Goal: Task Accomplishment & Management: Use online tool/utility

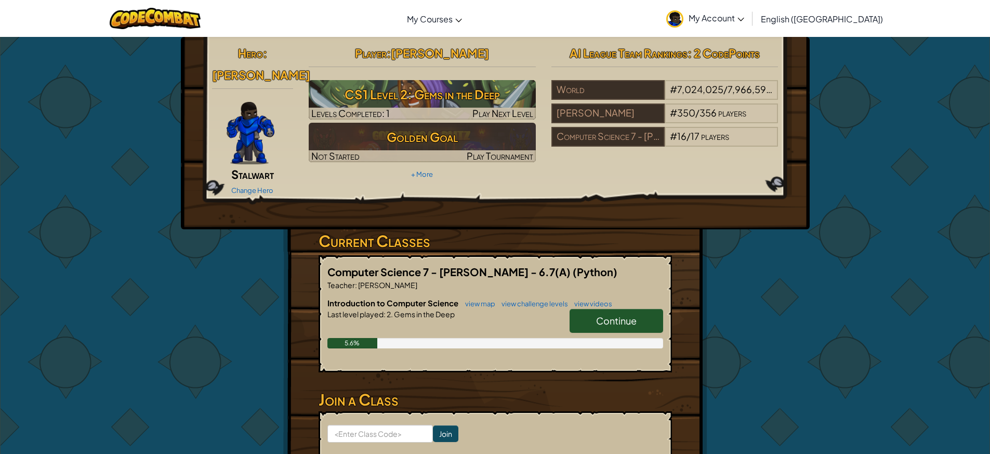
click at [616, 309] on link "Continue" at bounding box center [617, 321] width 94 height 24
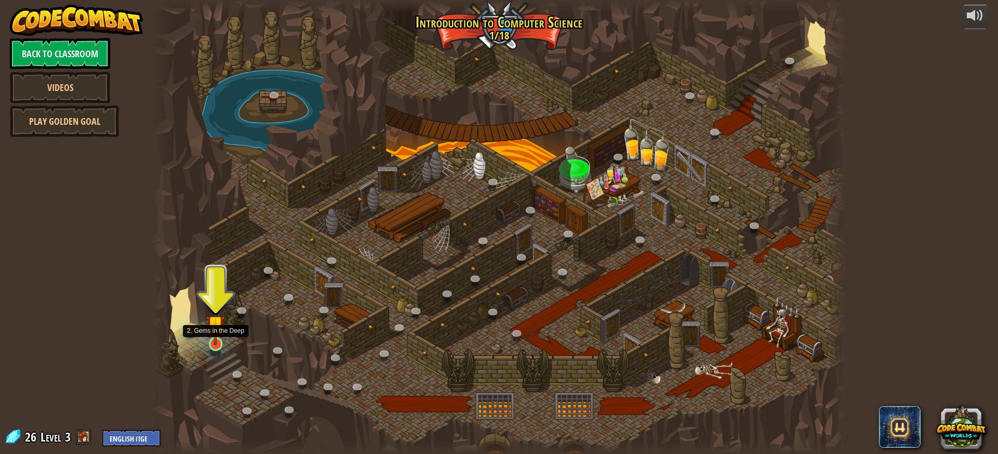
click at [214, 328] on img at bounding box center [215, 324] width 18 height 42
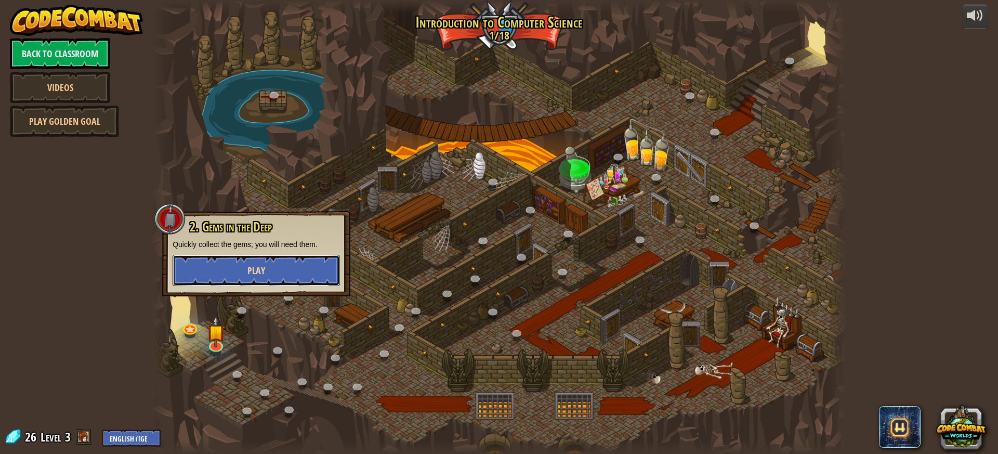
click at [214, 260] on button "Play" at bounding box center [256, 270] width 167 height 31
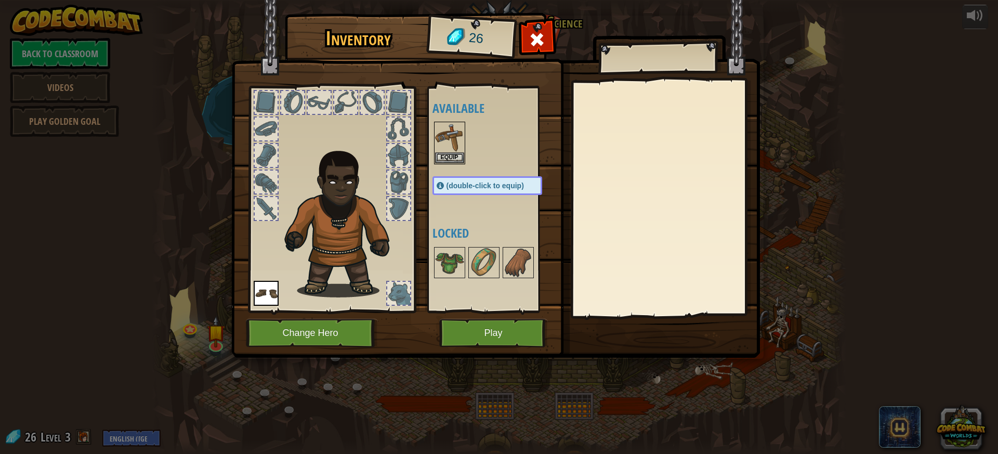
drag, startPoint x: 210, startPoint y: 243, endPoint x: 903, endPoint y: 350, distance: 701.7
click at [903, 350] on div "Inventory 26 Available Equip Equip (double-click to equip) Locked Equip Unequip…" at bounding box center [499, 227] width 998 height 454
click at [495, 323] on button "Play" at bounding box center [493, 333] width 109 height 29
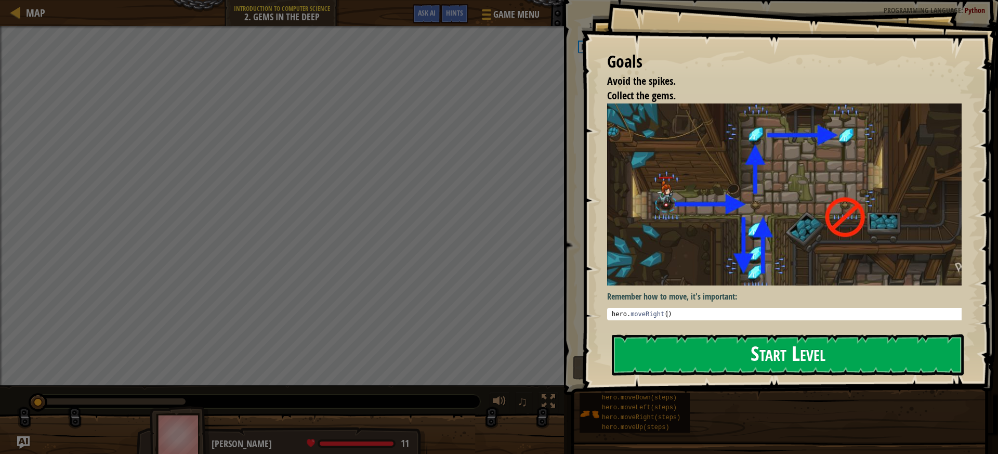
click at [752, 358] on button "Start Level" at bounding box center [788, 354] width 352 height 41
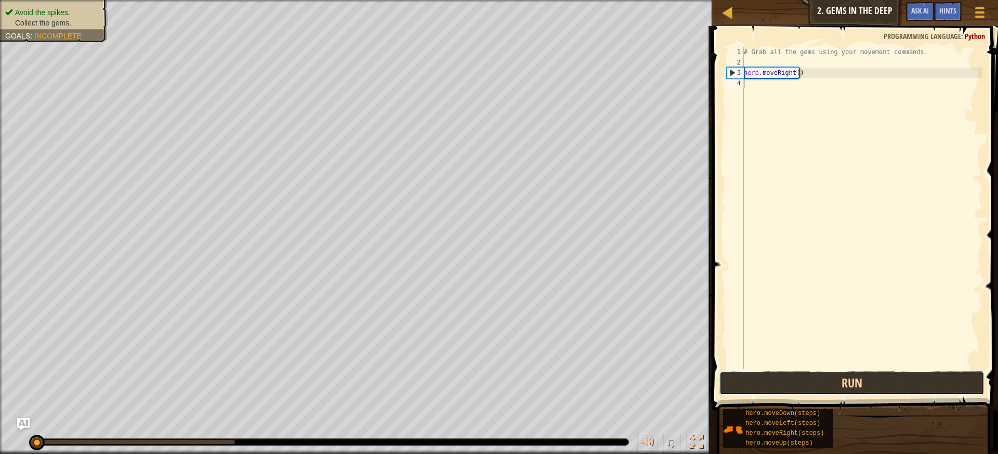
click at [815, 374] on button "Run" at bounding box center [852, 383] width 266 height 24
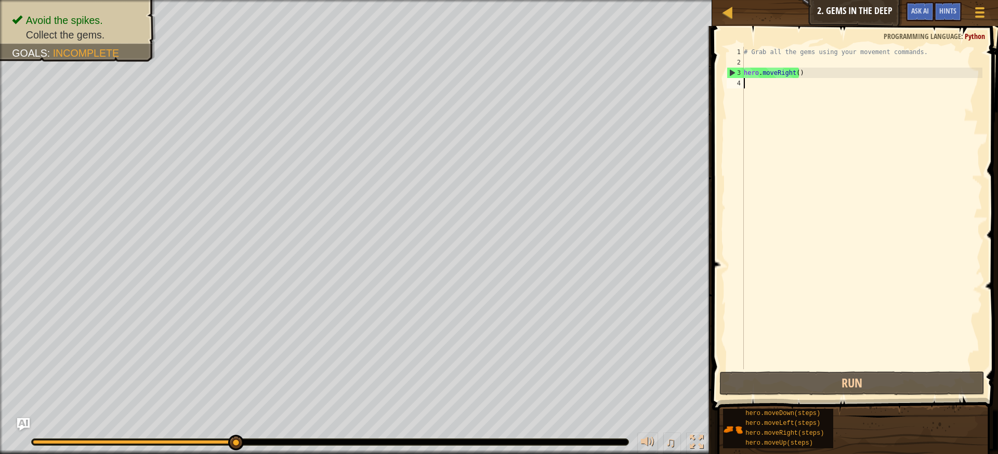
type textarea "h"
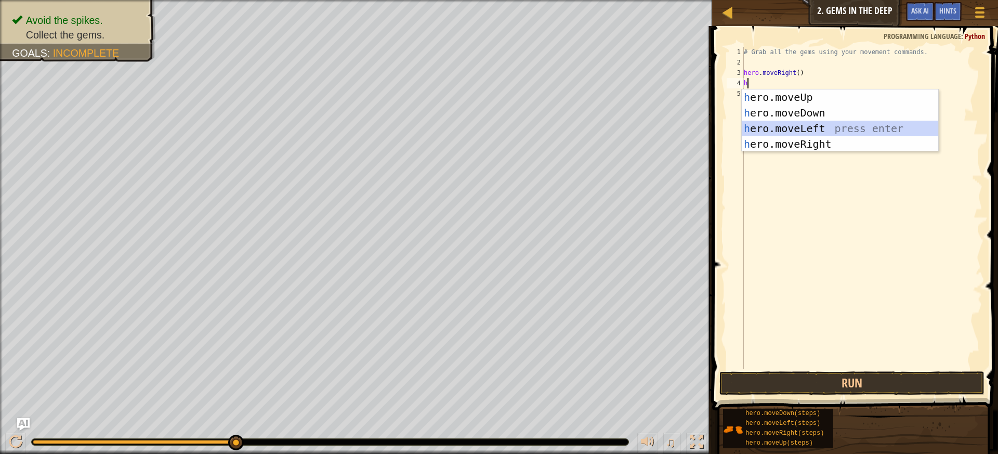
click at [783, 122] on div "h ero.moveUp press enter h ero.moveDown press enter h ero.moveLeft press enter …" at bounding box center [840, 136] width 197 height 94
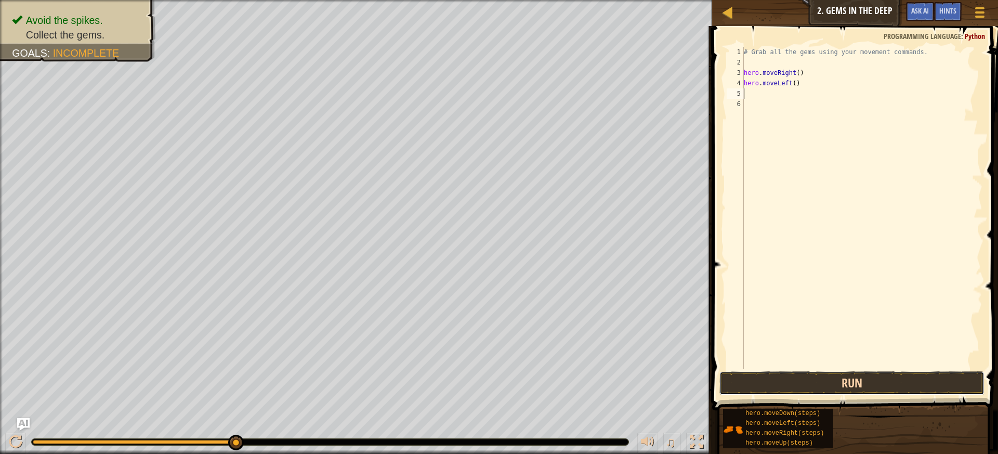
click at [825, 373] on button "Run" at bounding box center [852, 383] width 266 height 24
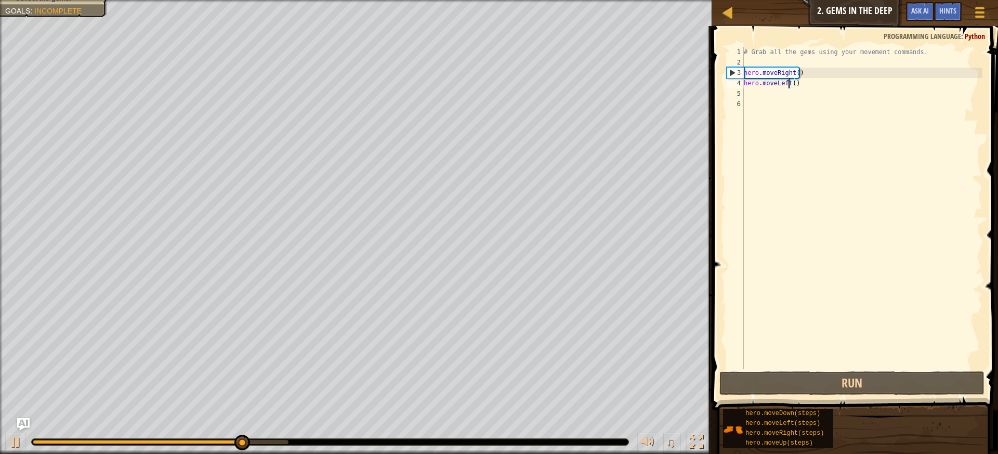
click at [787, 82] on div "# Grab all the gems using your movement commands. hero . moveRight ( ) hero . m…" at bounding box center [862, 218] width 241 height 343
click at [792, 85] on div "# Grab all the gems using your movement commands. hero . moveRight ( ) hero . m…" at bounding box center [862, 218] width 241 height 343
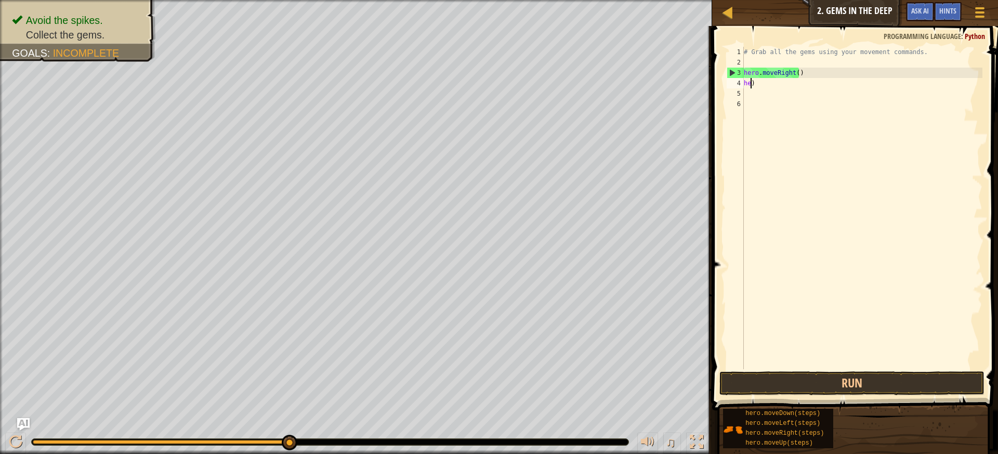
type textarea ")"
click at [766, 83] on div "# Grab all the gems using your movement commands. hero . moveRight ( ) )" at bounding box center [862, 218] width 241 height 343
click at [762, 375] on button "Run" at bounding box center [852, 383] width 266 height 24
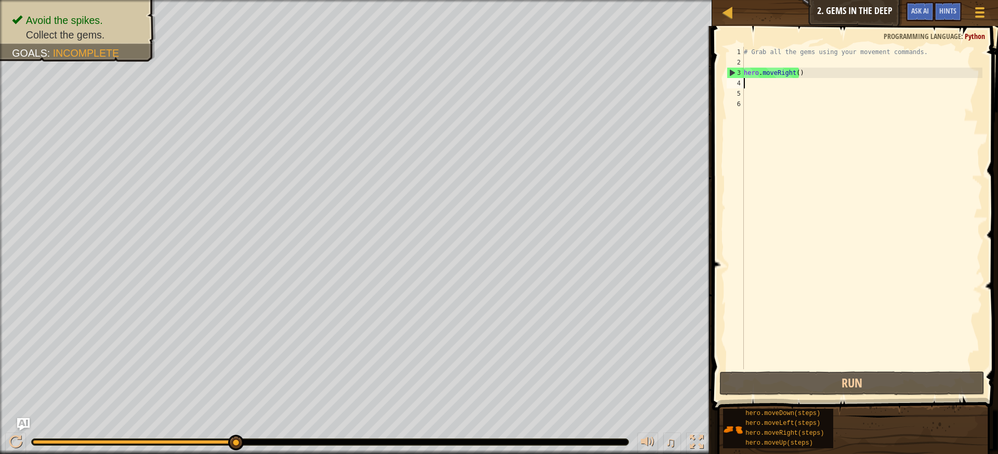
type textarea "h"
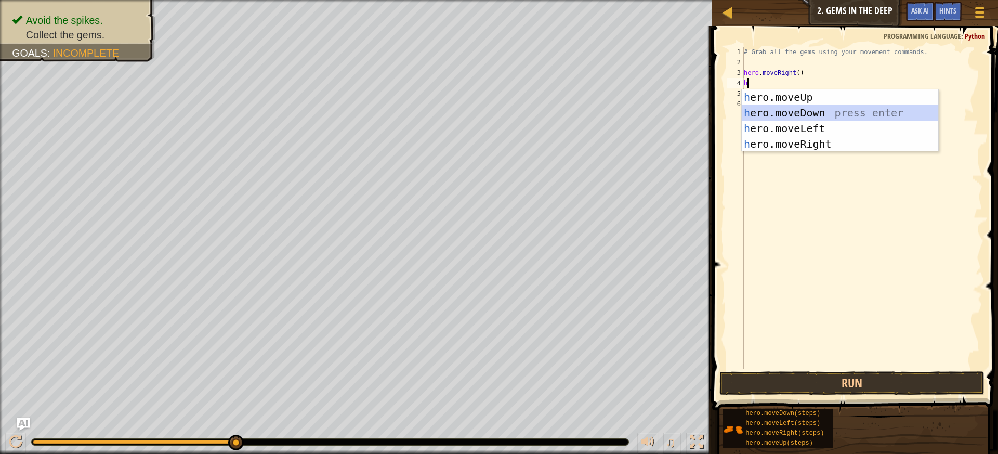
click at [787, 107] on div "h ero.moveUp press enter h ero.moveDown press enter h ero.moveLeft press enter …" at bounding box center [840, 136] width 197 height 94
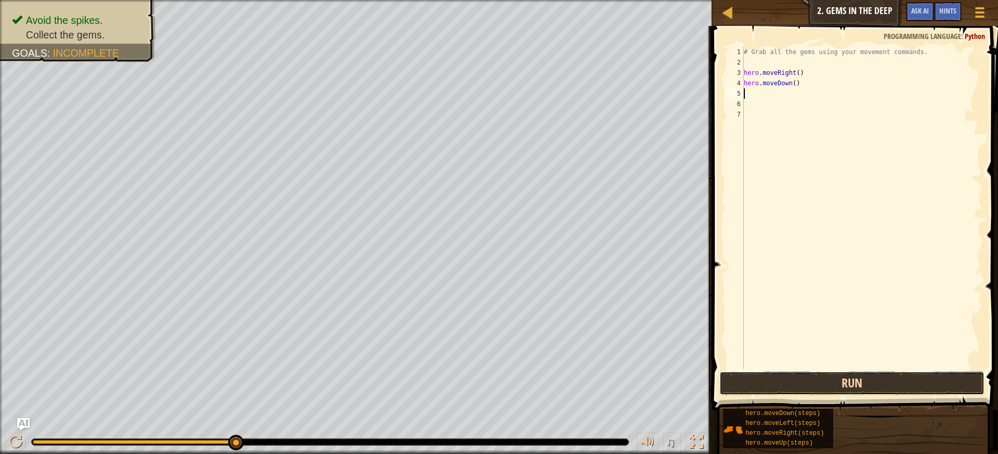
click at [820, 375] on button "Run" at bounding box center [852, 383] width 266 height 24
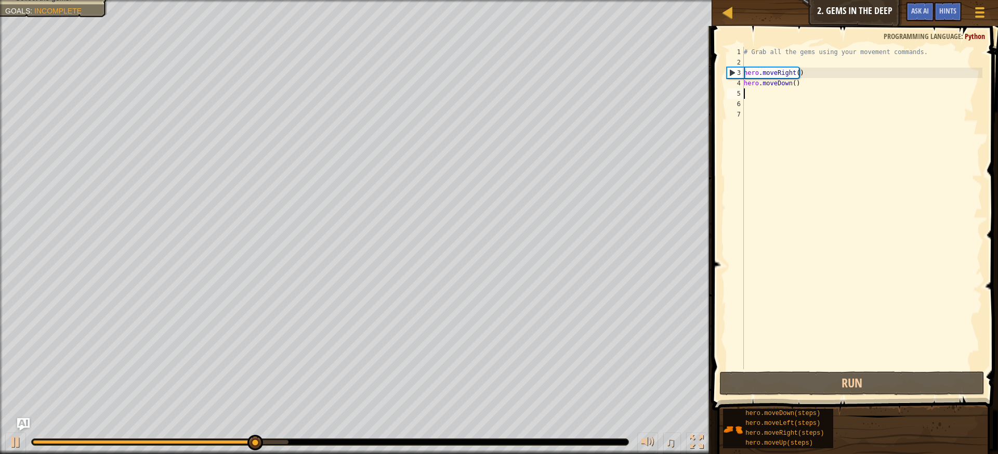
click at [745, 95] on div "# Grab all the gems using your movement commands. hero . moveRight ( ) hero . m…" at bounding box center [862, 218] width 241 height 343
type textarea "h"
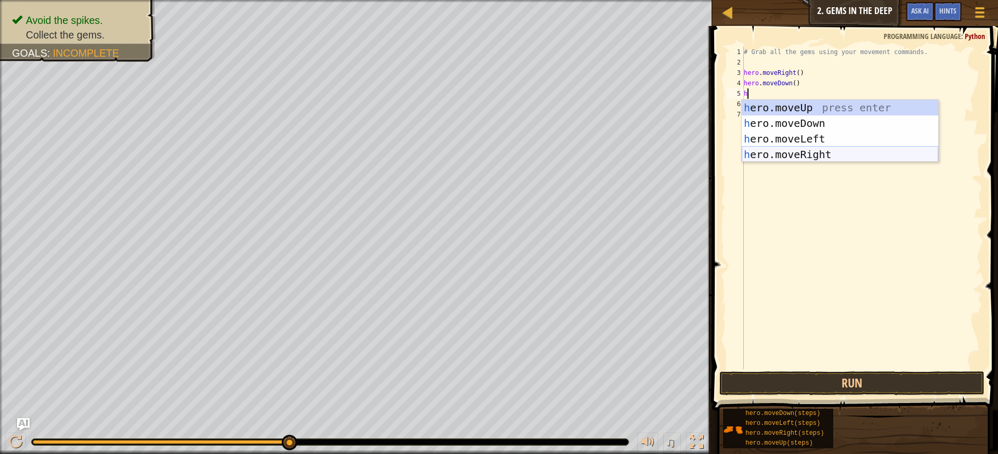
click at [779, 158] on div "h ero.moveUp press enter h ero.moveDown press enter h ero.moveLeft press enter …" at bounding box center [840, 147] width 197 height 94
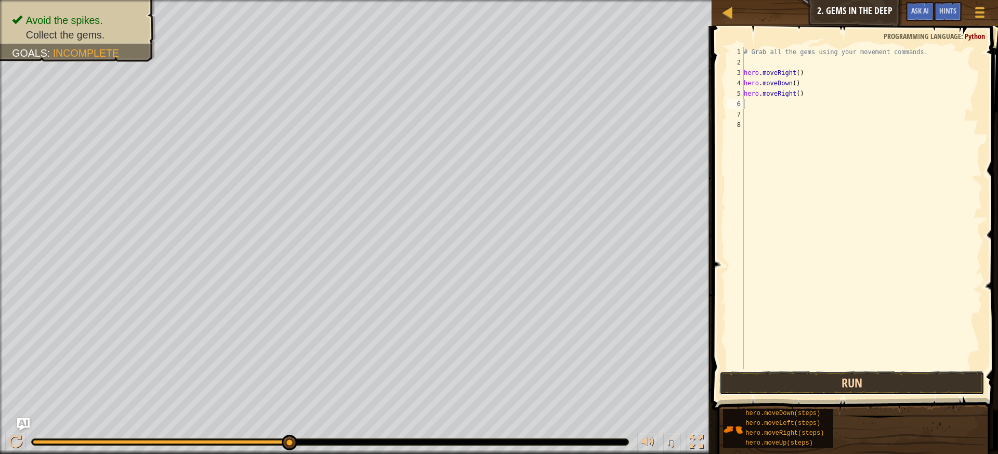
click at [787, 386] on button "Run" at bounding box center [852, 383] width 266 height 24
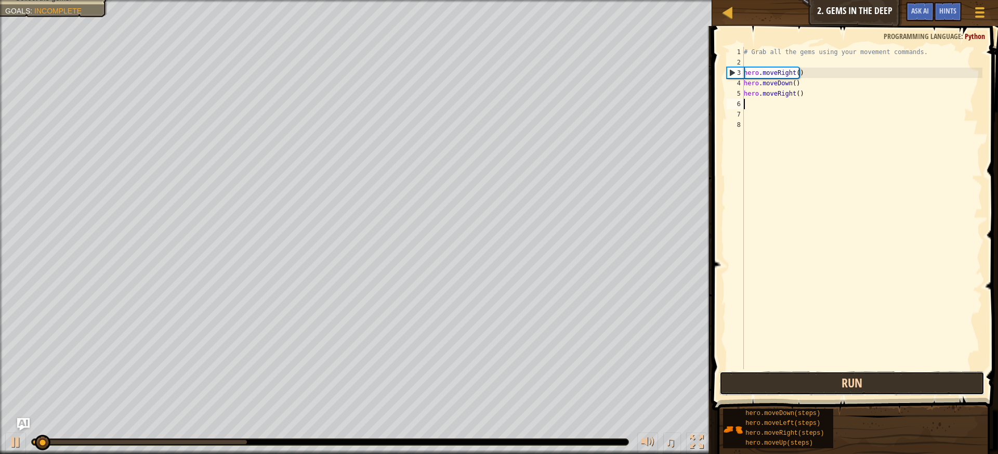
click at [787, 386] on button "Run" at bounding box center [852, 383] width 266 height 24
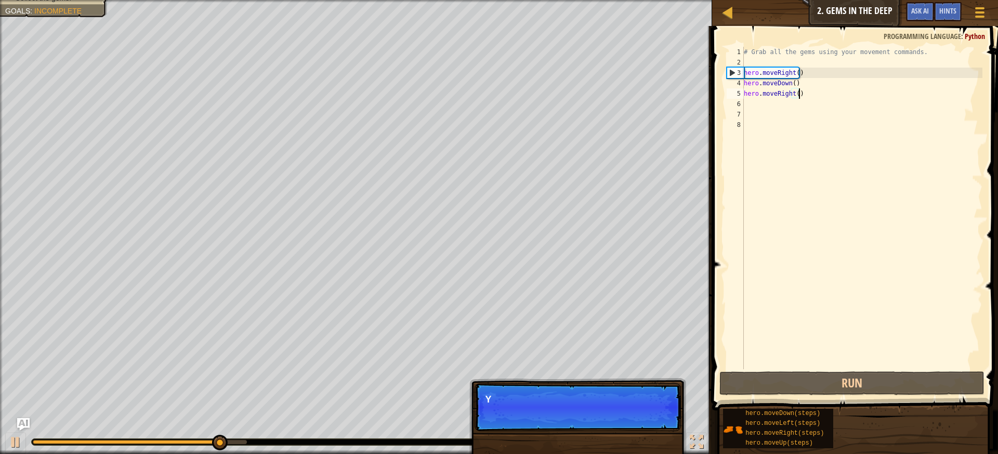
click at [801, 97] on div "# Grab all the gems using your movement commands. hero . moveRight ( ) hero . m…" at bounding box center [862, 218] width 241 height 343
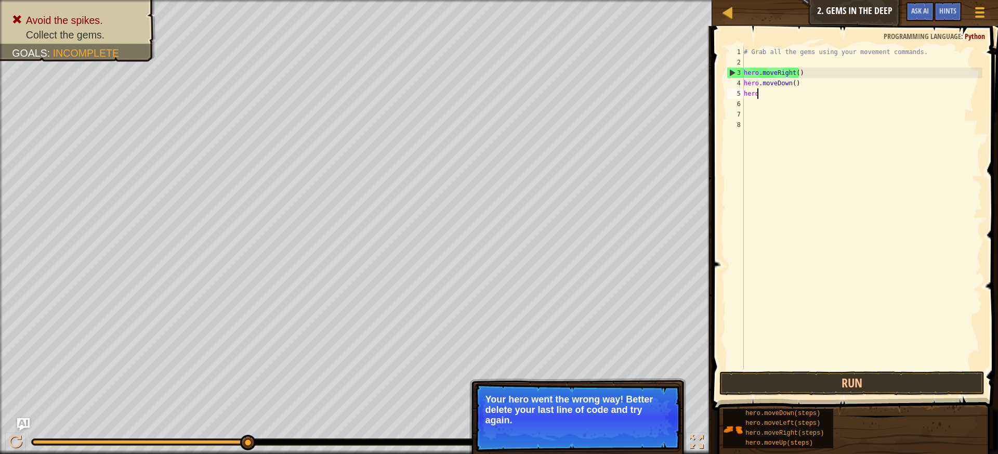
type textarea "h"
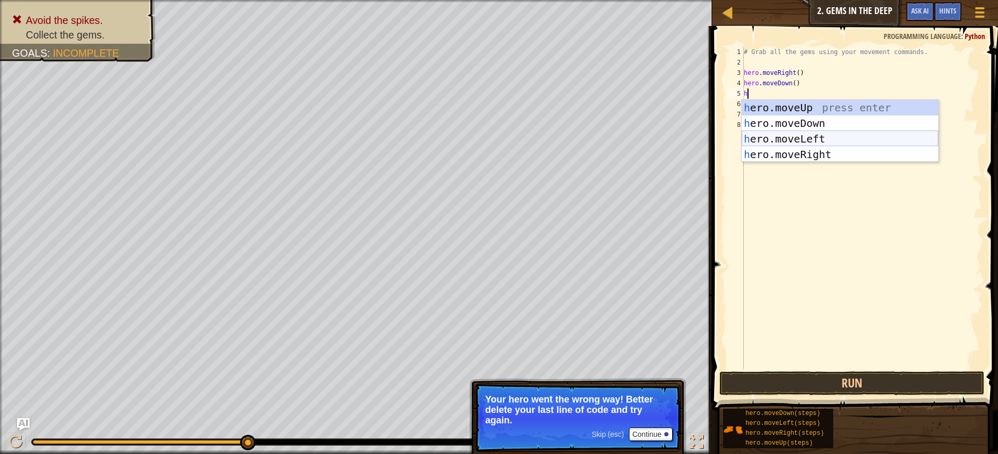
click at [803, 145] on div "h ero.moveUp press enter h ero.moveDown press enter h ero.moveLeft press enter …" at bounding box center [840, 147] width 197 height 94
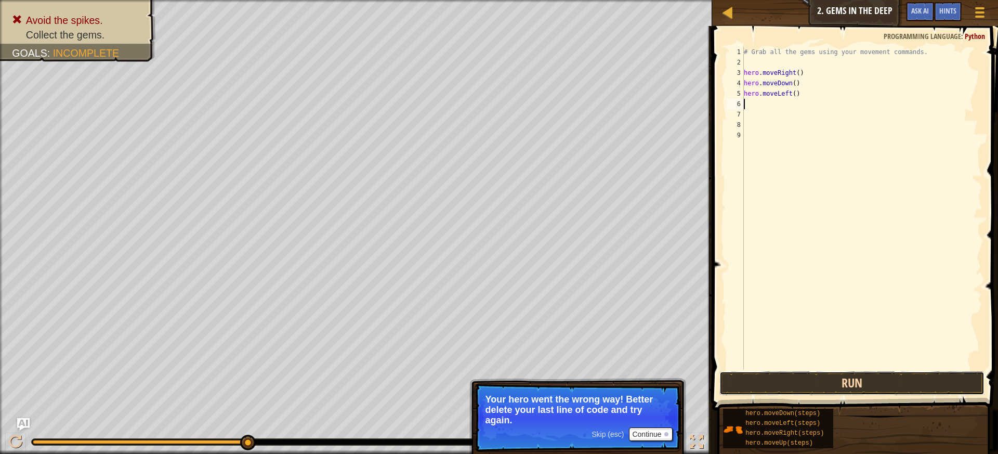
click at [802, 381] on button "Run" at bounding box center [852, 383] width 266 height 24
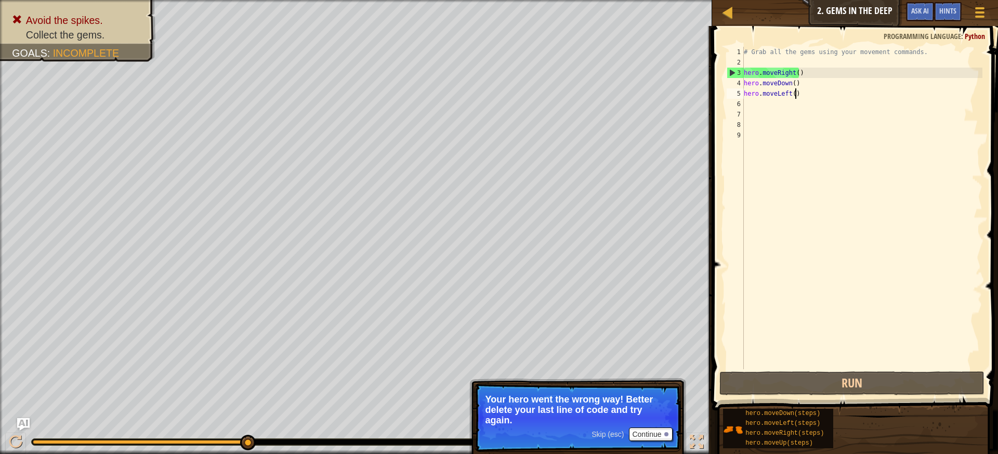
click at [807, 93] on div "# Grab all the gems using your movement commands. hero . moveRight ( ) hero . m…" at bounding box center [862, 218] width 241 height 343
click at [772, 54] on div "# Grab all the gems using your movement commands. hero . moveRight ( ) hero . m…" at bounding box center [862, 218] width 241 height 343
drag, startPoint x: 747, startPoint y: 76, endPoint x: 748, endPoint y: 68, distance: 7.8
click at [748, 68] on div "# Grab all the gems using your movement commands. hero . moveRight ( ) hero . m…" at bounding box center [862, 218] width 241 height 343
type textarea "hero.moveRight()"
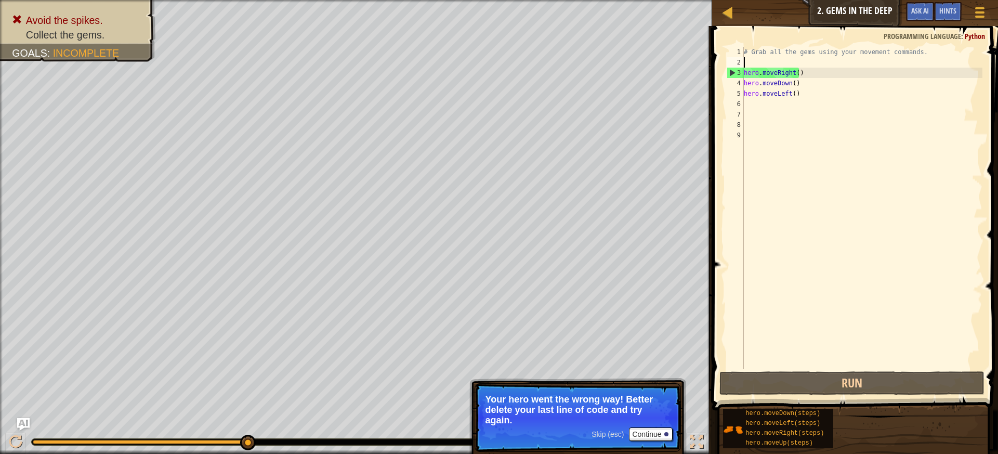
click at [754, 62] on div "# Grab all the gems using your movement commands. hero . moveRight ( ) hero . m…" at bounding box center [862, 218] width 241 height 343
click at [808, 93] on div "# Grab all the gems using your movement commands. hero . moveRight ( ) hero . m…" at bounding box center [862, 218] width 241 height 343
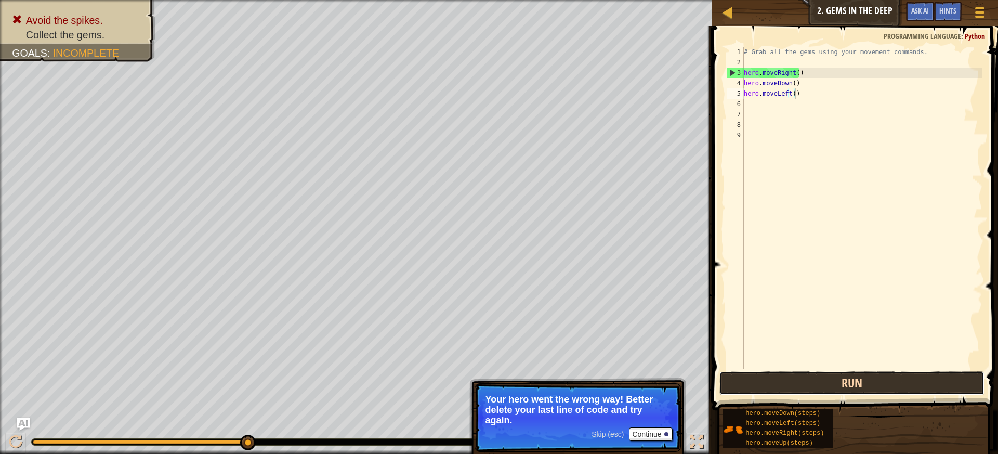
click at [825, 372] on button "Run" at bounding box center [852, 383] width 266 height 24
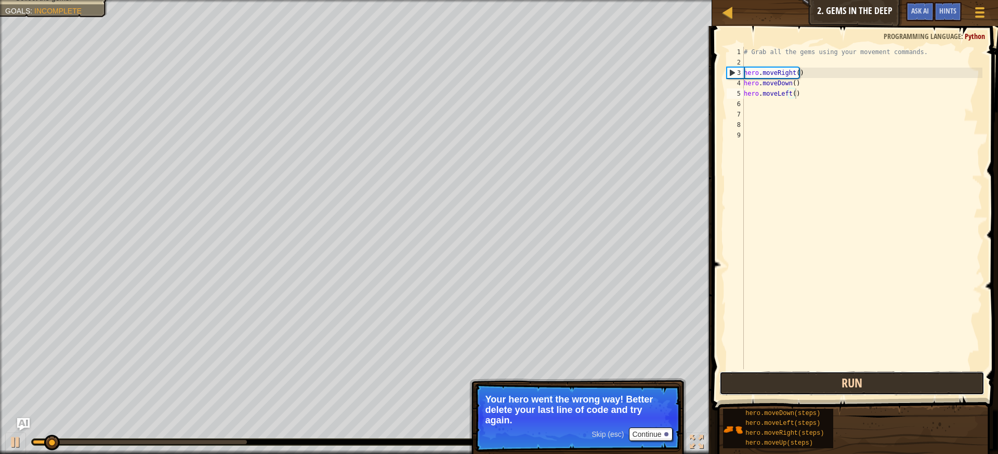
click at [825, 372] on button "Run" at bounding box center [852, 383] width 266 height 24
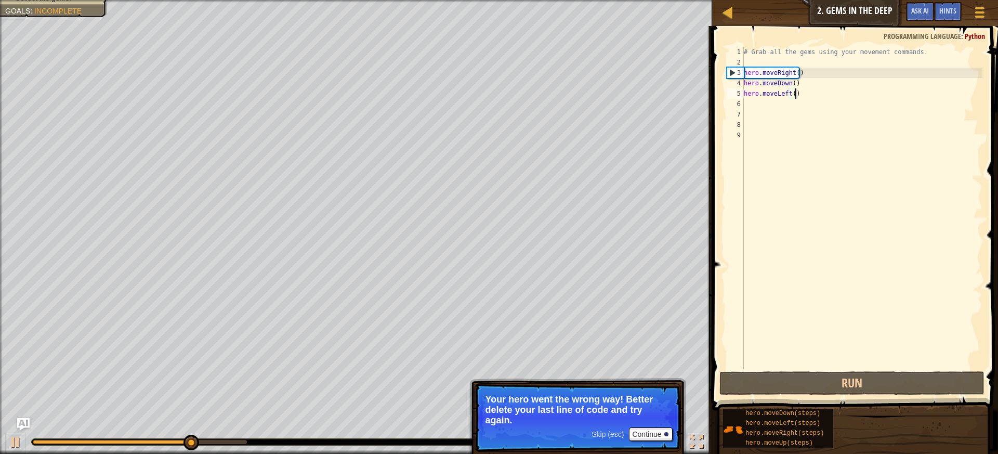
click at [801, 96] on div "# Grab all the gems using your movement commands. hero . moveRight ( ) hero . m…" at bounding box center [862, 218] width 241 height 343
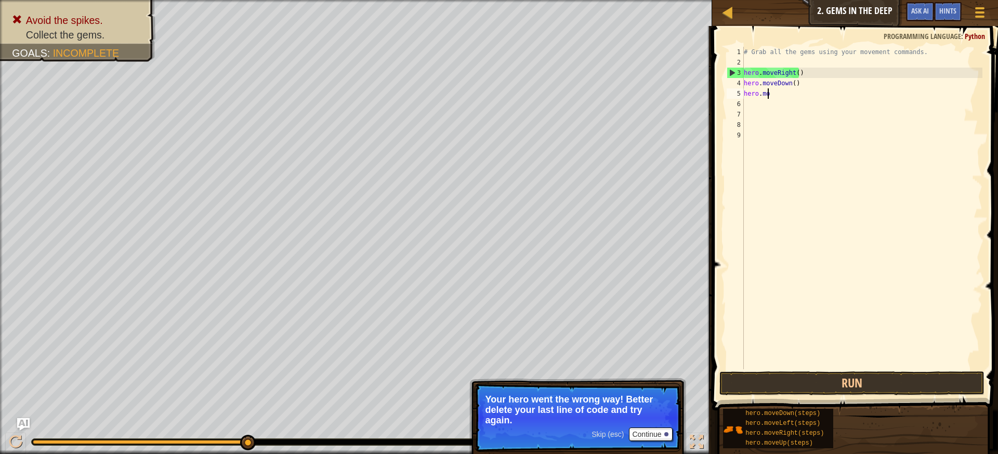
type textarea "h"
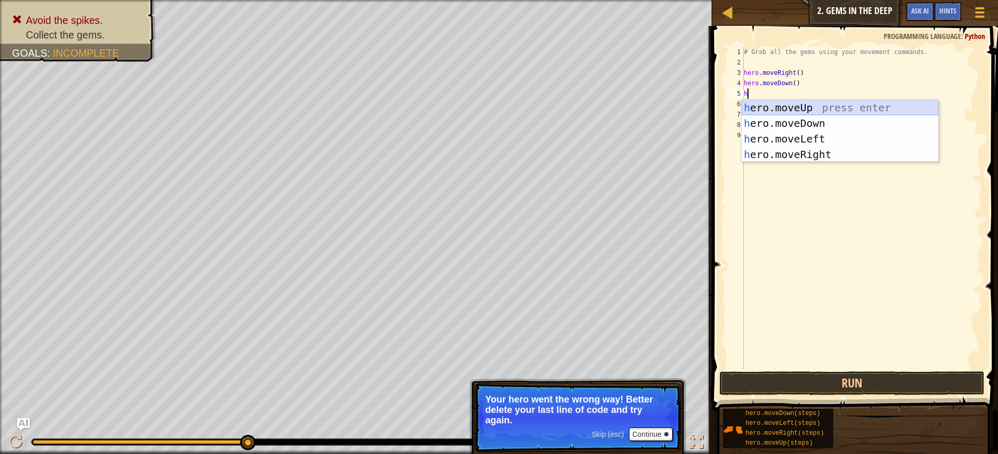
click at [855, 109] on div "h ero.moveUp press enter h ero.moveDown press enter h ero.moveLeft press enter …" at bounding box center [840, 147] width 197 height 94
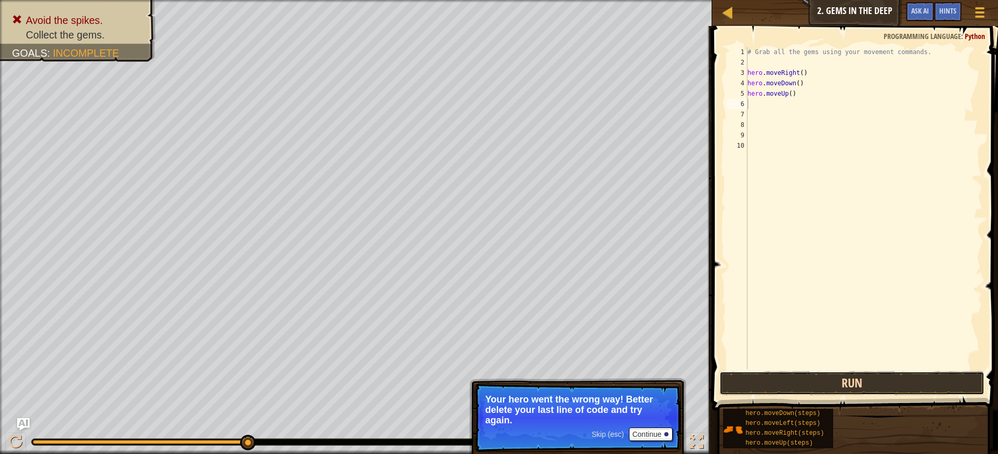
click at [810, 379] on button "Run" at bounding box center [852, 383] width 266 height 24
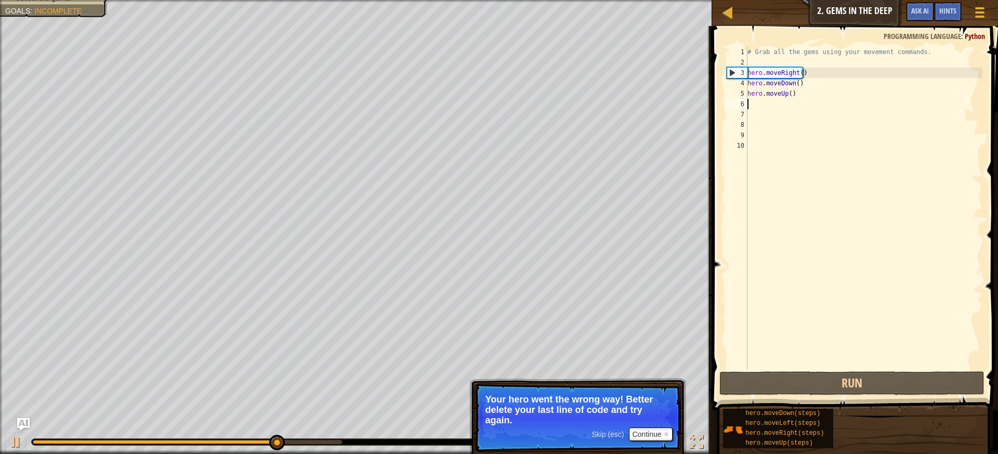
type textarea "h"
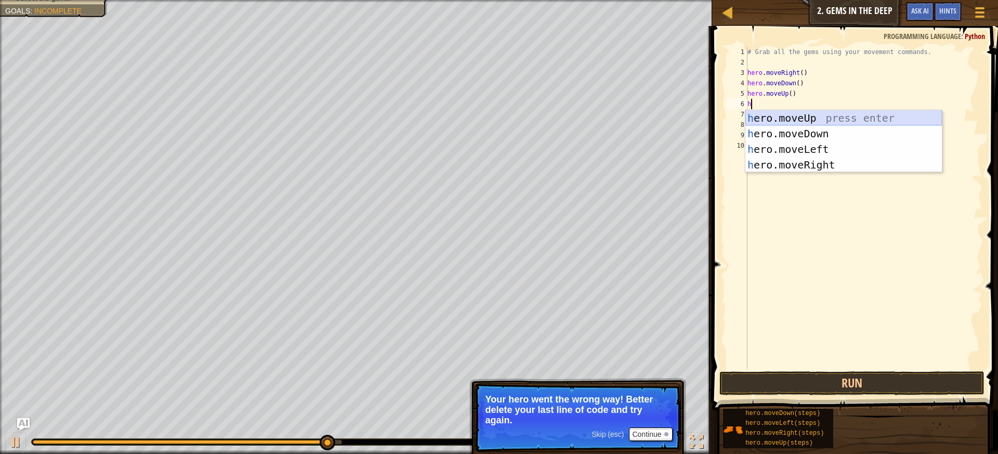
click at [769, 118] on div "h ero.moveUp press enter h ero.moveDown press enter h ero.moveLeft press enter …" at bounding box center [843, 157] width 197 height 94
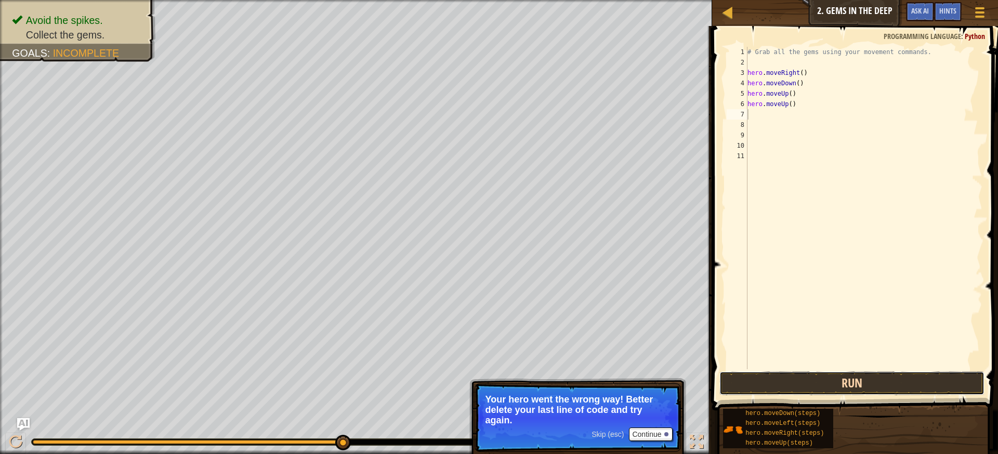
click at [816, 387] on button "Run" at bounding box center [852, 383] width 266 height 24
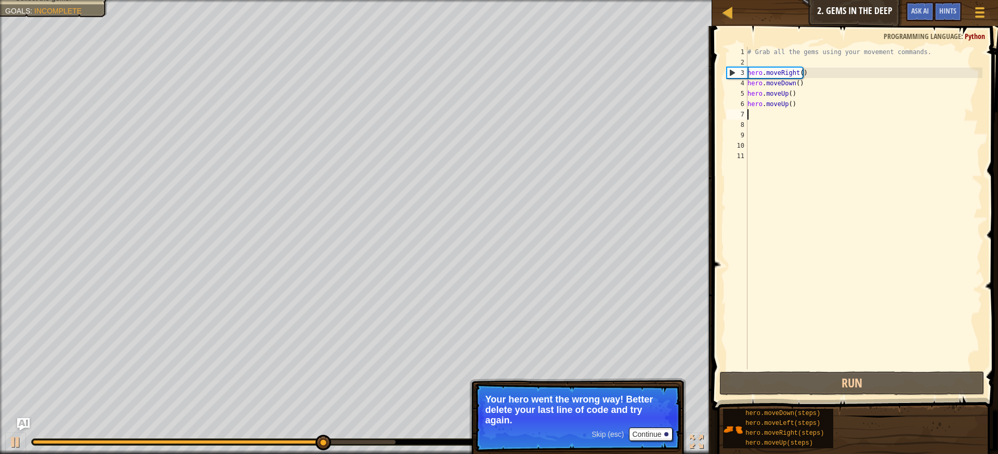
type textarea "h"
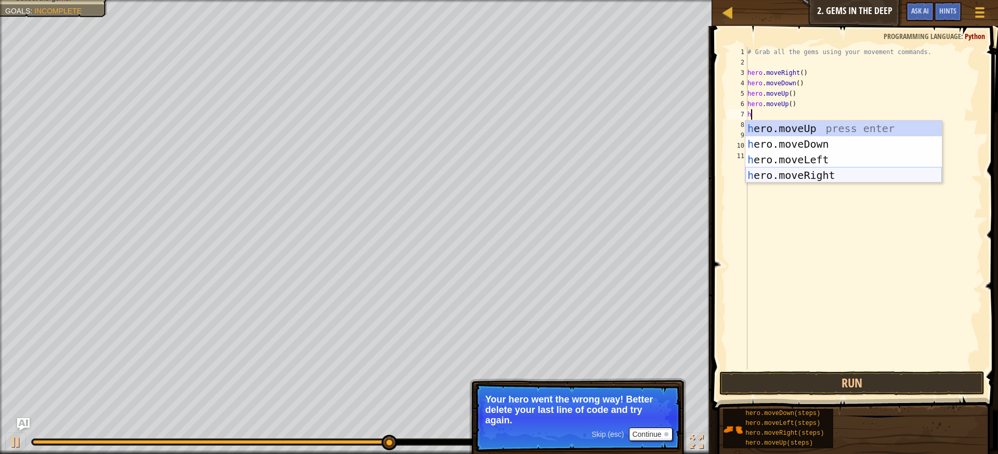
click at [826, 175] on div "h ero.moveUp press enter h ero.moveDown press enter h ero.moveLeft press enter …" at bounding box center [843, 168] width 197 height 94
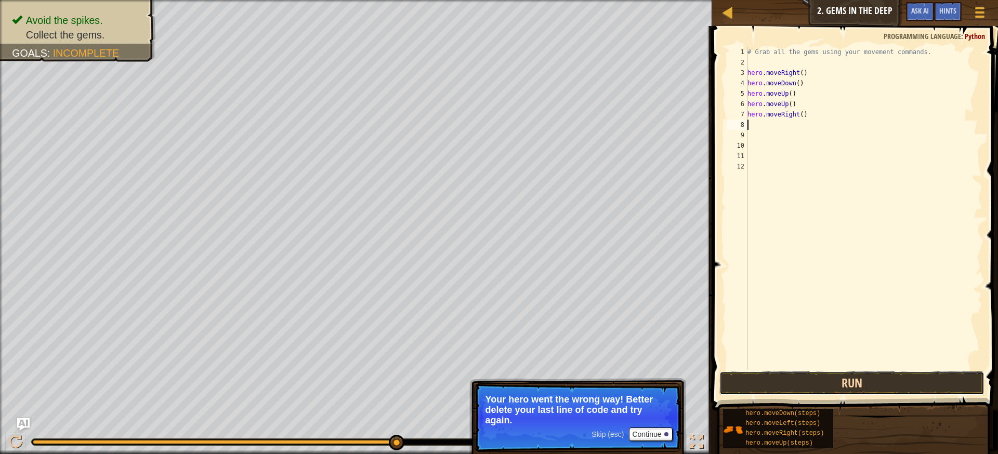
click at [934, 379] on button "Run" at bounding box center [852, 383] width 266 height 24
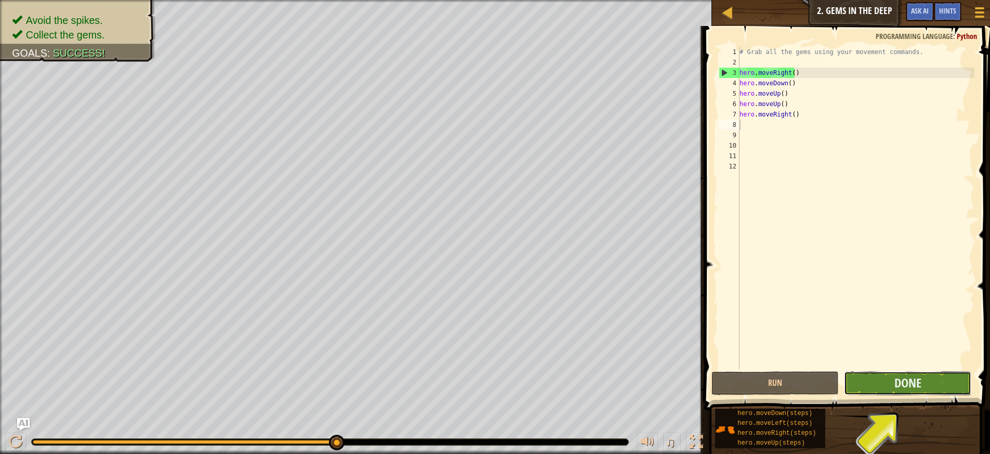
click at [880, 382] on button "Done" at bounding box center [907, 383] width 127 height 24
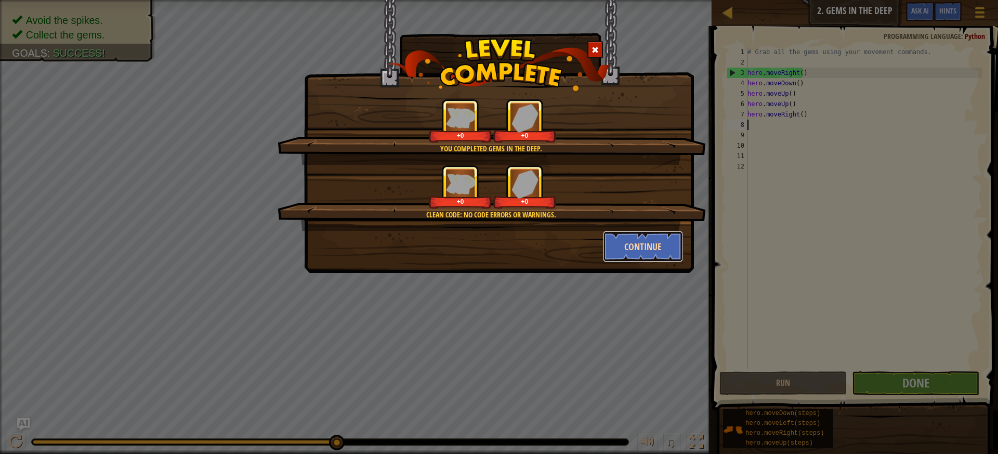
click at [641, 239] on button "Continue" at bounding box center [643, 246] width 81 height 31
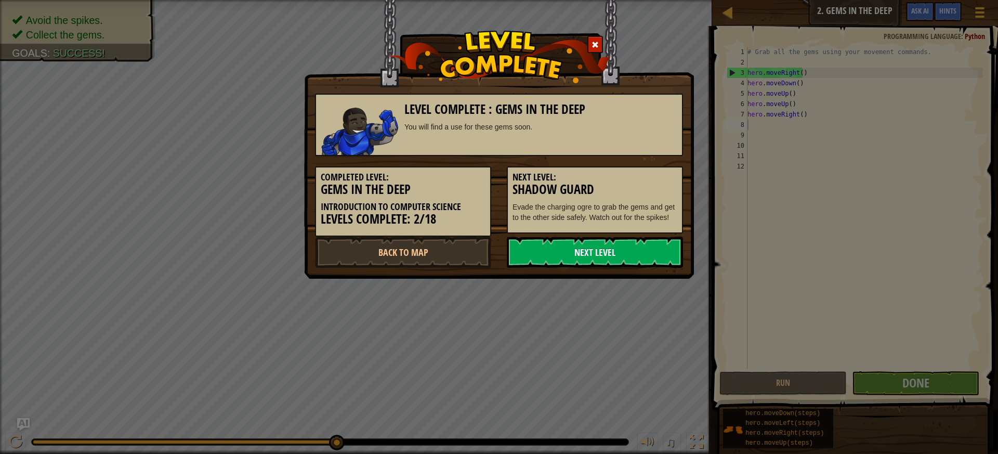
click at [633, 261] on link "Next Level" at bounding box center [595, 252] width 176 height 31
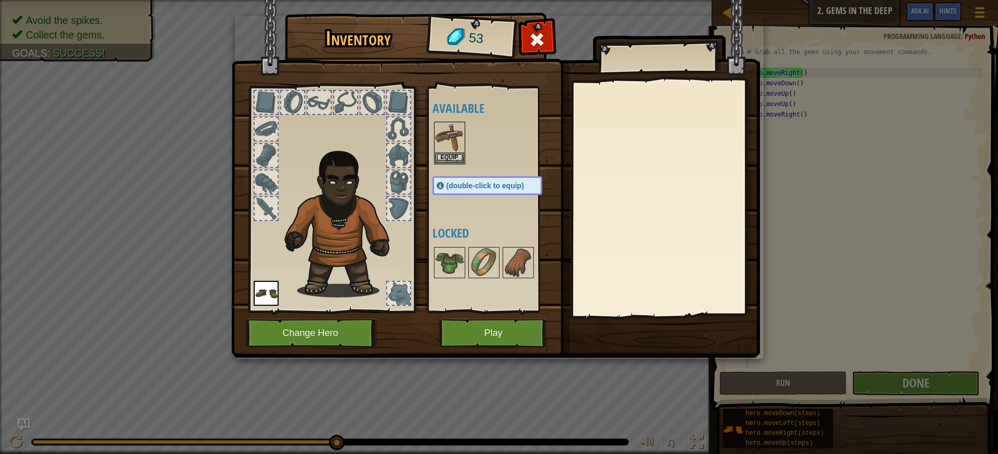
drag, startPoint x: 333, startPoint y: 176, endPoint x: 351, endPoint y: 190, distance: 23.3
drag, startPoint x: 351, startPoint y: 190, endPoint x: 514, endPoint y: 251, distance: 173.0
drag, startPoint x: 514, startPoint y: 251, endPoint x: 484, endPoint y: 233, distance: 33.8
drag, startPoint x: 484, startPoint y: 233, endPoint x: 478, endPoint y: 227, distance: 9.2
drag, startPoint x: 478, startPoint y: 227, endPoint x: 464, endPoint y: 217, distance: 17.1
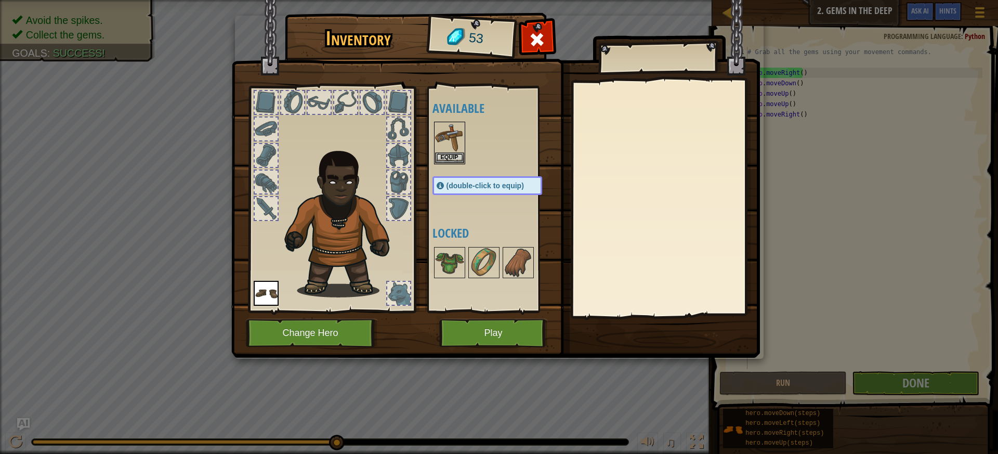
click at [465, 219] on div "Available Equip Equip (double-click to equip) Locked" at bounding box center [498, 199] width 130 height 217
click at [479, 186] on span "(double-click to equip)" at bounding box center [485, 185] width 77 height 8
click at [481, 181] on span "(double-click to equip)" at bounding box center [485, 185] width 77 height 8
click at [452, 188] on span "(double-click to equip)" at bounding box center [485, 185] width 77 height 8
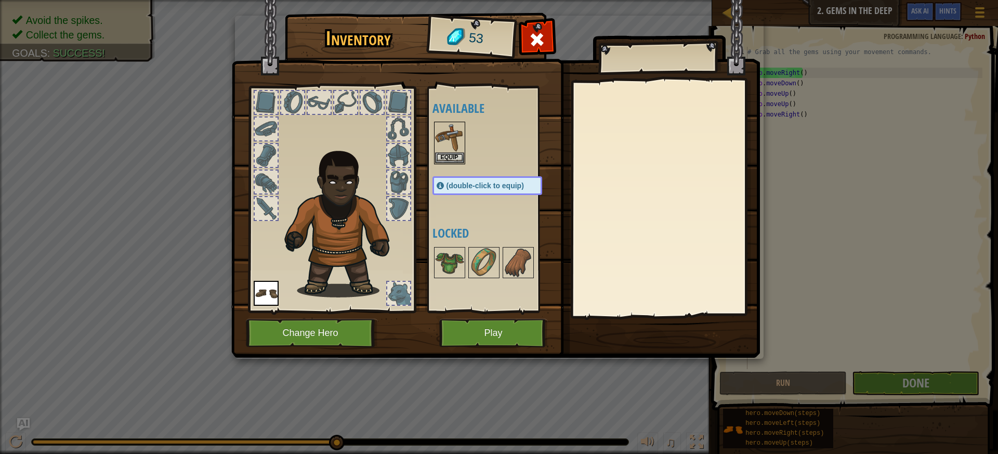
click at [451, 188] on span "(double-click to equip)" at bounding box center [485, 185] width 77 height 8
click at [443, 183] on span at bounding box center [440, 185] width 7 height 7
click at [447, 148] on img at bounding box center [449, 137] width 29 height 29
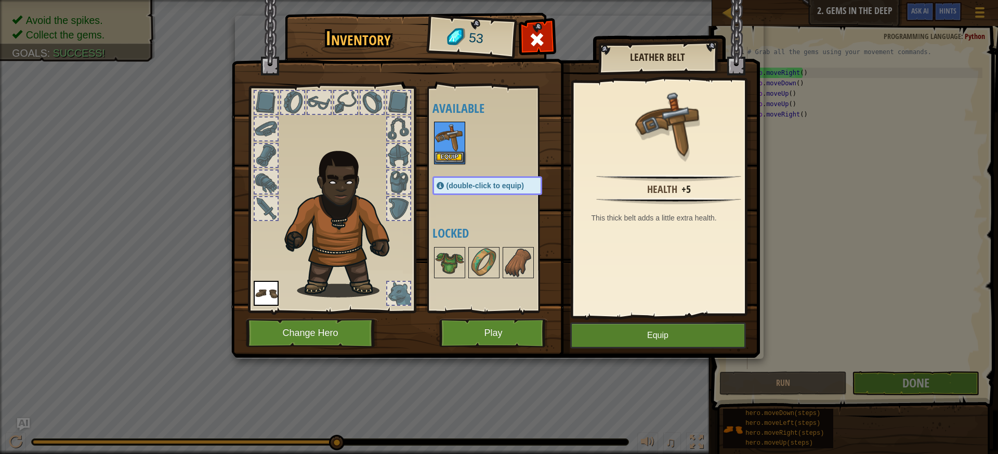
click at [447, 148] on img at bounding box center [449, 137] width 29 height 29
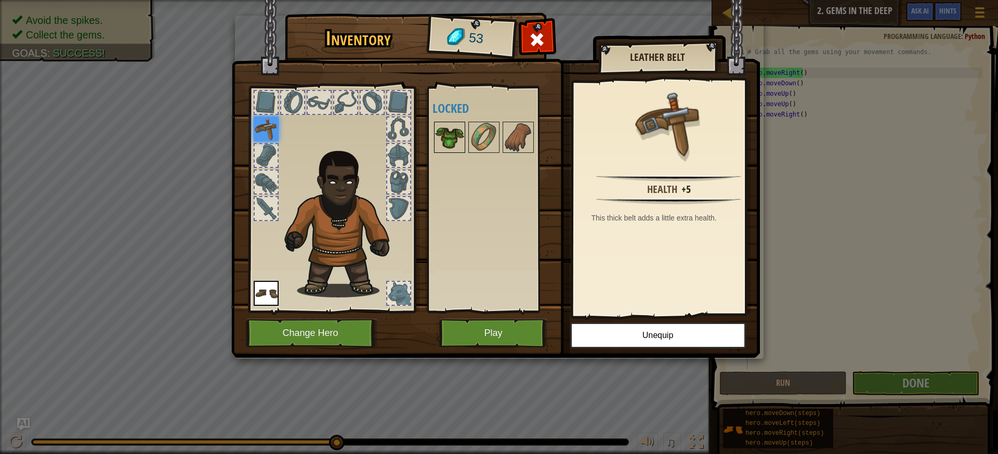
click at [443, 140] on img at bounding box center [449, 137] width 29 height 29
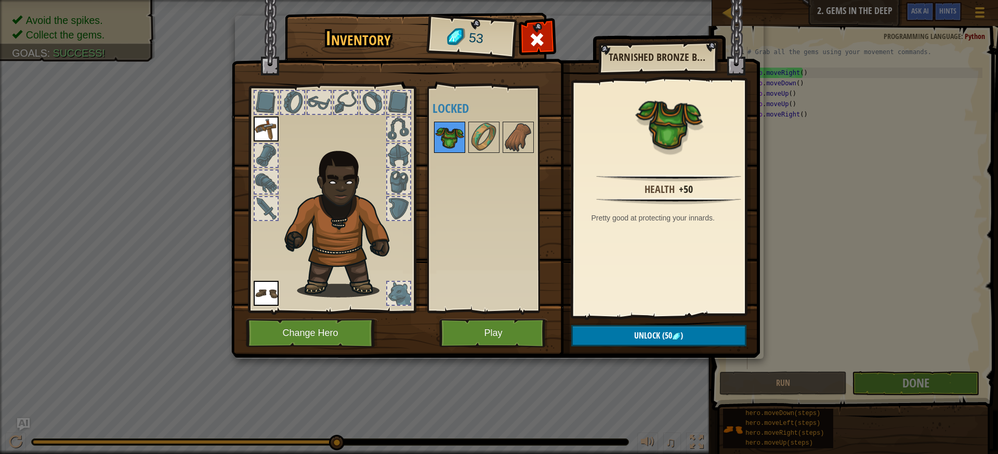
click at [444, 140] on img at bounding box center [449, 137] width 29 height 29
click at [601, 332] on button "Unlock (50 )" at bounding box center [658, 335] width 175 height 21
click at [614, 336] on button "Confirm" at bounding box center [658, 335] width 175 height 21
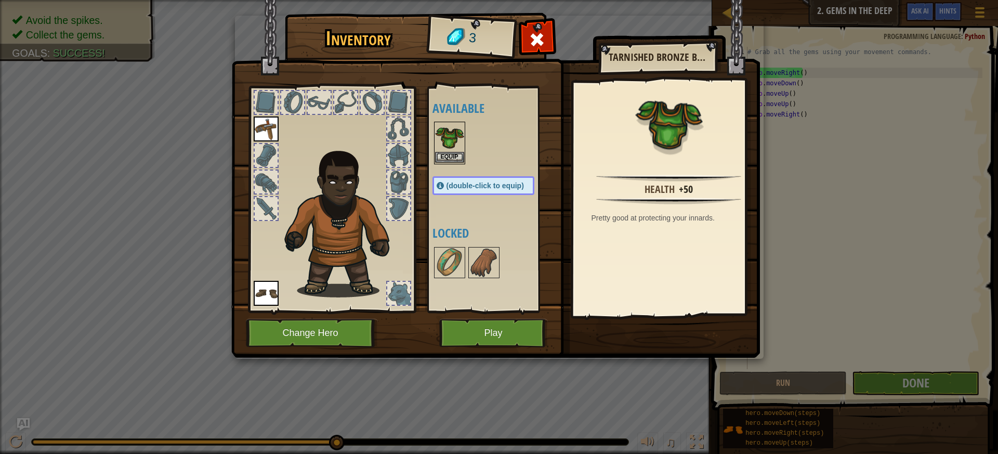
click at [447, 146] on img at bounding box center [449, 137] width 29 height 29
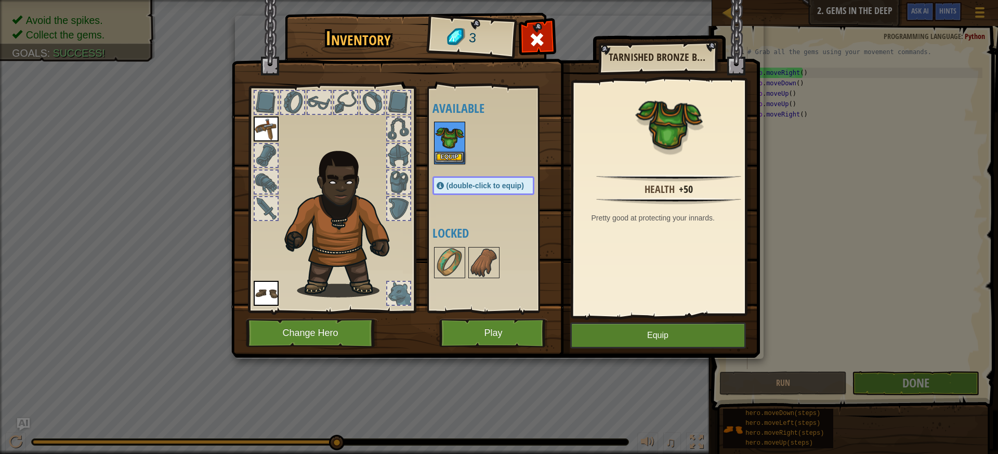
click at [447, 146] on img at bounding box center [449, 137] width 29 height 29
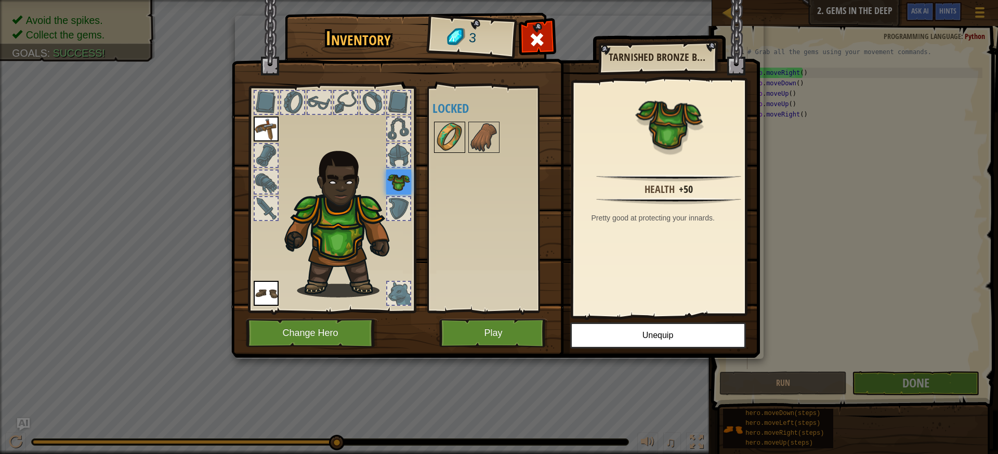
click at [457, 140] on img at bounding box center [449, 137] width 29 height 29
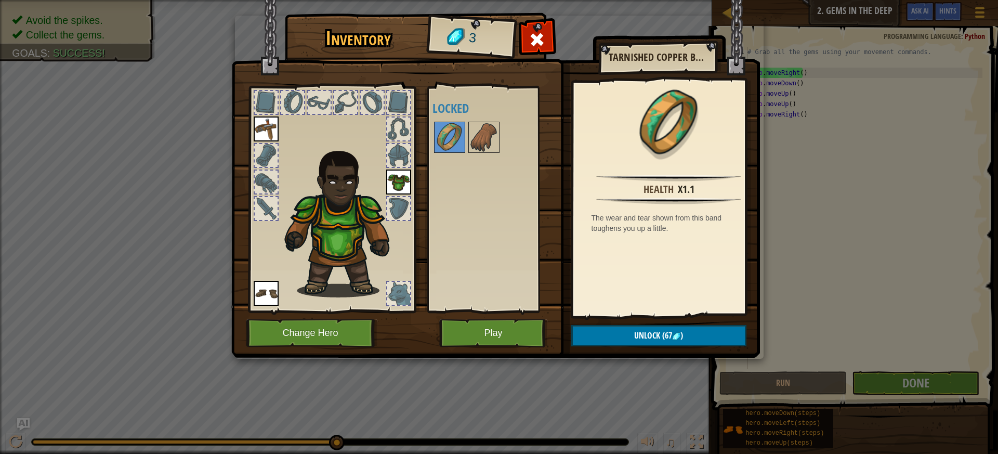
click at [274, 118] on img at bounding box center [266, 128] width 25 height 25
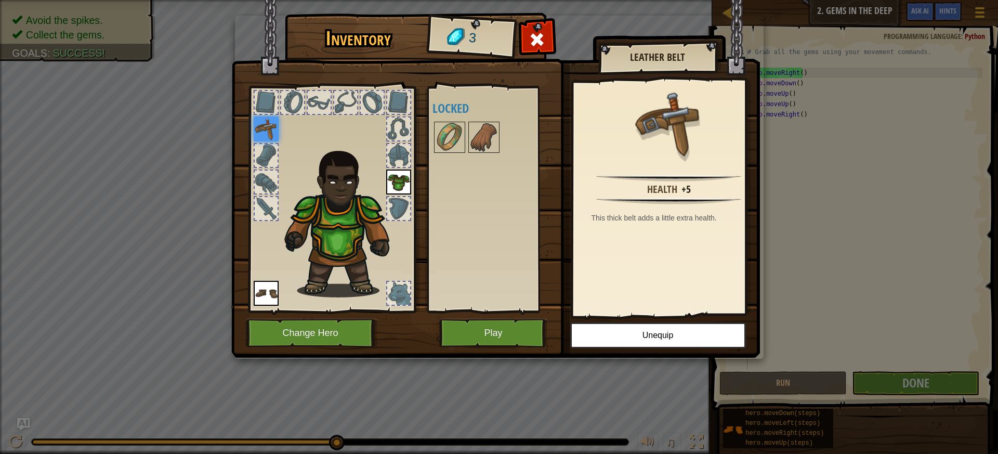
drag, startPoint x: 274, startPoint y: 119, endPoint x: 276, endPoint y: 126, distance: 7.4
click at [275, 125] on img at bounding box center [266, 128] width 25 height 25
click at [269, 126] on img at bounding box center [266, 128] width 25 height 25
click at [488, 134] on img at bounding box center [483, 137] width 29 height 29
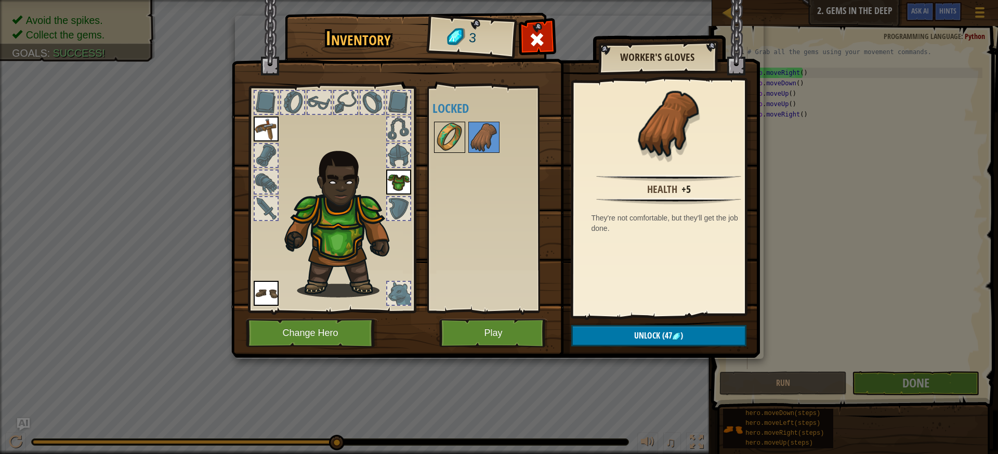
click at [452, 132] on img at bounding box center [449, 137] width 29 height 29
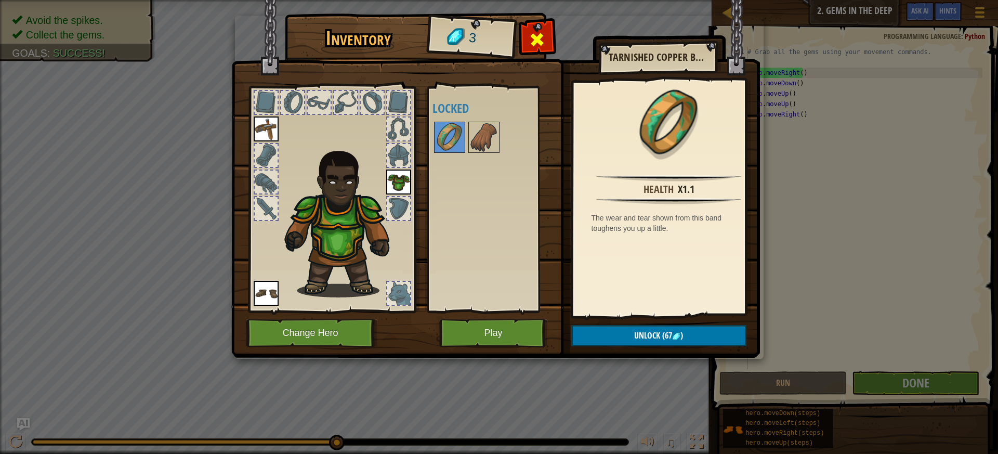
click at [538, 47] on span at bounding box center [537, 39] width 17 height 17
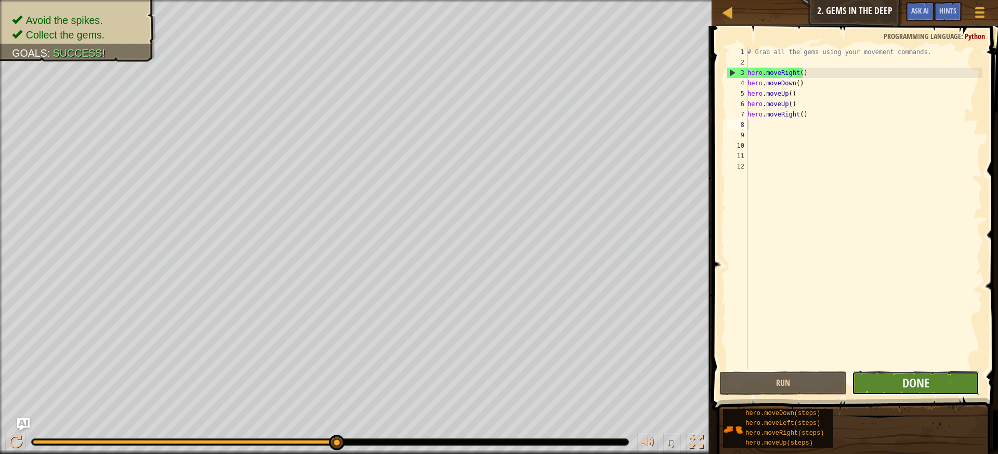
click at [886, 381] on button "Done" at bounding box center [915, 383] width 127 height 24
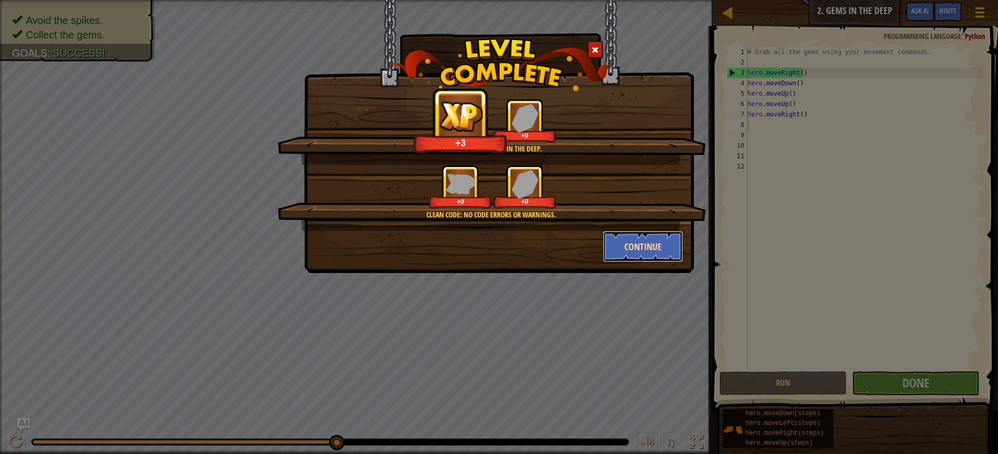
click at [608, 254] on button "Continue" at bounding box center [643, 246] width 81 height 31
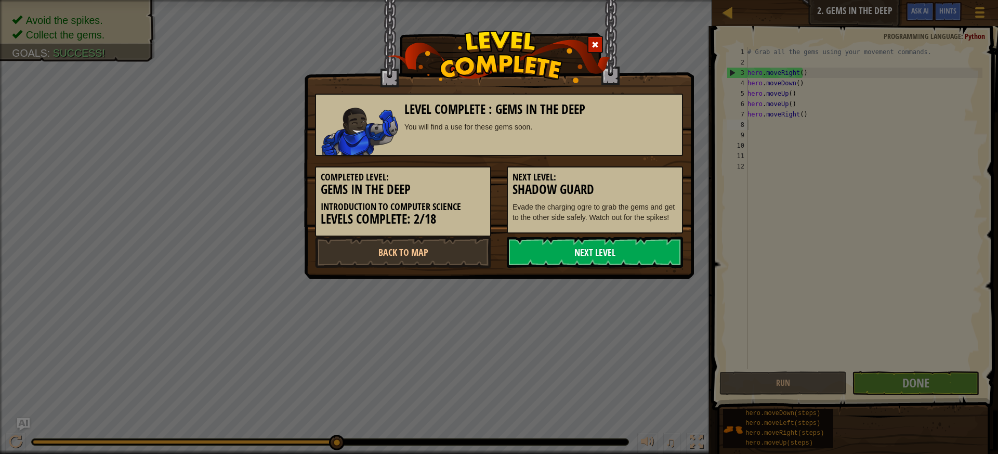
click at [607, 256] on link "Next Level" at bounding box center [595, 252] width 176 height 31
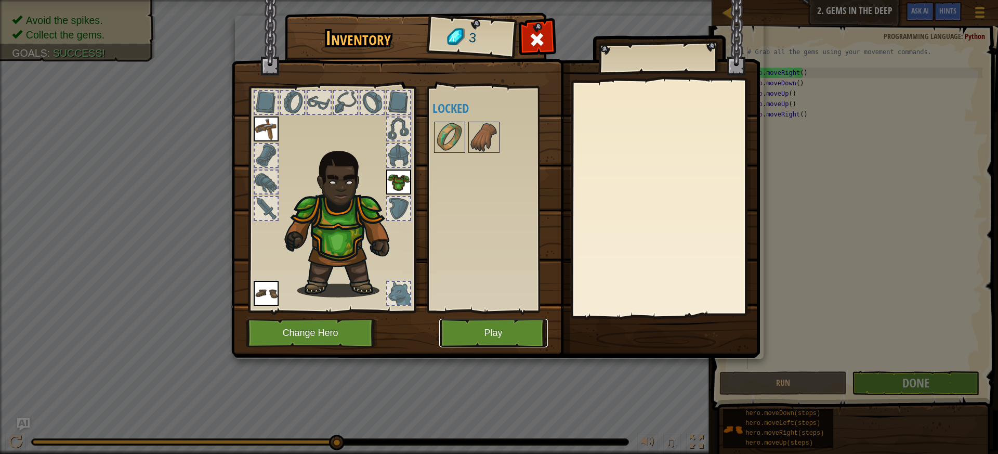
click at [471, 329] on button "Play" at bounding box center [493, 333] width 109 height 29
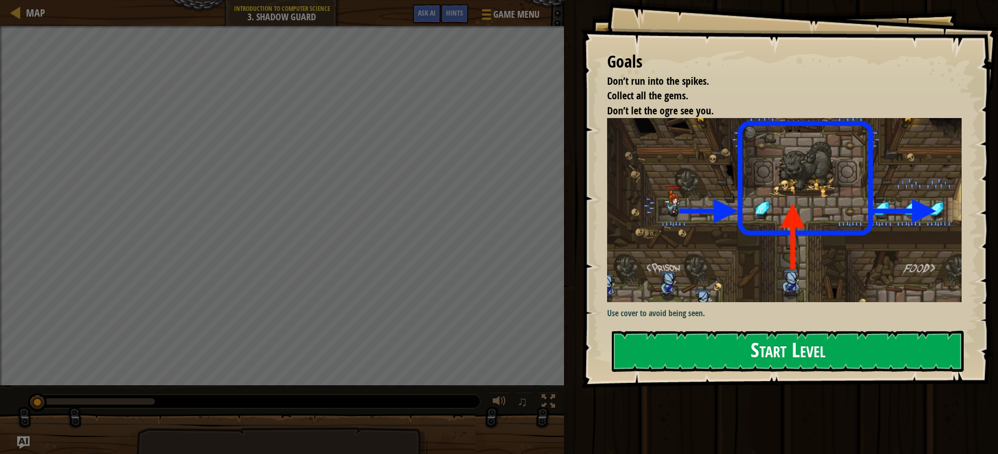
click at [899, 358] on button "Start Level" at bounding box center [788, 351] width 352 height 41
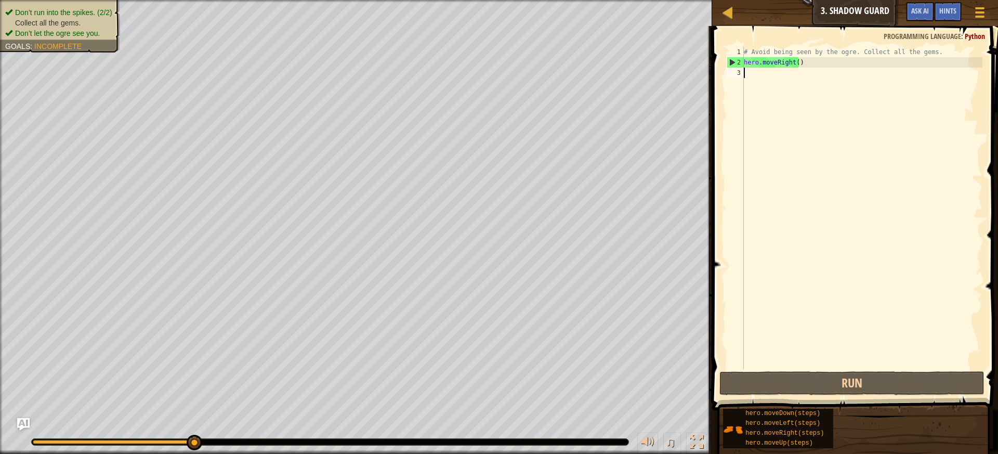
click at [12, 12] on ul "Don’t run into the spikes. (2/2) Collect all the gems. Don’t let the ogre see y…" at bounding box center [60, 22] width 110 height 31
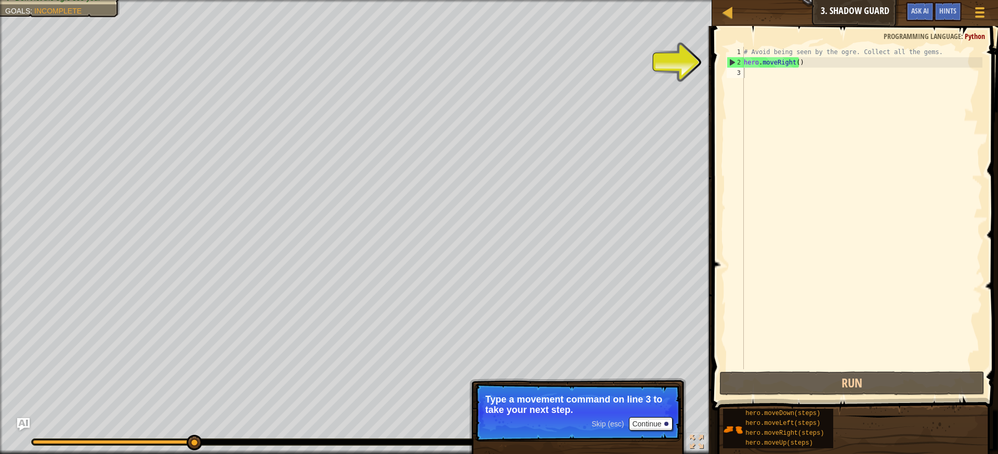
click at [808, 72] on div "# Avoid being seen by the ogre. Collect all the gems. hero . moveRight ( )" at bounding box center [862, 218] width 241 height 343
click at [795, 63] on div "# Avoid being seen by the ogre. Collect all the gems. hero . moveRight ( )" at bounding box center [862, 218] width 241 height 343
type textarea "hero.moveRight()"
click at [744, 71] on div "# Avoid being seen by the ogre. Collect all the gems. hero . moveRight ( )" at bounding box center [862, 218] width 241 height 343
type textarea "h"
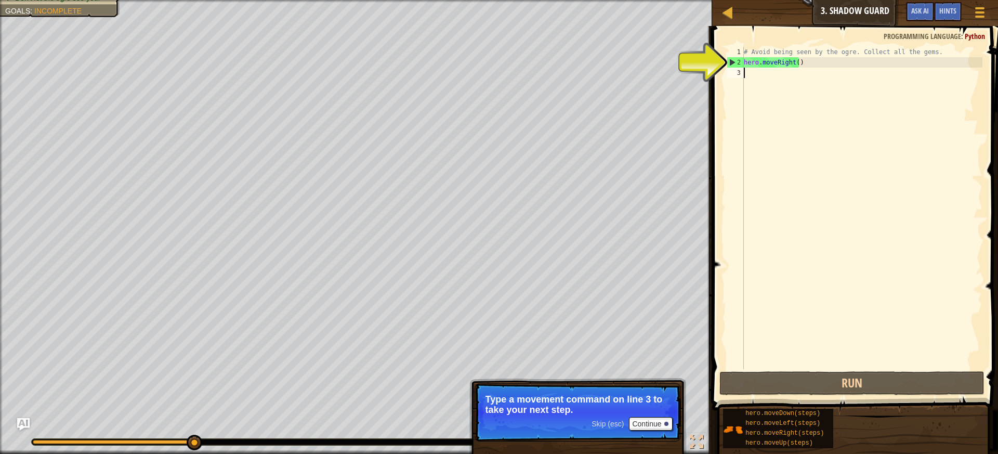
scroll to position [5, 0]
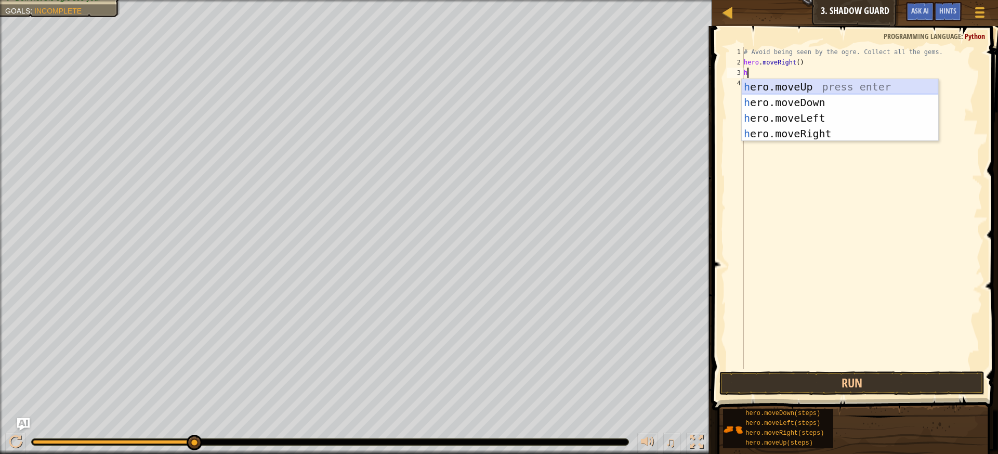
click at [768, 87] on div "h ero.moveUp press enter h ero.moveDown press enter h ero.moveLeft press enter …" at bounding box center [840, 126] width 197 height 94
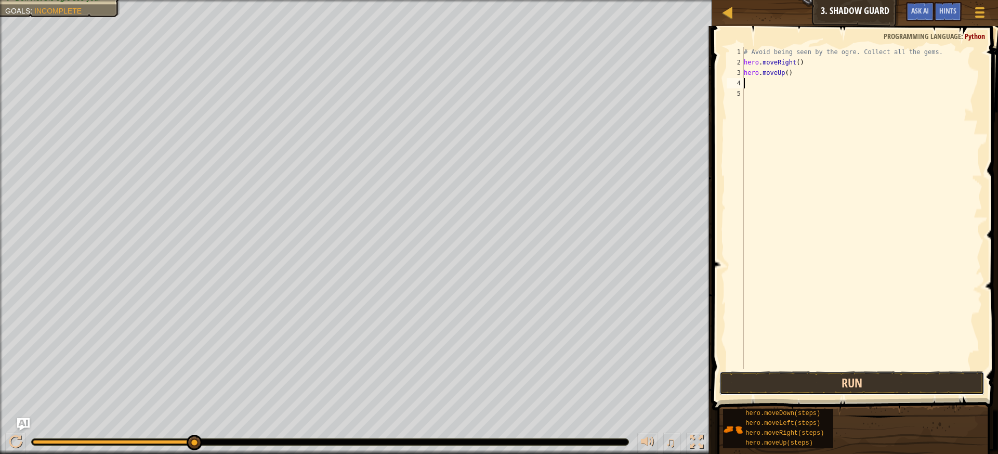
click at [806, 378] on button "Run" at bounding box center [852, 383] width 266 height 24
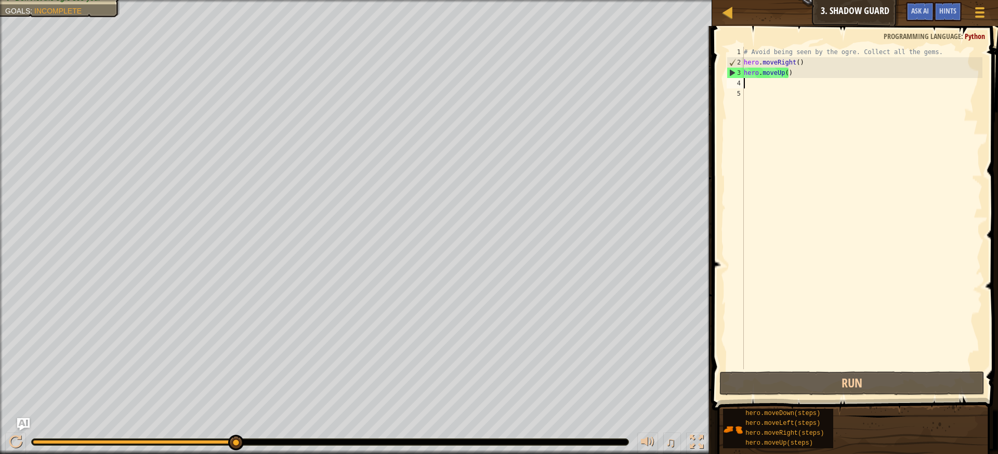
type textarea "h"
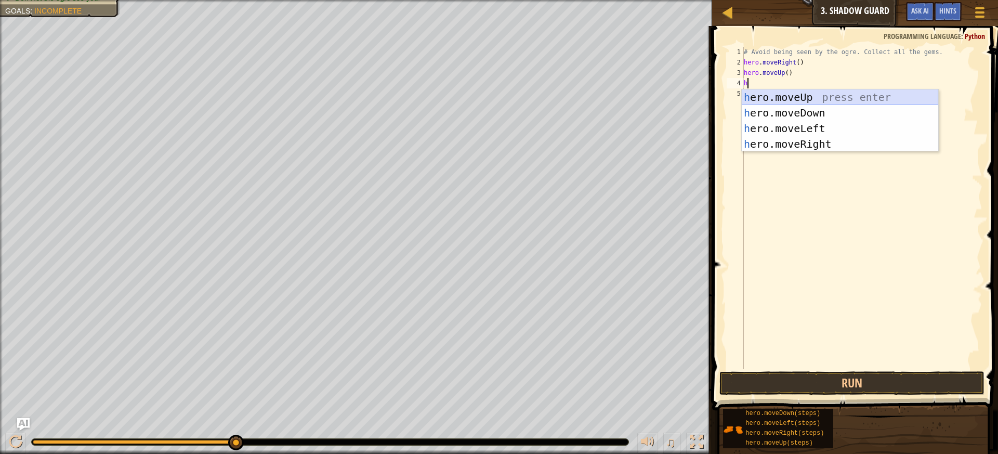
click at [770, 96] on div "h ero.moveUp press enter h ero.moveDown press enter h ero.moveLeft press enter …" at bounding box center [840, 136] width 197 height 94
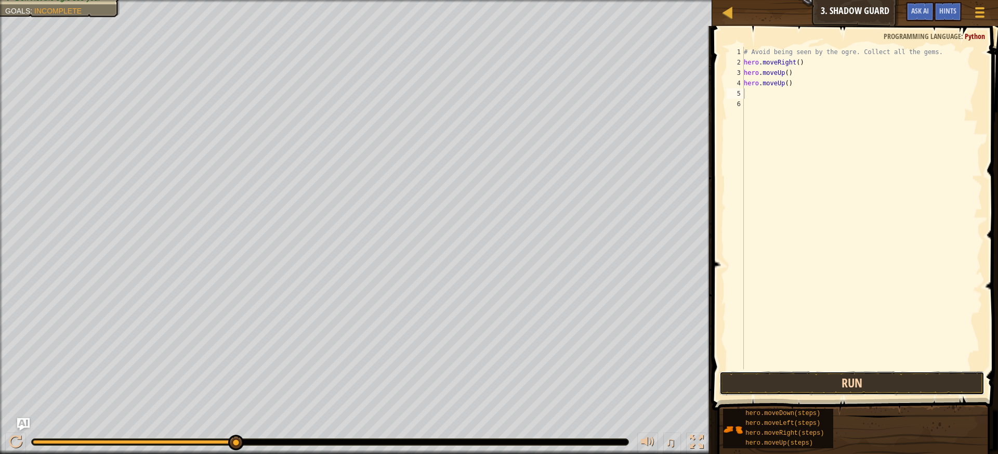
click at [836, 378] on button "Run" at bounding box center [852, 383] width 266 height 24
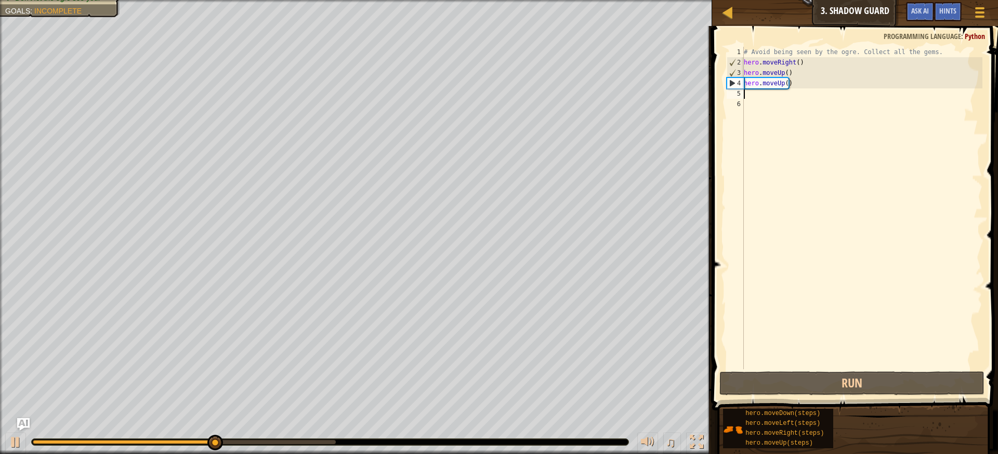
click at [799, 91] on div "# Avoid being seen by the ogre. Collect all the gems. hero . moveRight ( ) hero…" at bounding box center [862, 218] width 241 height 343
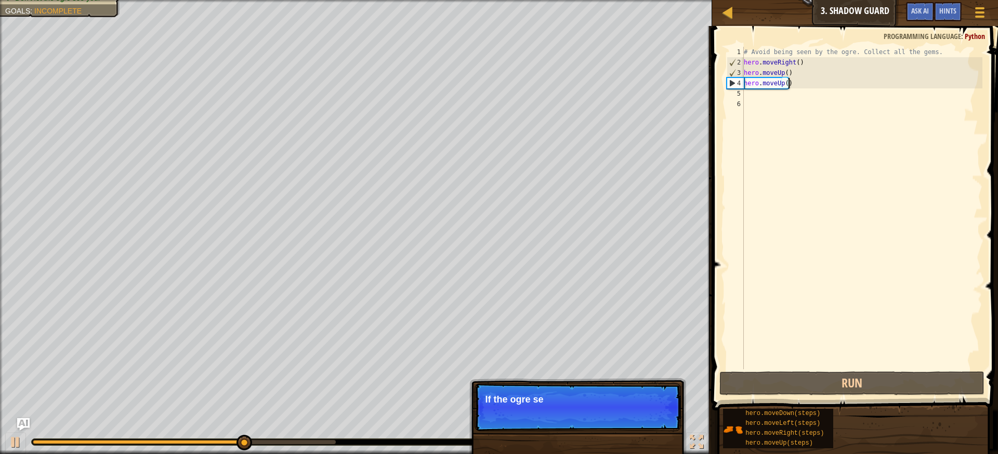
click at [792, 84] on div "# Avoid being seen by the ogre. Collect all the gems. hero . moveRight ( ) hero…" at bounding box center [862, 218] width 241 height 343
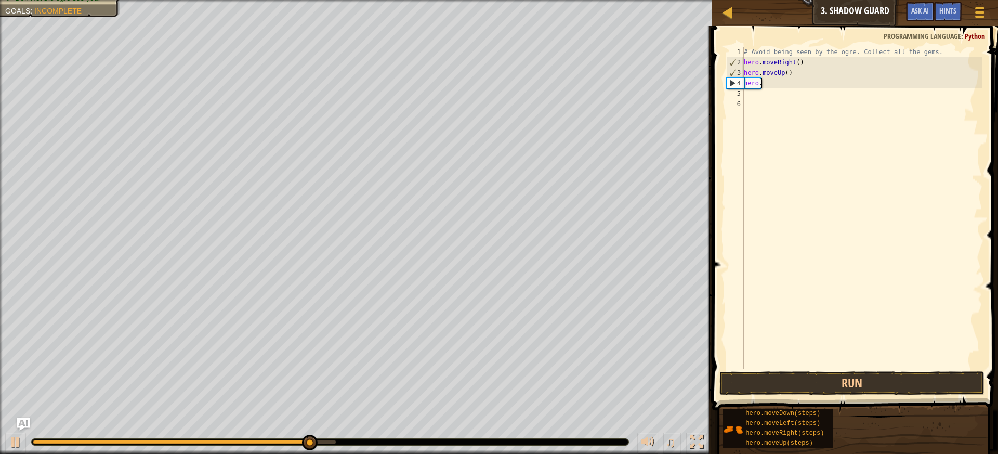
type textarea "h"
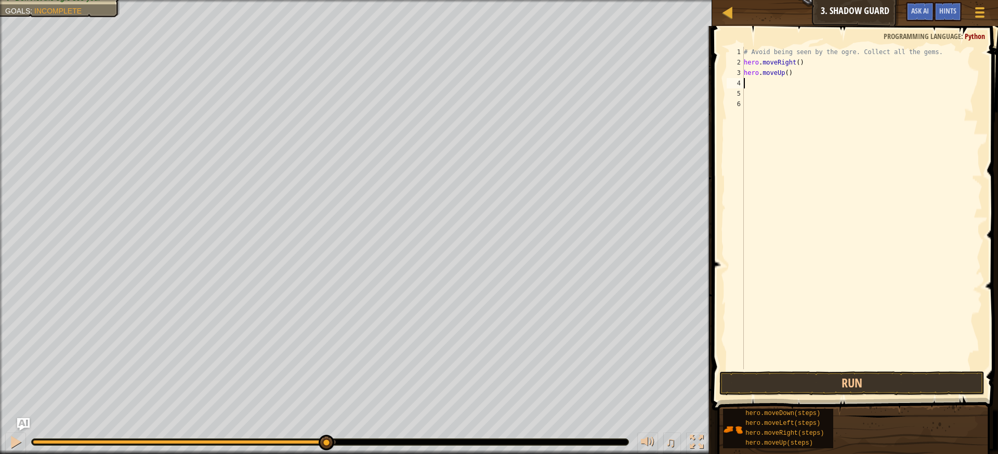
type textarea "h"
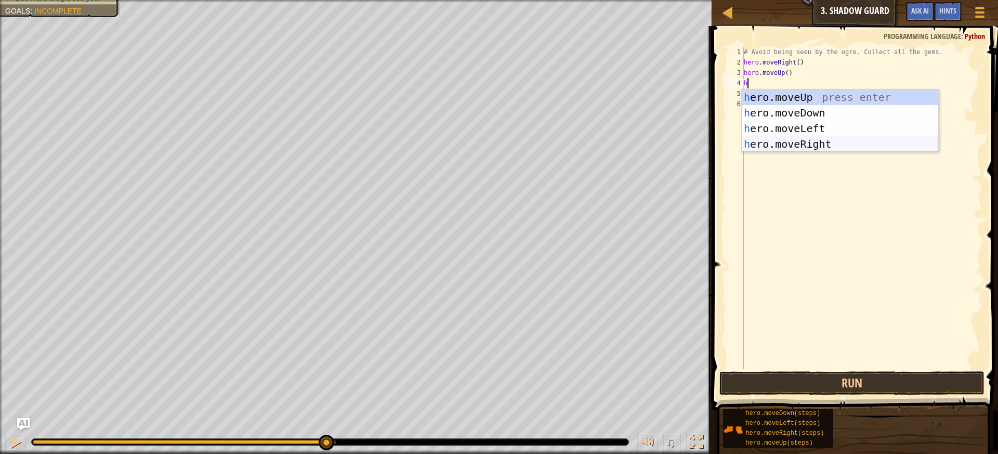
click at [802, 147] on div "h ero.moveUp press enter h ero.moveDown press enter h ero.moveLeft press enter …" at bounding box center [840, 136] width 197 height 94
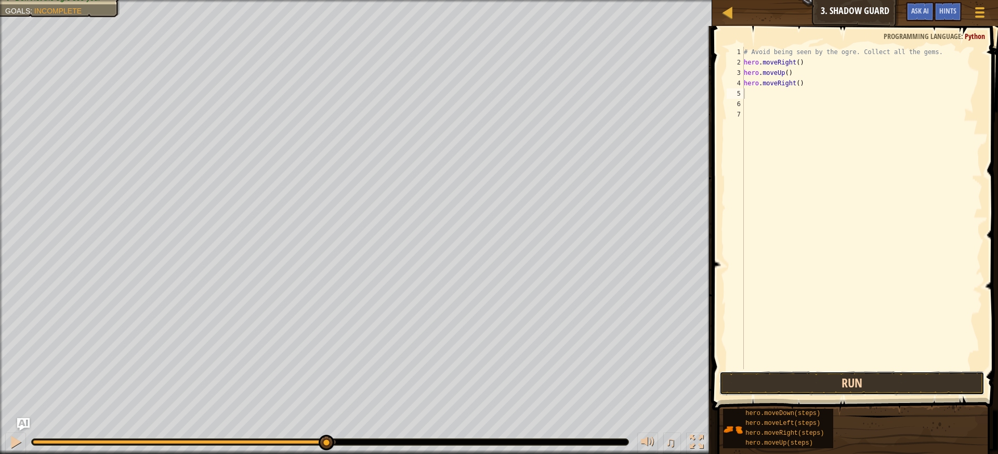
click at [896, 394] on button "Run" at bounding box center [852, 383] width 266 height 24
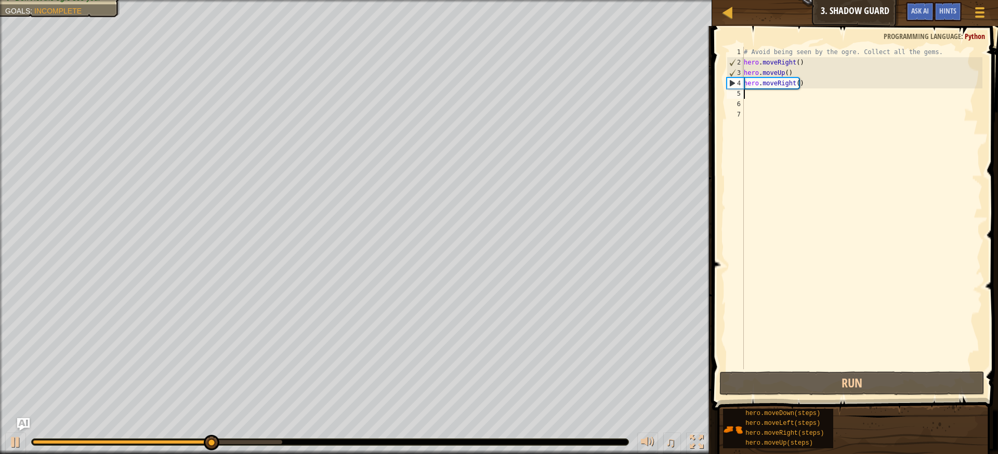
type textarea "h"
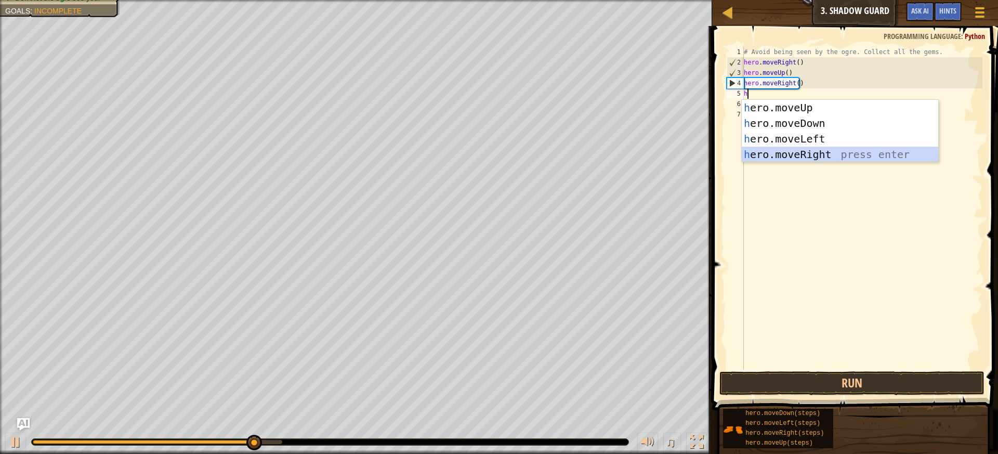
click at [767, 161] on div "h ero.moveUp press enter h ero.moveDown press enter h ero.moveLeft press enter …" at bounding box center [840, 147] width 197 height 94
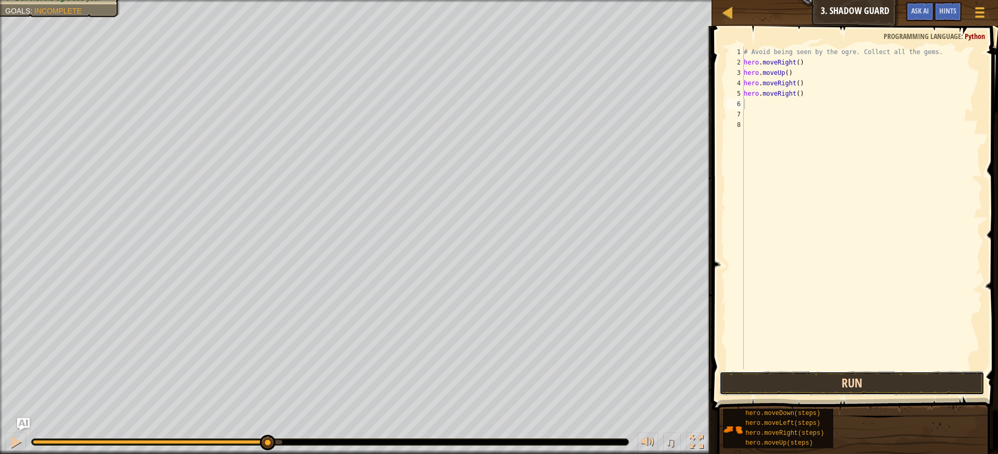
click at [838, 376] on button "Run" at bounding box center [852, 383] width 266 height 24
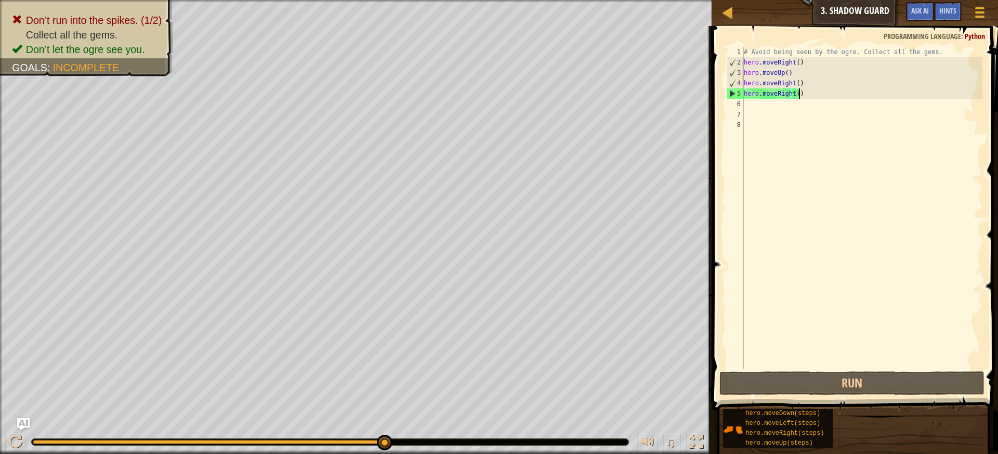
click at [820, 89] on div "# Avoid being seen by the ogre. Collect all the gems. hero . moveRight ( ) hero…" at bounding box center [862, 218] width 241 height 343
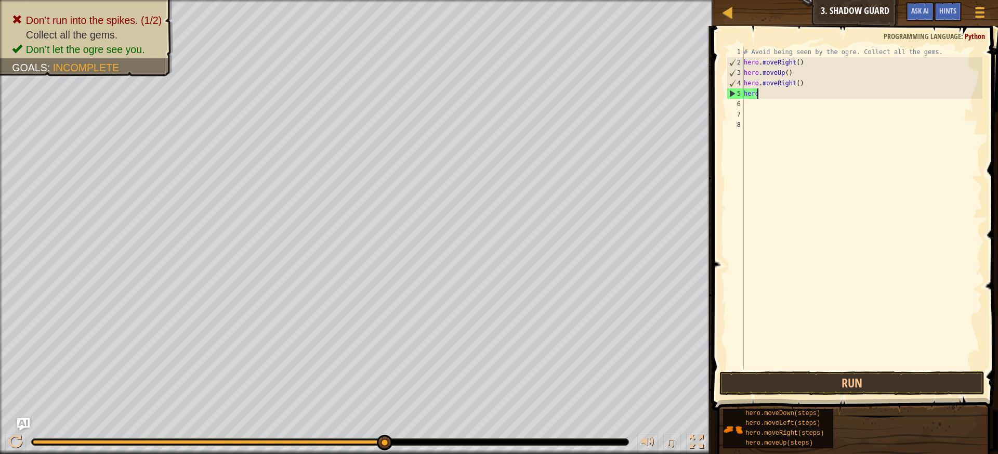
type textarea "h"
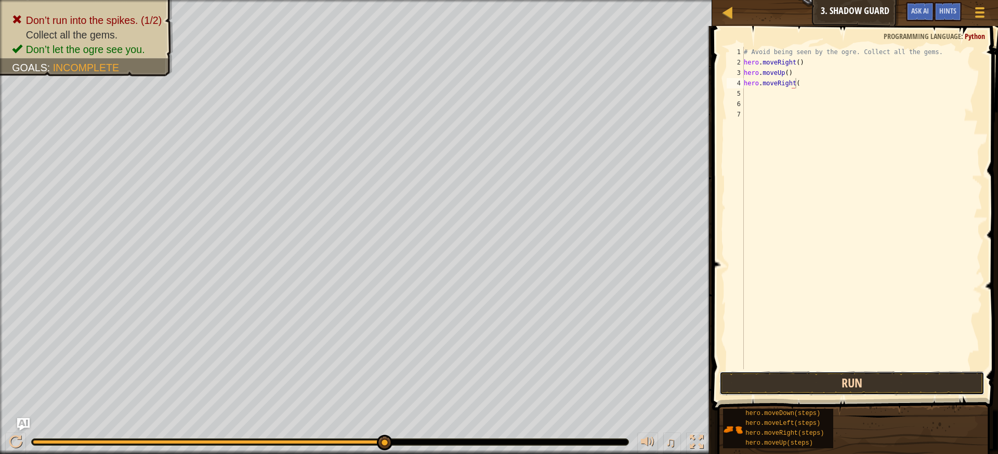
click at [865, 377] on button "Run" at bounding box center [852, 383] width 266 height 24
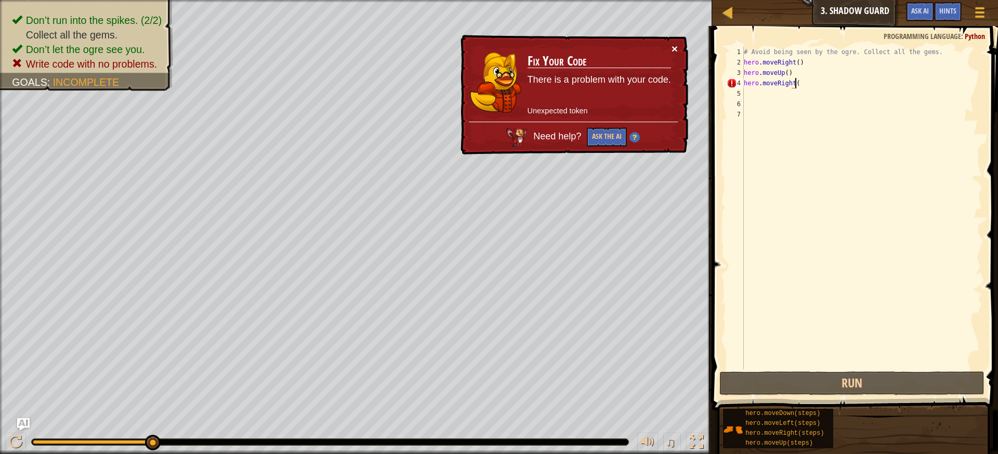
click at [675, 46] on button "×" at bounding box center [675, 48] width 6 height 11
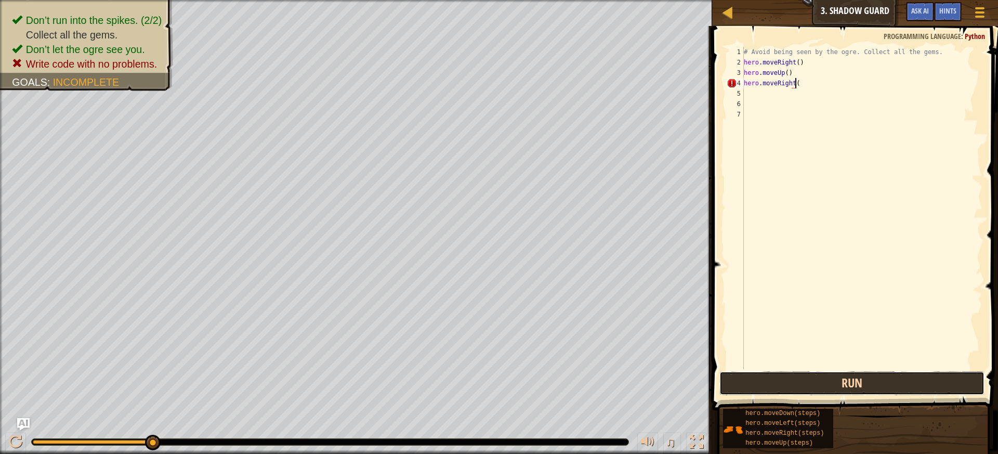
click at [743, 376] on button "Run" at bounding box center [852, 383] width 266 height 24
type textarea "h"
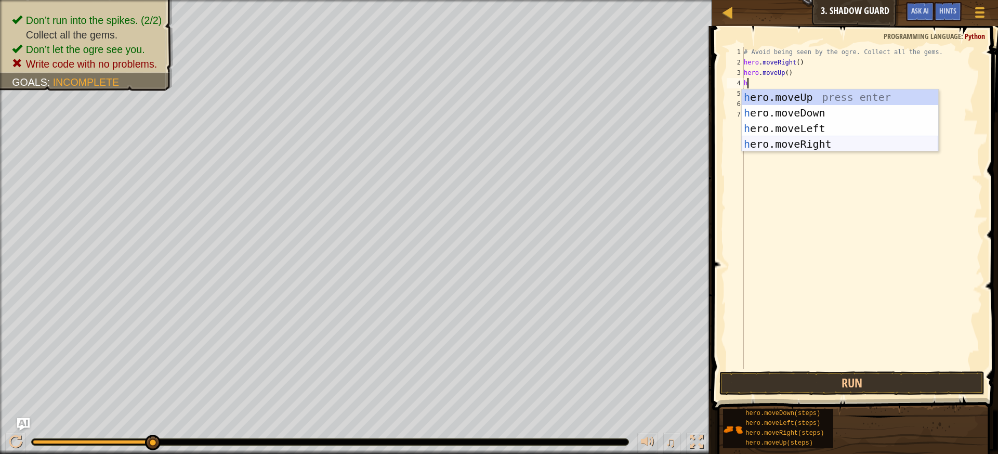
click at [768, 145] on div "h ero.moveUp press enter h ero.moveDown press enter h ero.moveLeft press enter …" at bounding box center [840, 136] width 197 height 94
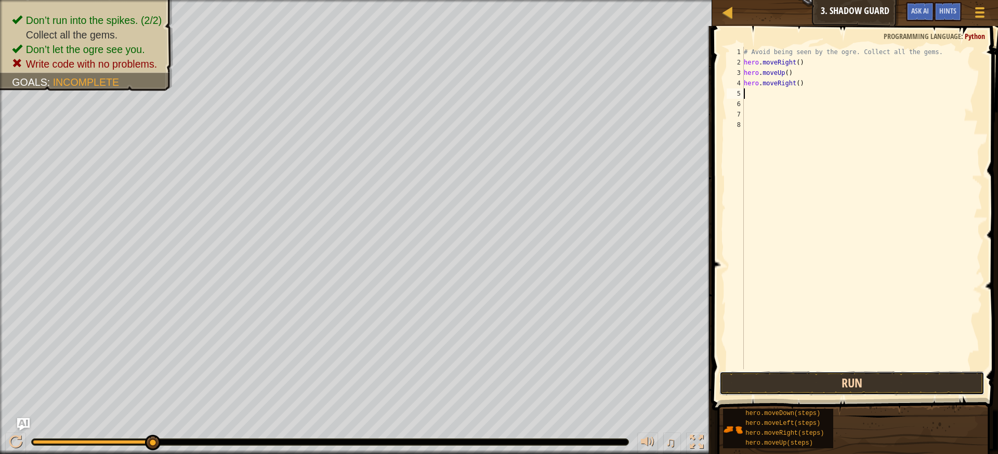
click at [870, 377] on button "Run" at bounding box center [852, 383] width 266 height 24
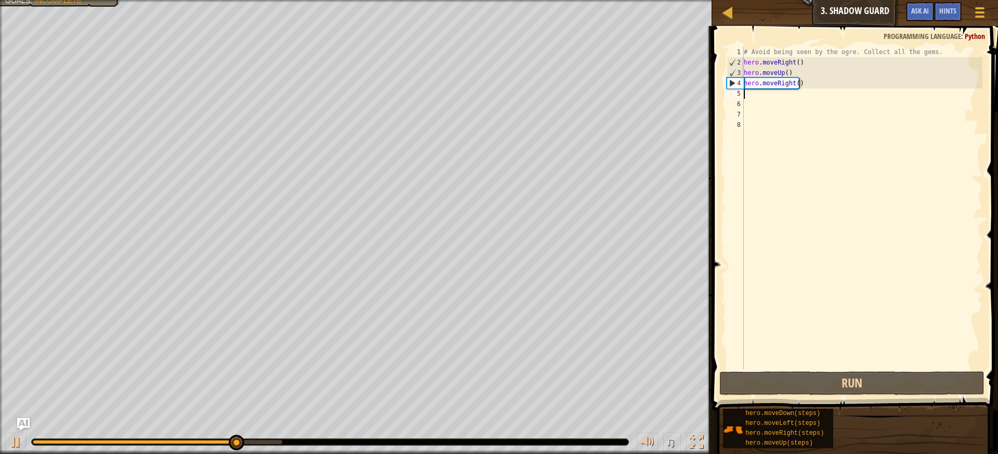
type textarea "h"
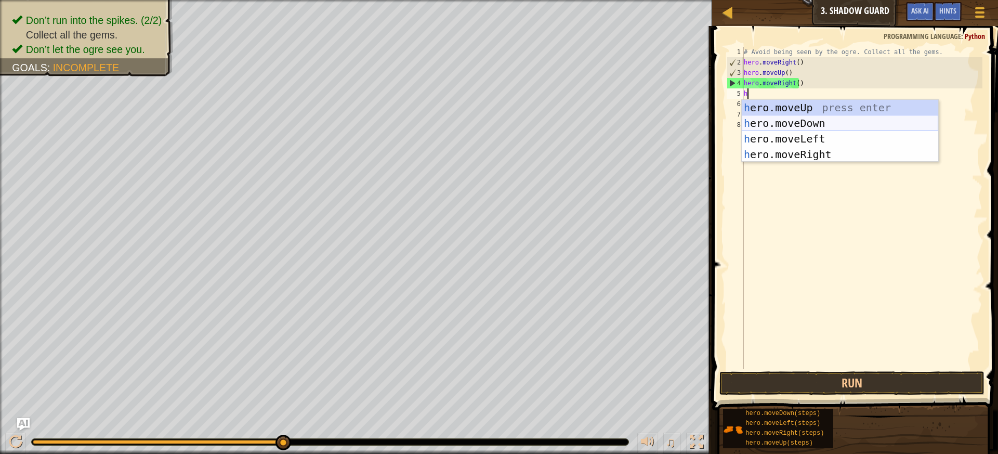
click at [758, 126] on div "h ero.moveUp press enter h ero.moveDown press enter h ero.moveLeft press enter …" at bounding box center [840, 147] width 197 height 94
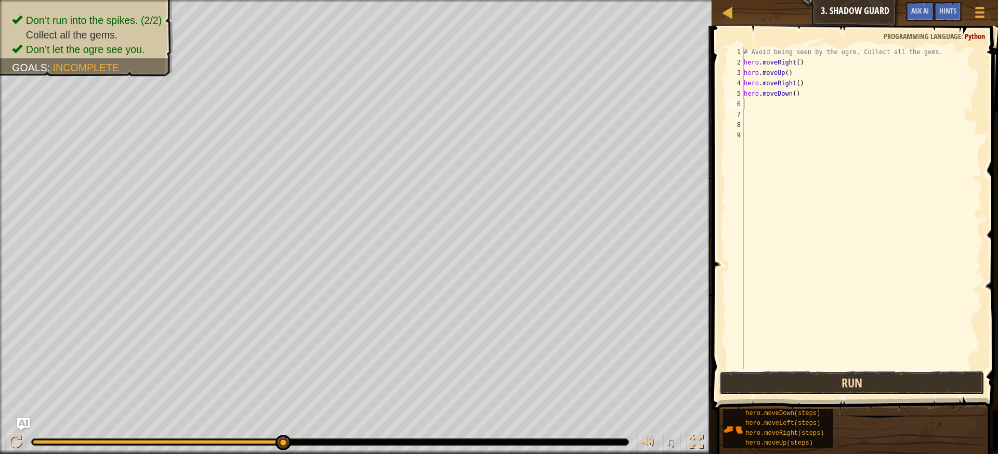
click at [840, 384] on button "Run" at bounding box center [852, 383] width 266 height 24
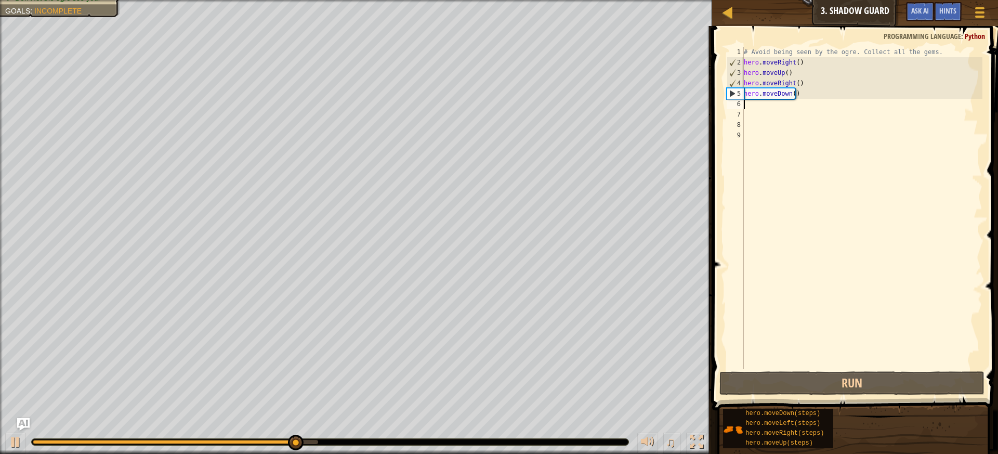
type textarea "h"
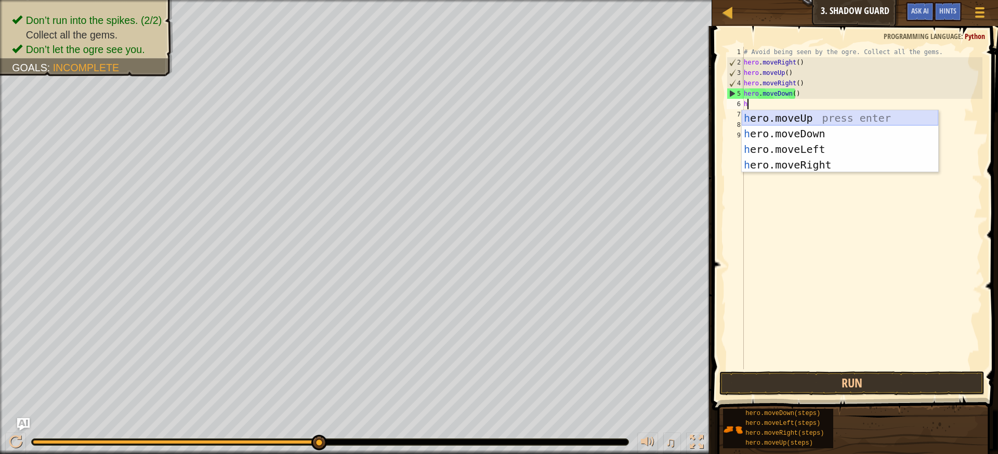
click at [780, 113] on div "h ero.moveUp press enter h ero.moveDown press enter h ero.moveLeft press enter …" at bounding box center [840, 157] width 197 height 94
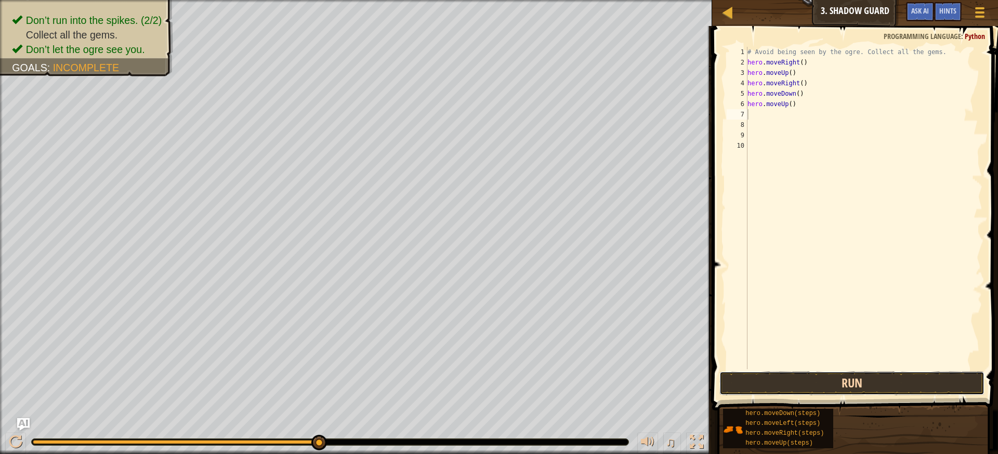
click at [886, 394] on button "Run" at bounding box center [852, 383] width 266 height 24
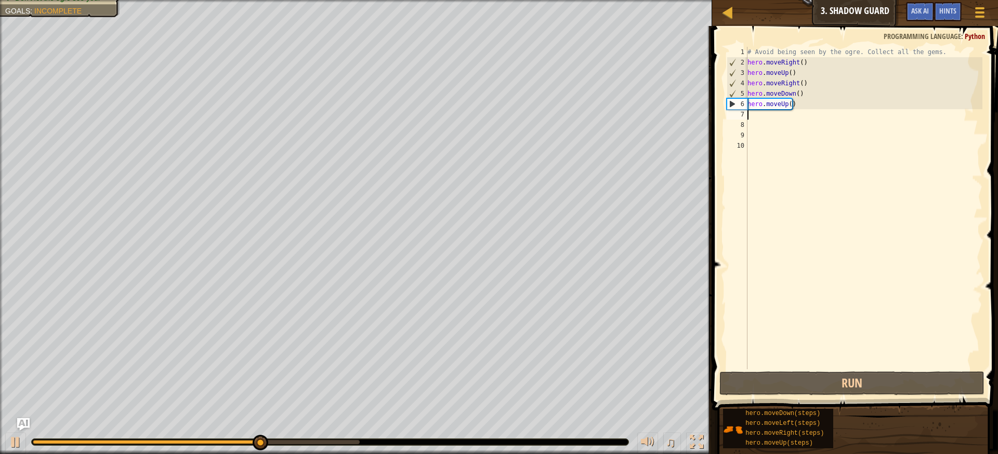
type textarea "hero.moveUp()"
drag, startPoint x: 781, startPoint y: 98, endPoint x: 774, endPoint y: 134, distance: 36.2
drag, startPoint x: 774, startPoint y: 134, endPoint x: 802, endPoint y: 100, distance: 43.9
click at [802, 100] on div "# Avoid being seen by the ogre. Collect all the gems. hero . moveRight ( ) hero…" at bounding box center [863, 218] width 237 height 343
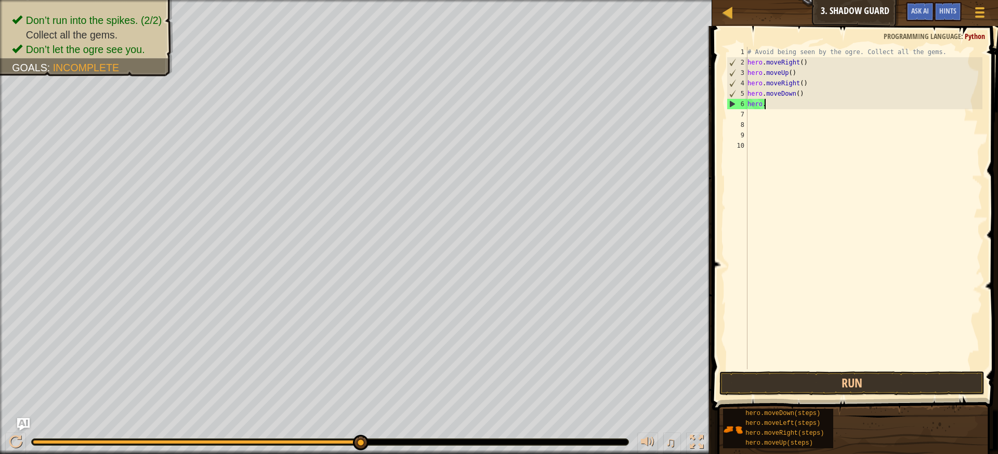
type textarea "h"
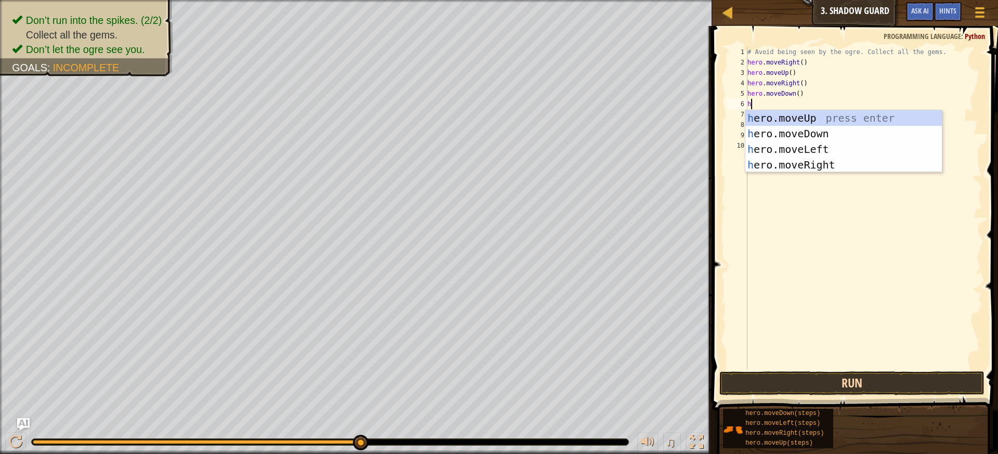
type textarea "h"
click at [871, 375] on button "Run" at bounding box center [852, 383] width 266 height 24
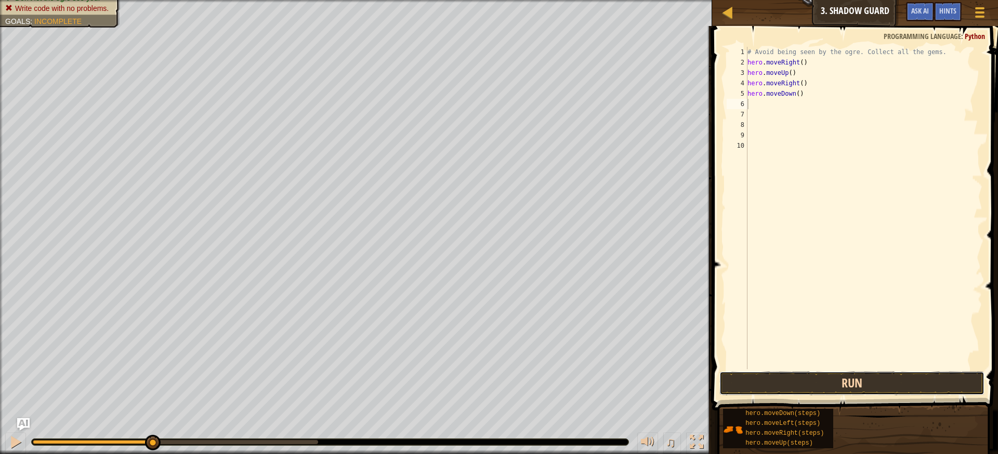
drag, startPoint x: 880, startPoint y: 393, endPoint x: 879, endPoint y: 383, distance: 10.4
click at [880, 388] on button "Run" at bounding box center [852, 383] width 266 height 24
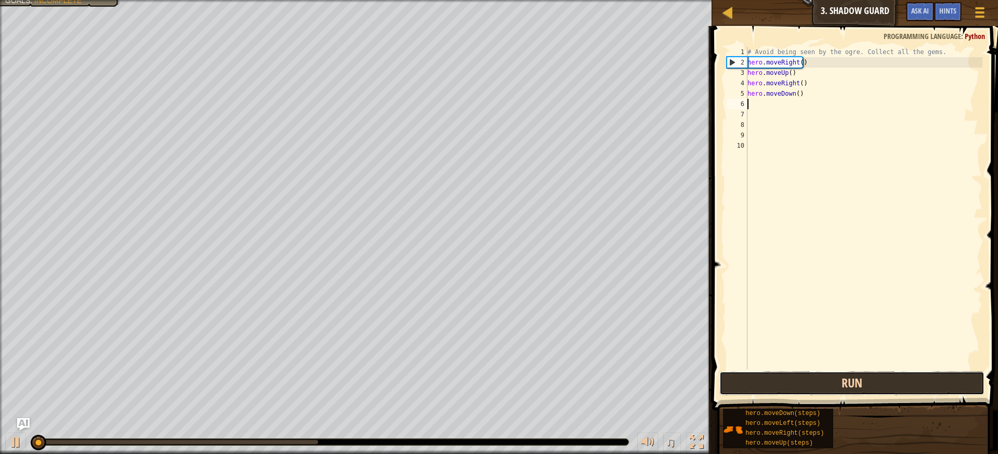
click at [879, 383] on button "Run" at bounding box center [852, 383] width 266 height 24
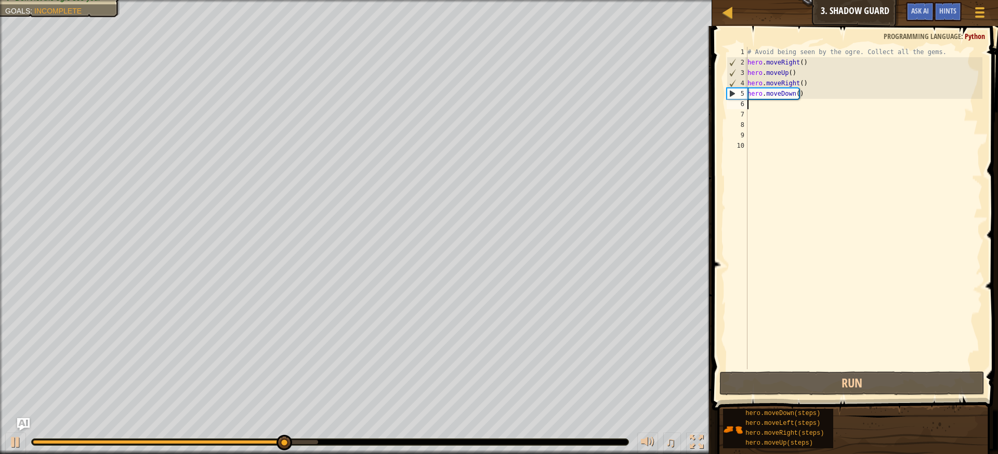
type textarea "h"
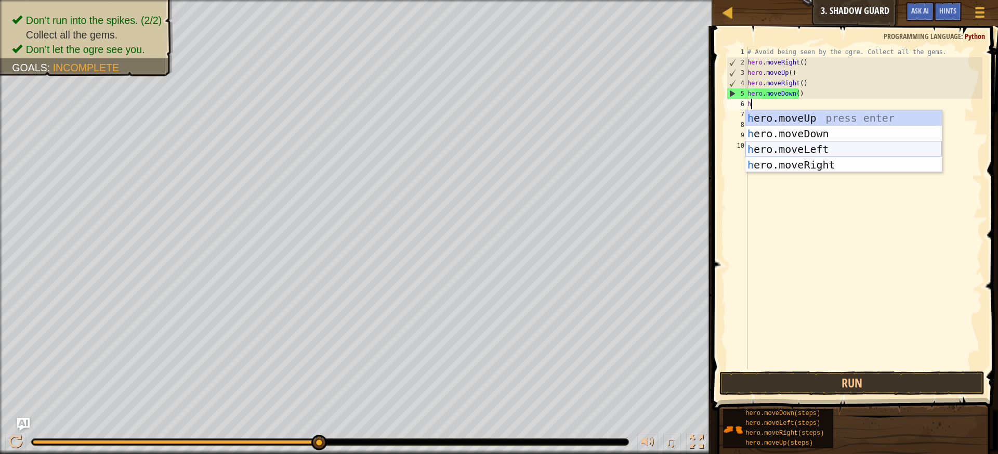
click at [782, 150] on div "h ero.moveUp press enter h ero.moveDown press enter h ero.moveLeft press enter …" at bounding box center [843, 157] width 197 height 94
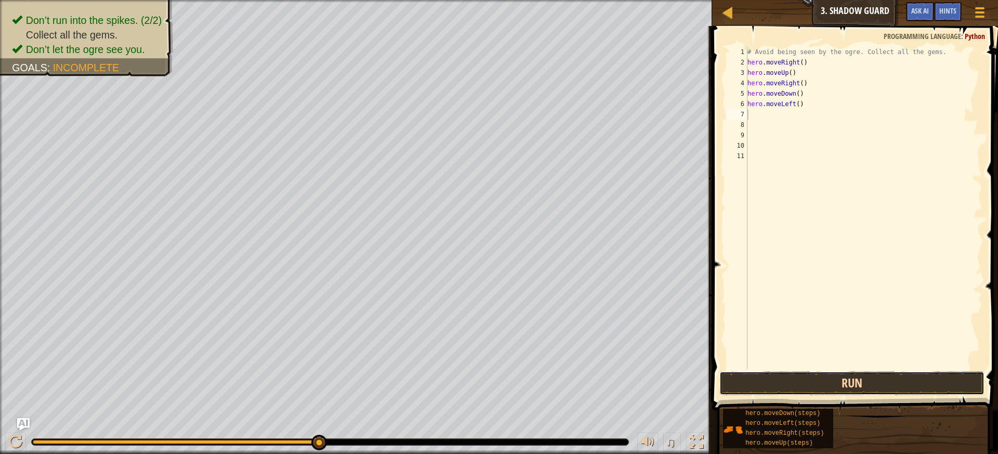
click at [865, 378] on button "Run" at bounding box center [852, 383] width 266 height 24
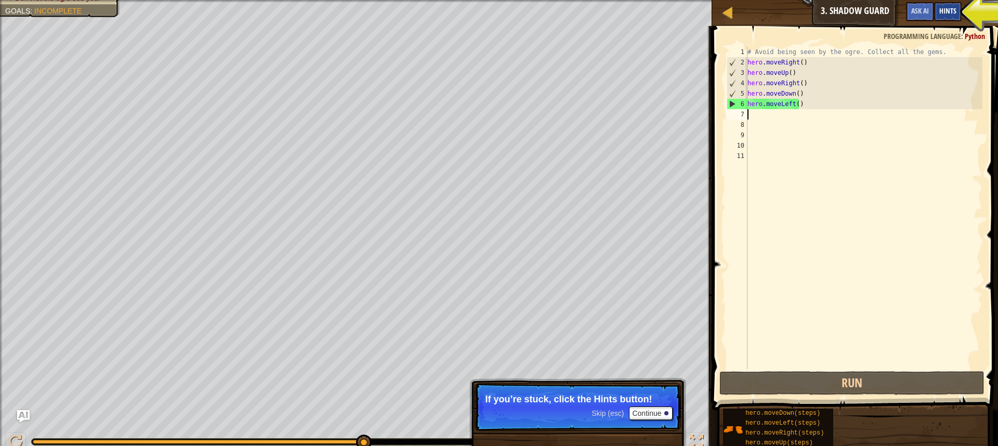
click at [945, 14] on span "Hints" at bounding box center [947, 11] width 17 height 10
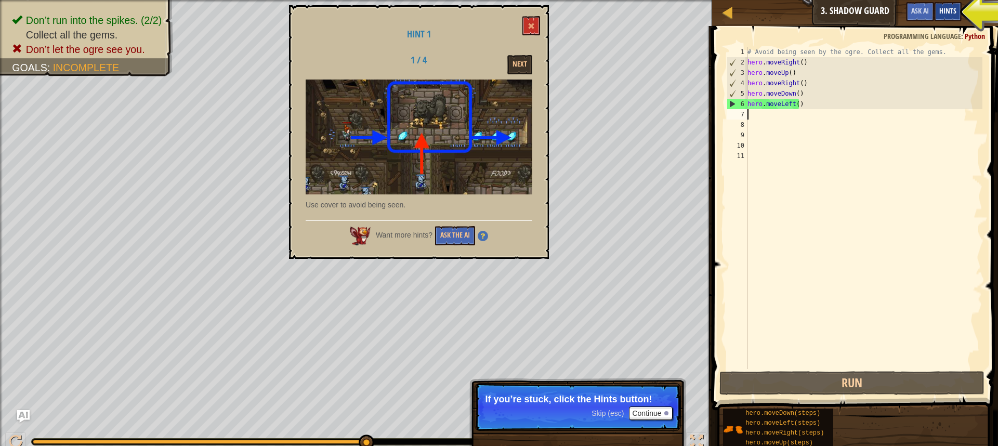
click at [945, 14] on span "Hints" at bounding box center [947, 11] width 17 height 10
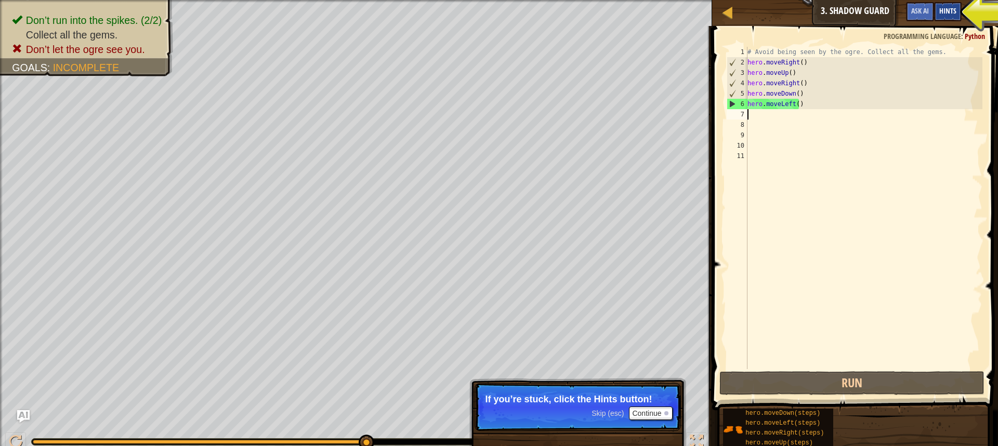
click at [945, 14] on span "Hints" at bounding box center [947, 11] width 17 height 10
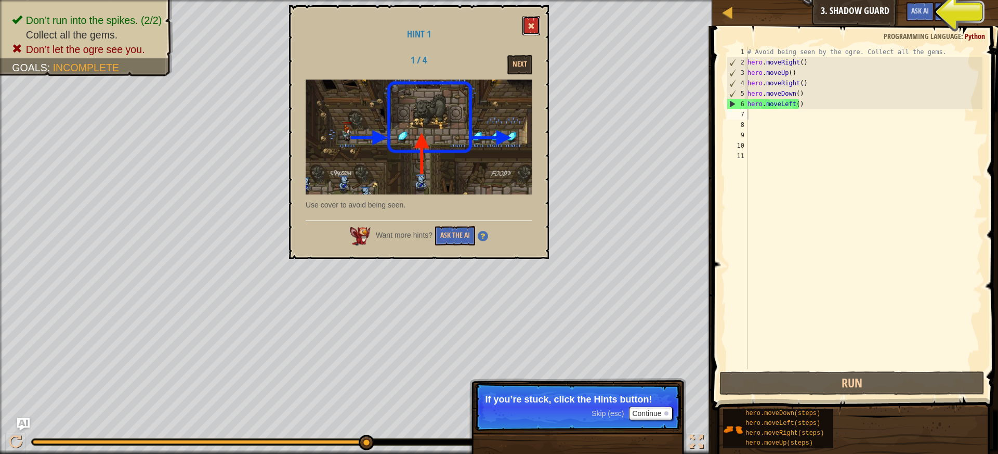
click at [527, 25] on button at bounding box center [531, 25] width 18 height 19
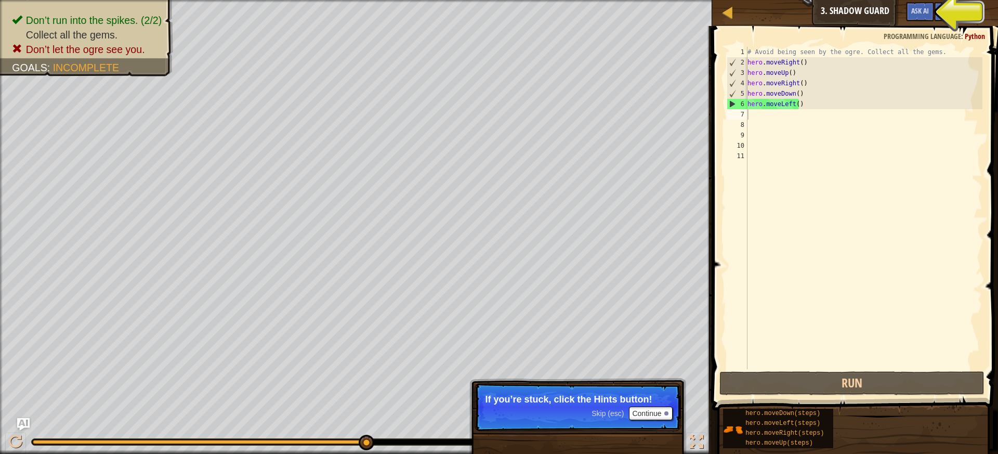
click at [802, 111] on div "# Avoid being seen by the ogre. Collect all the gems. hero . moveRight ( ) hero…" at bounding box center [863, 218] width 237 height 343
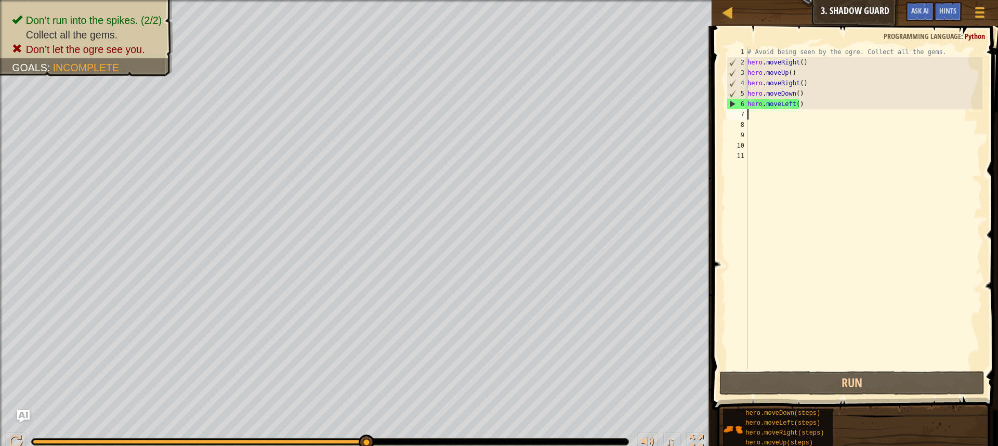
click at [804, 105] on div "# Avoid being seen by the ogre. Collect all the gems. hero . moveRight ( ) hero…" at bounding box center [863, 218] width 237 height 343
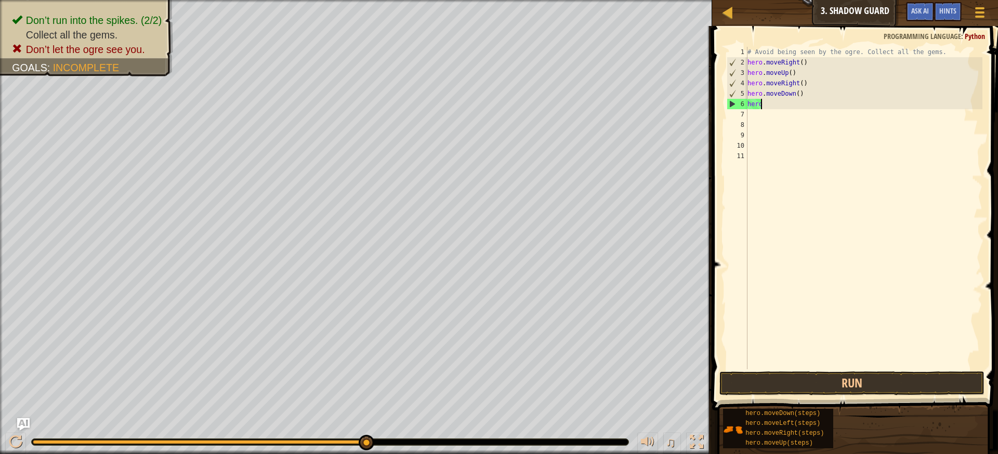
type textarea "h"
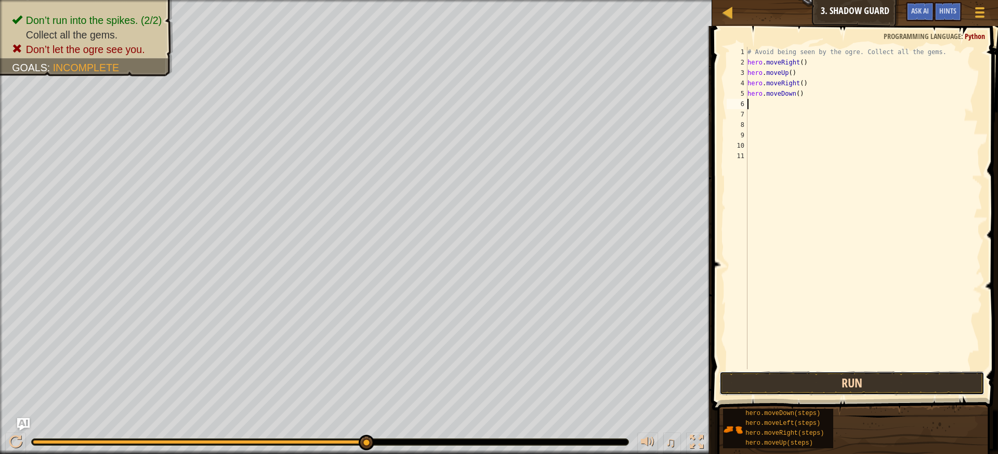
click at [800, 389] on button "Run" at bounding box center [852, 383] width 266 height 24
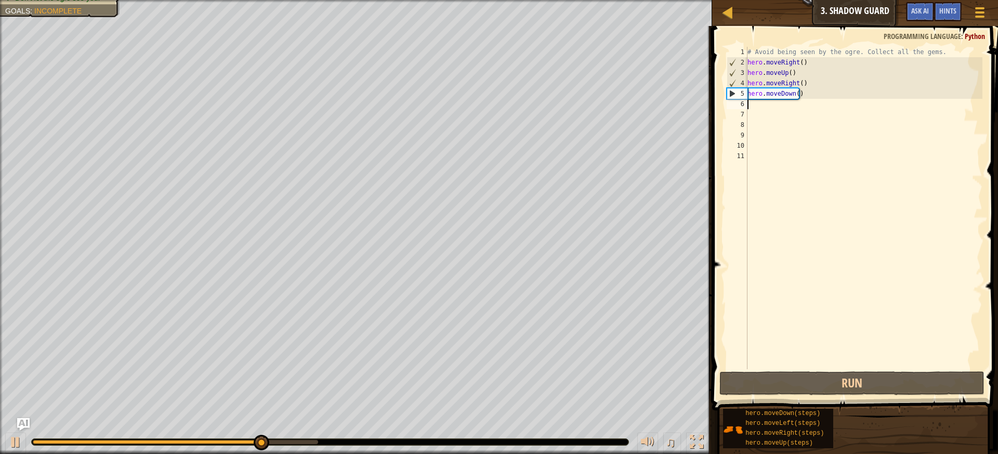
type textarea "h"
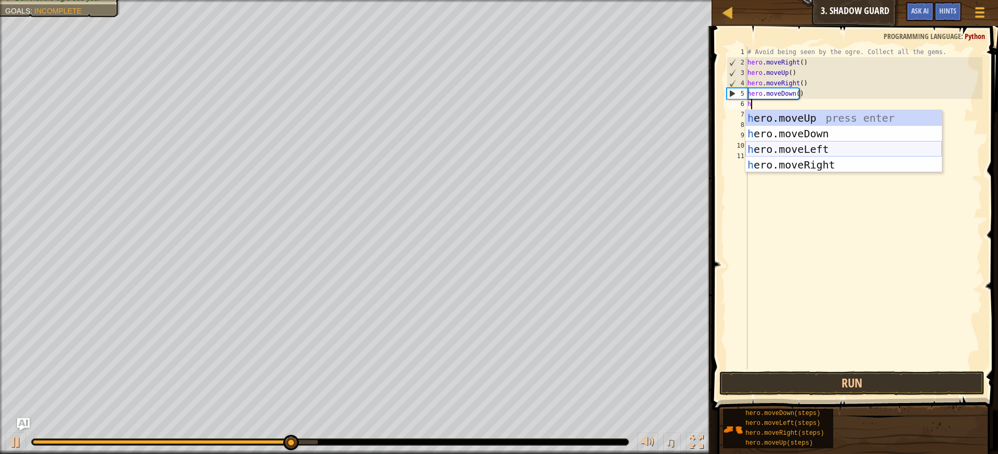
click at [818, 148] on div "h ero.moveUp press enter h ero.moveDown press enter h ero.moveLeft press enter …" at bounding box center [843, 157] width 197 height 94
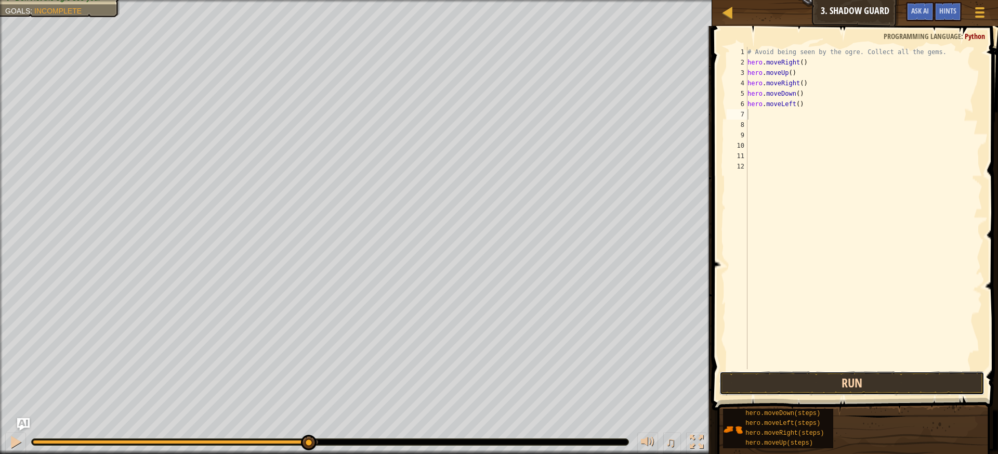
click at [839, 382] on button "Run" at bounding box center [852, 383] width 266 height 24
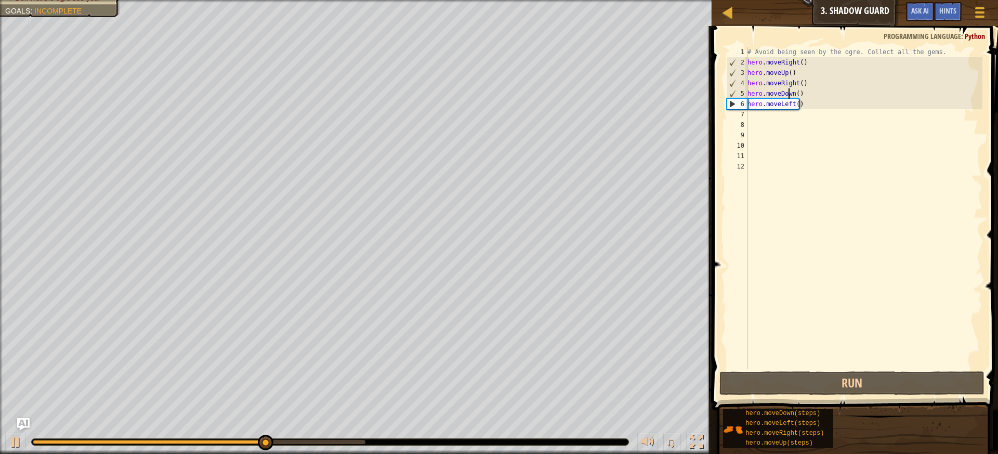
drag, startPoint x: 789, startPoint y: 91, endPoint x: 802, endPoint y: 96, distance: 13.5
click at [790, 91] on div "# Avoid being seen by the ogre. Collect all the gems. hero . moveRight ( ) hero…" at bounding box center [863, 218] width 237 height 343
click at [805, 104] on div "# Avoid being seen by the ogre. Collect all the gems. hero . moveRight ( ) hero…" at bounding box center [863, 218] width 237 height 343
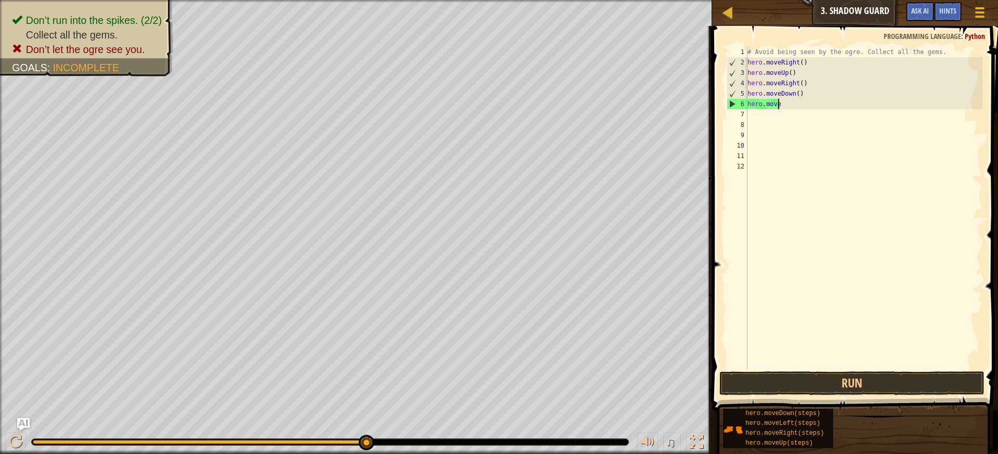
type textarea "h"
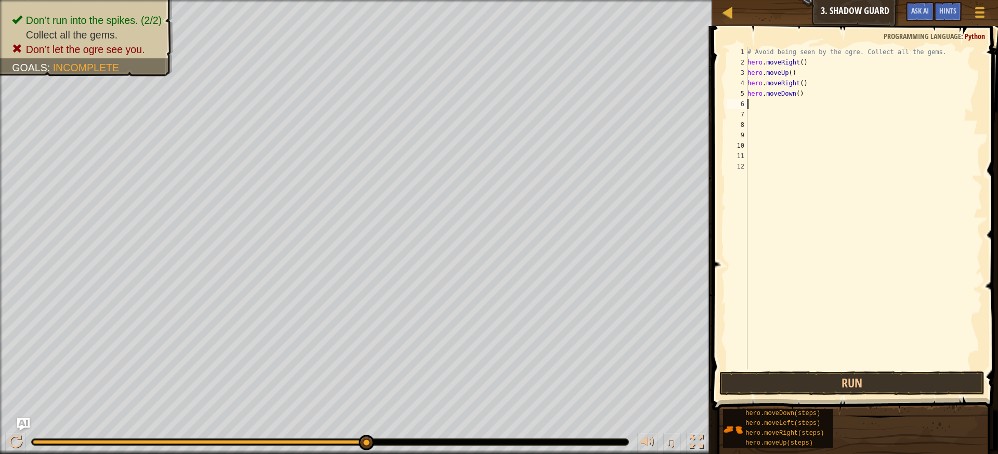
type textarea "h"
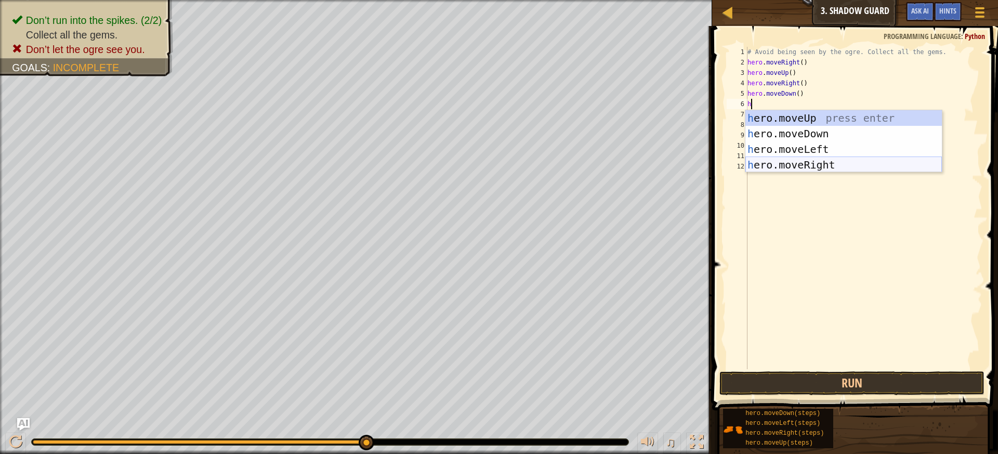
click at [770, 160] on div "h ero.moveUp press enter h ero.moveDown press enter h ero.moveLeft press enter …" at bounding box center [843, 157] width 197 height 94
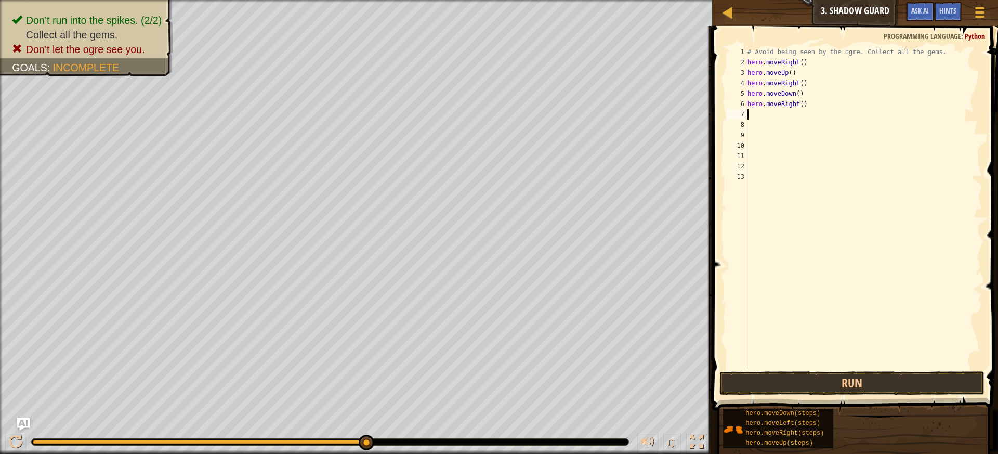
drag, startPoint x: 818, startPoint y: 370, endPoint x: 826, endPoint y: 368, distance: 7.6
click at [826, 368] on div "1 2 3 4 5 6 7 8 9 10 11 12 13 # Avoid being seen by the ogre. Collect all the g…" at bounding box center [853, 238] width 289 height 415
click at [826, 372] on button "Run" at bounding box center [852, 383] width 266 height 24
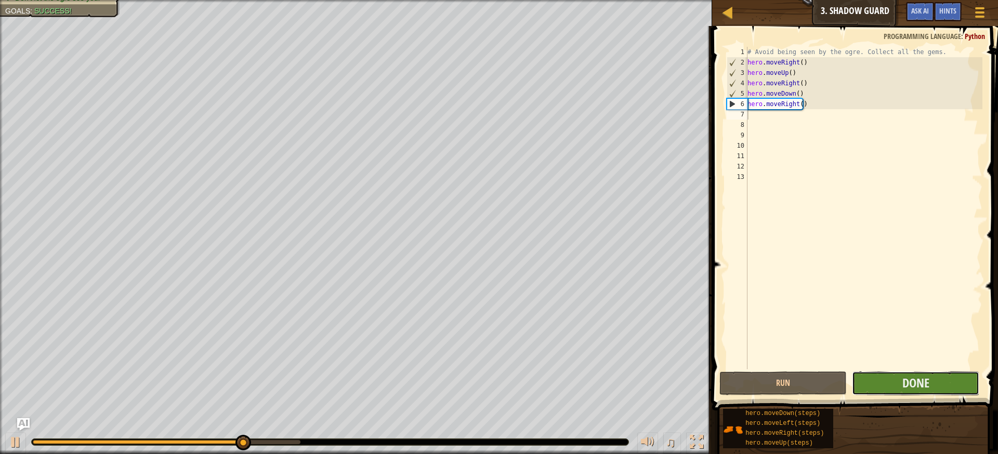
click at [879, 386] on button "Done" at bounding box center [915, 383] width 127 height 24
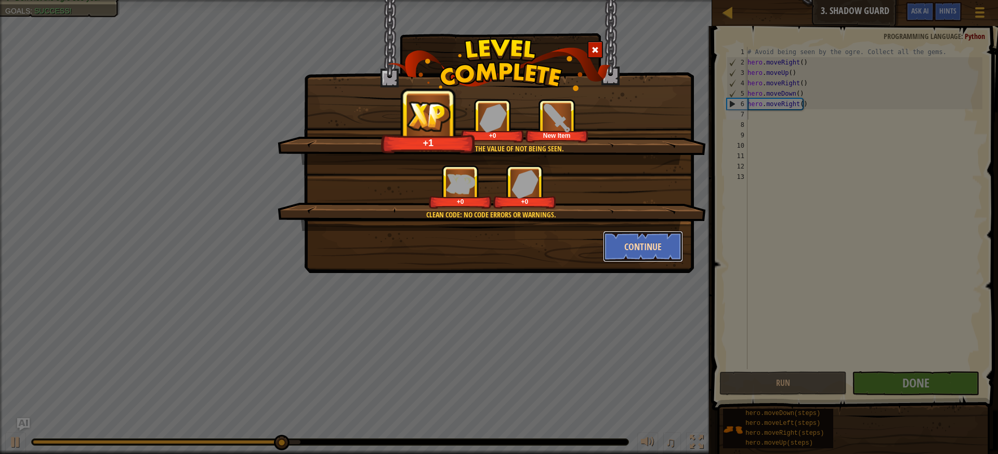
click at [655, 246] on button "Continue" at bounding box center [643, 246] width 81 height 31
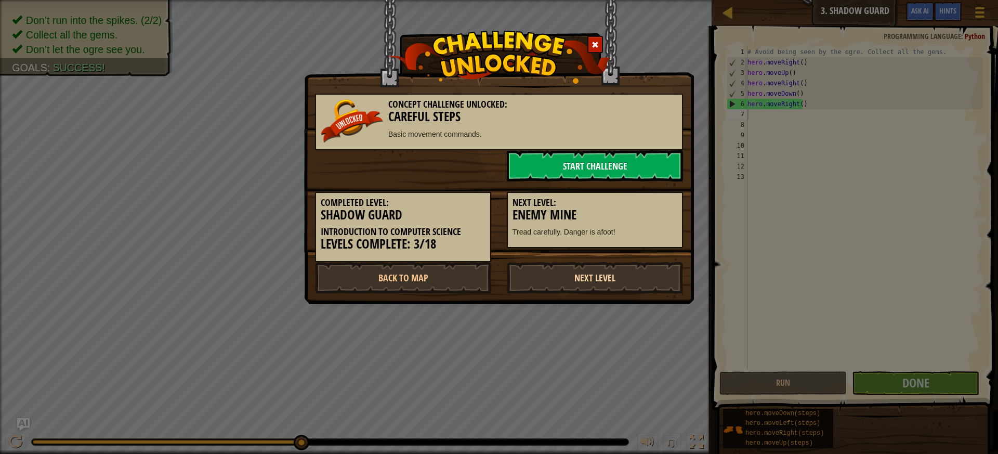
click at [596, 289] on link "Next Level" at bounding box center [595, 277] width 176 height 31
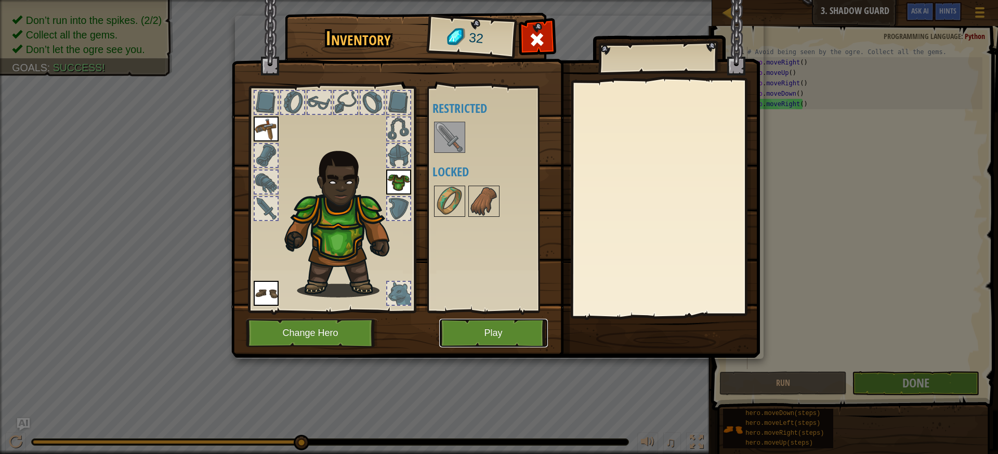
click at [517, 338] on button "Play" at bounding box center [493, 333] width 109 height 29
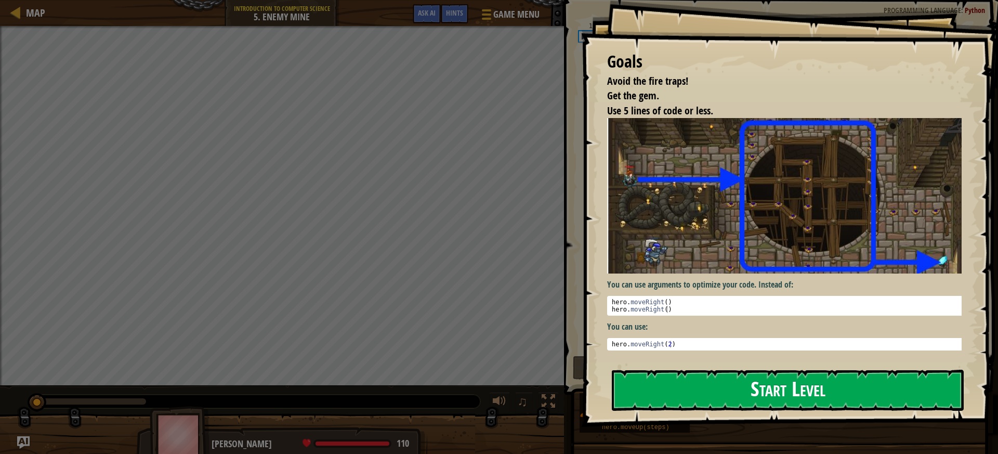
click at [659, 386] on button "Start Level" at bounding box center [788, 390] width 352 height 41
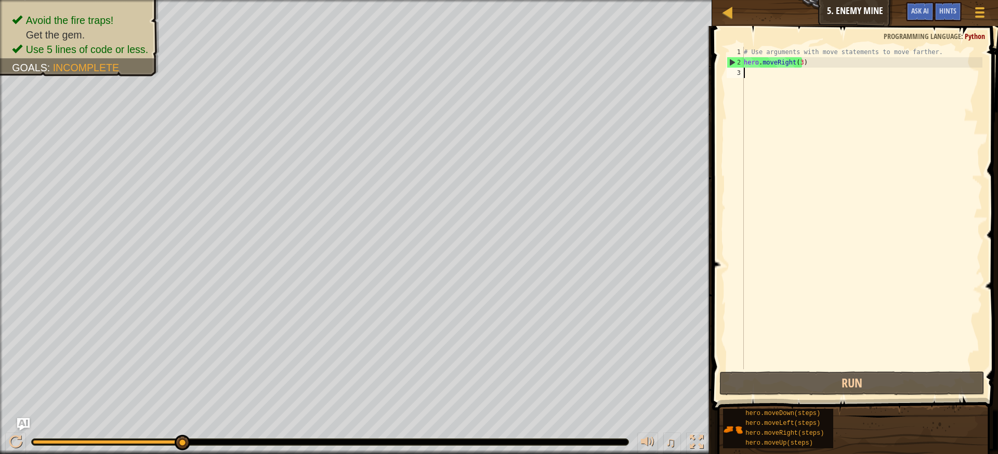
type textarea "h"
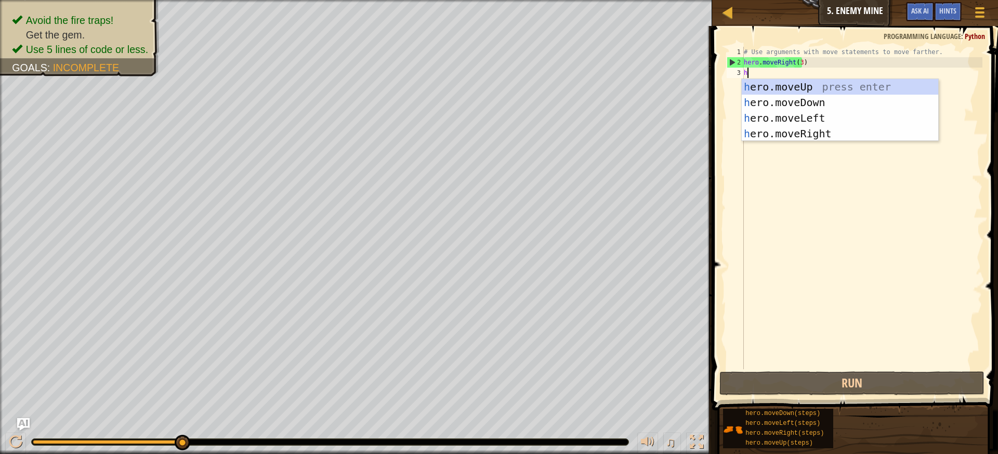
scroll to position [5, 0]
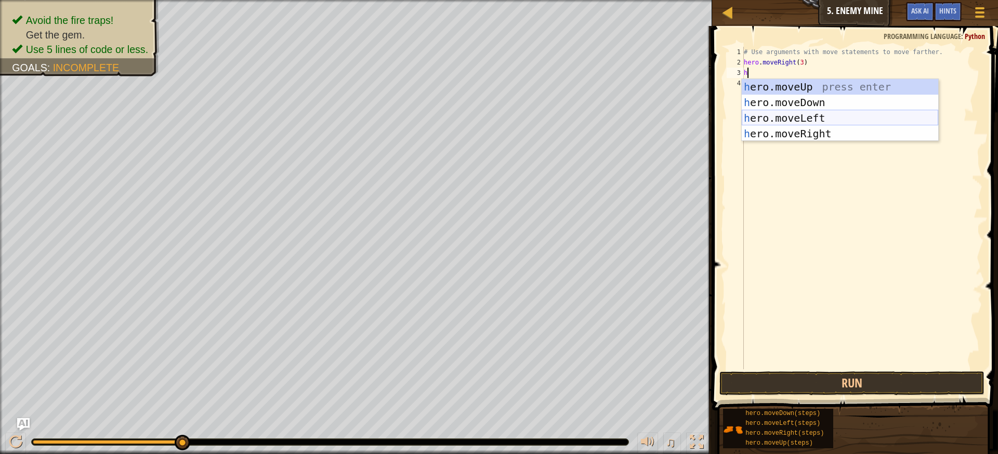
click at [793, 123] on div "h ero.moveUp press enter h ero.moveDown press enter h ero.moveLeft press enter …" at bounding box center [840, 126] width 197 height 94
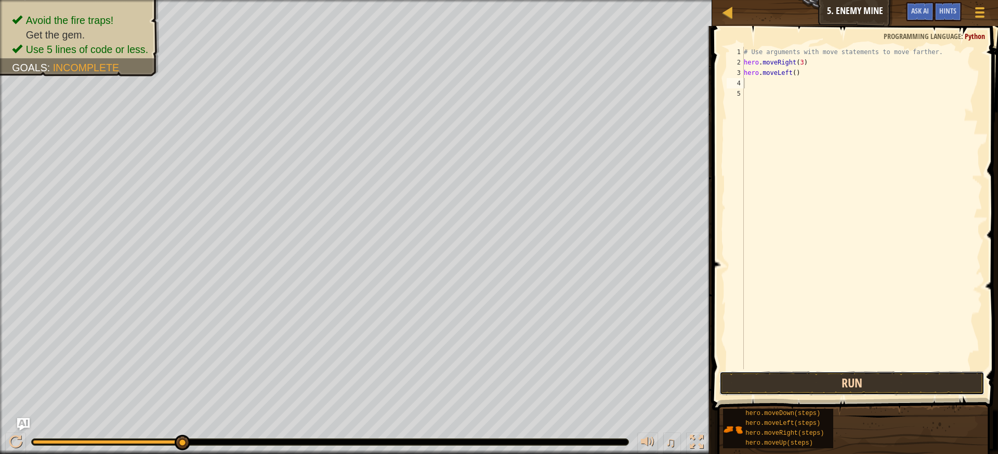
click at [792, 382] on button "Run" at bounding box center [852, 383] width 266 height 24
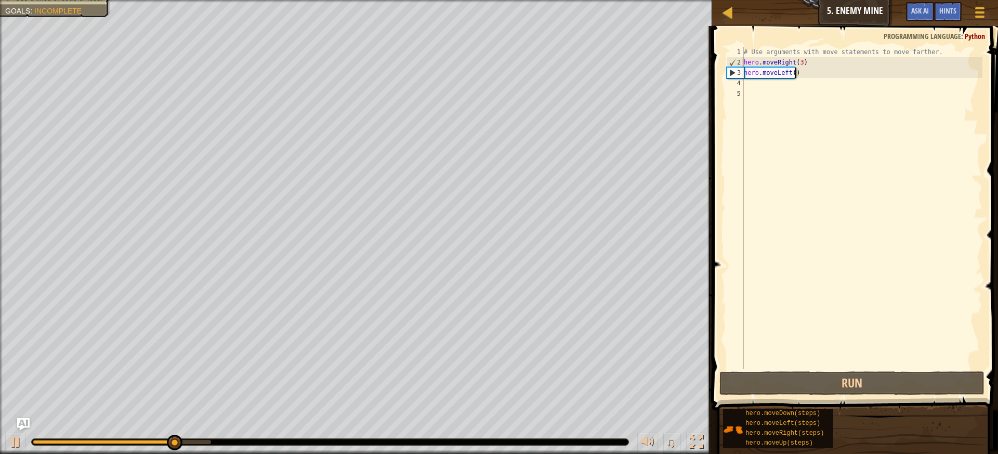
click at [807, 73] on div "# Use arguments with move statements to move farther. hero . moveRight ( 3 ) he…" at bounding box center [862, 218] width 241 height 343
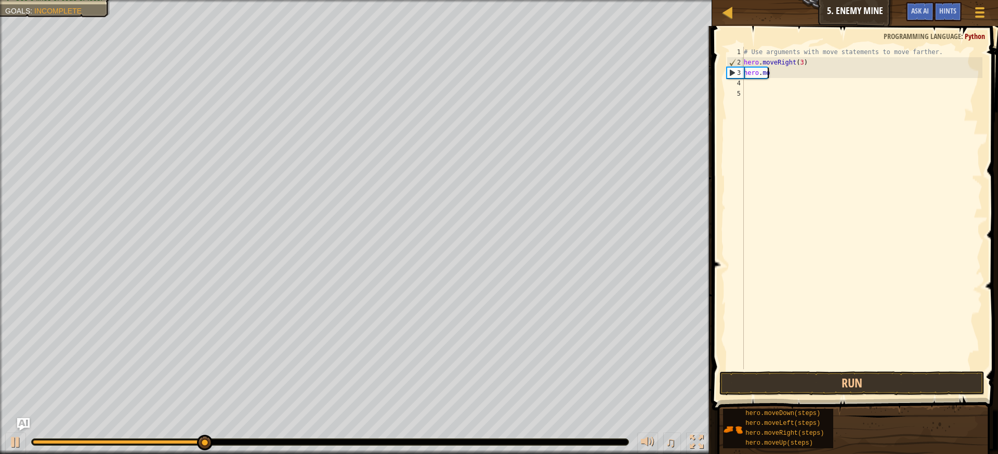
type textarea "h"
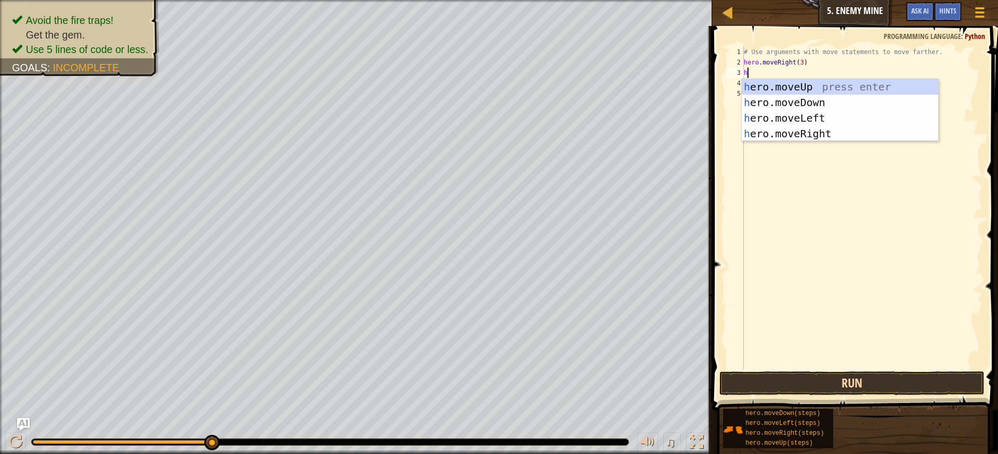
type textarea "h"
click at [850, 380] on button "Run" at bounding box center [852, 383] width 266 height 24
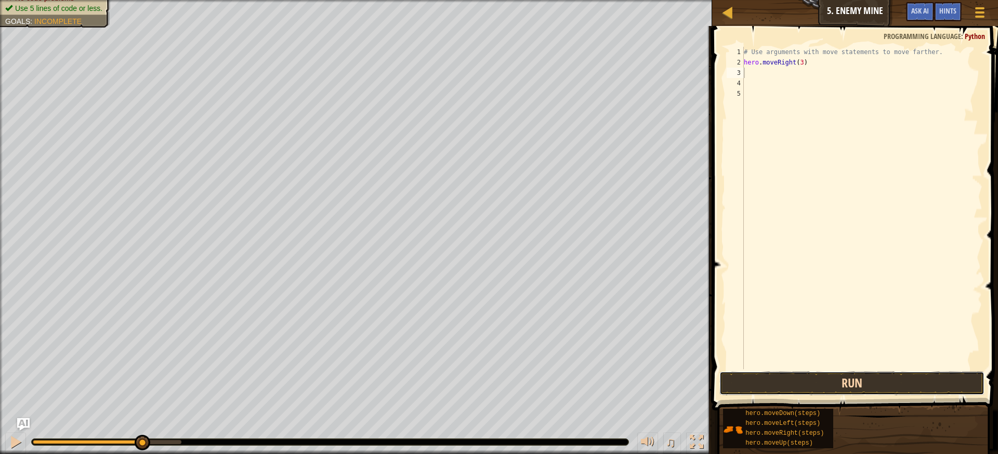
click at [885, 389] on button "Run" at bounding box center [852, 383] width 266 height 24
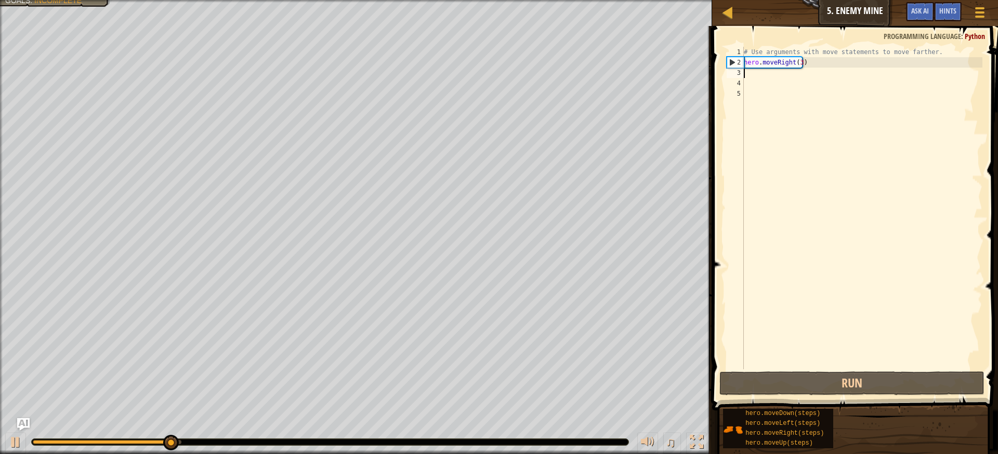
type textarea "h"
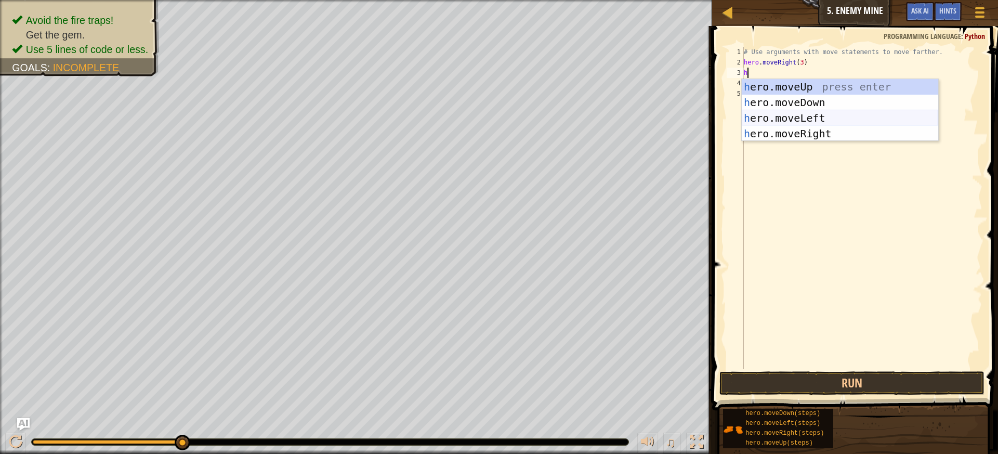
click at [754, 118] on div "h ero.moveUp press enter h ero.moveDown press enter h ero.moveLeft press enter …" at bounding box center [840, 126] width 197 height 94
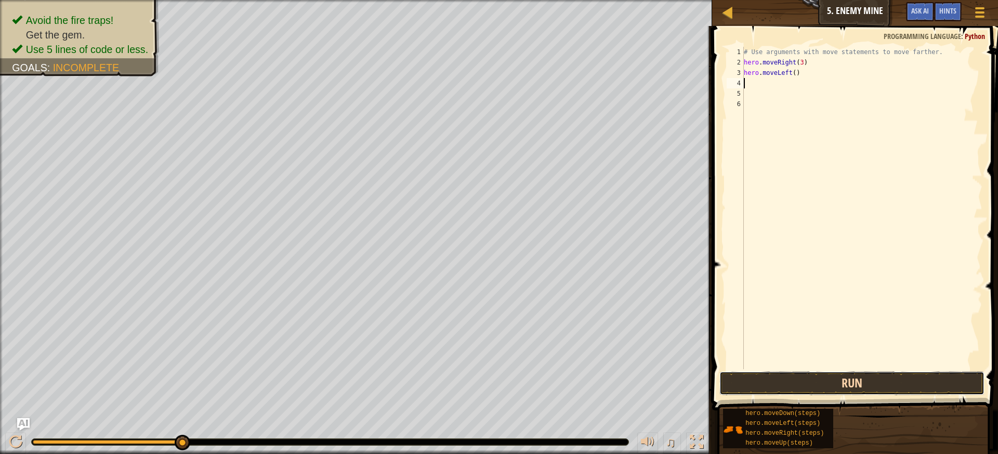
click at [823, 371] on button "Run" at bounding box center [852, 383] width 266 height 24
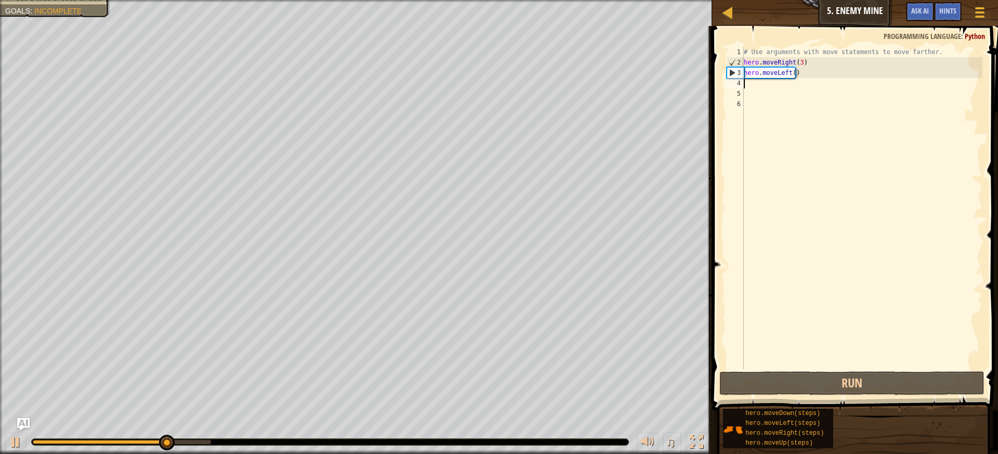
click at [818, 71] on div "# Use arguments with move statements to move farther. hero . moveRight ( 3 ) he…" at bounding box center [862, 218] width 241 height 343
type textarea "hero.moveLeft()"
click at [816, 81] on div "# Use arguments with move statements to move farther. hero . moveRight ( 3 ) he…" at bounding box center [862, 218] width 241 height 343
click at [804, 78] on div "# Use arguments with move statements to move farther. hero . moveRight ( 3 ) he…" at bounding box center [862, 218] width 241 height 343
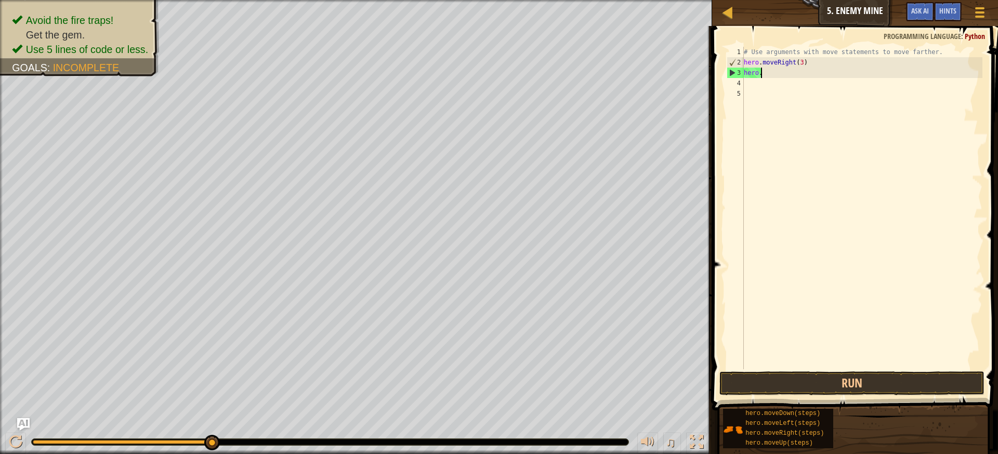
type textarea "h"
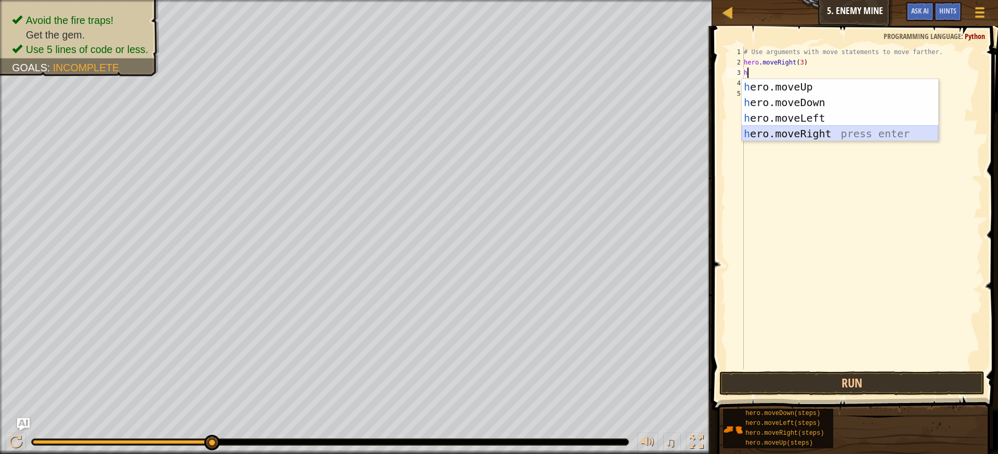
click at [767, 134] on div "h ero.moveUp press enter h ero.moveDown press enter h ero.moveLeft press enter …" at bounding box center [840, 126] width 197 height 94
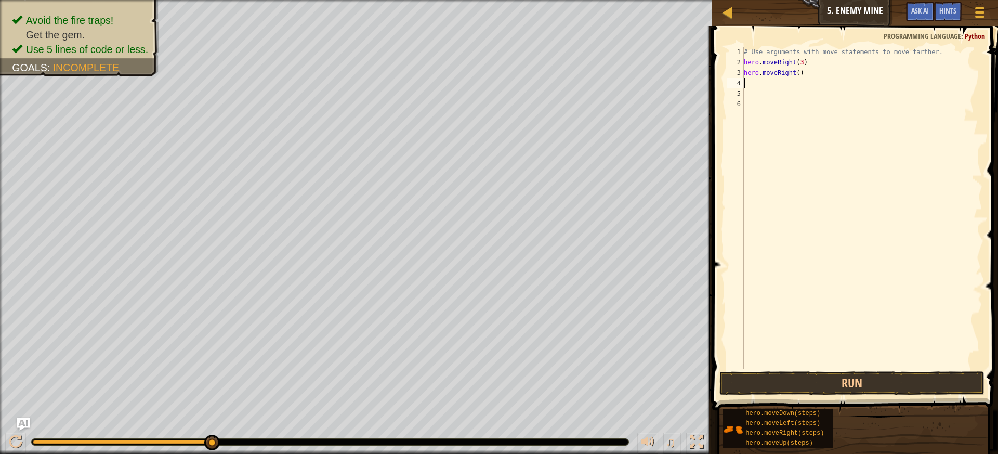
click at [781, 370] on span at bounding box center [856, 203] width 294 height 415
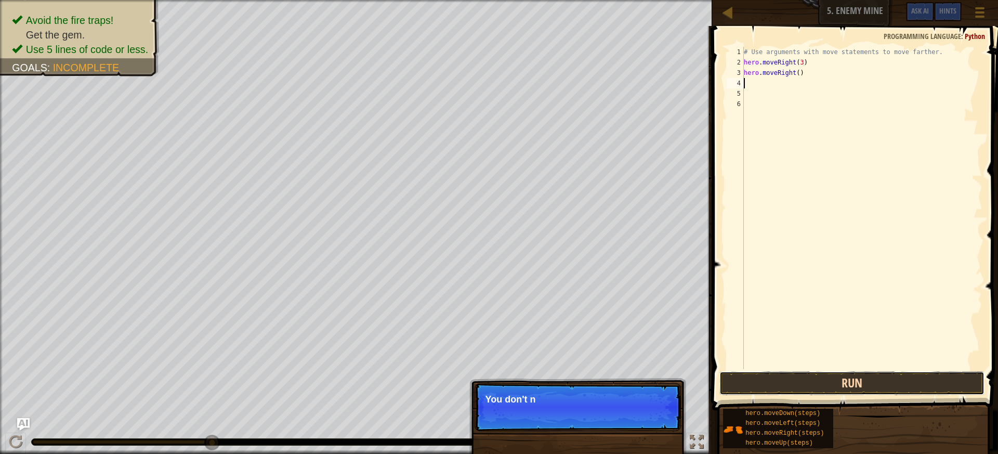
click at [783, 373] on button "Run" at bounding box center [852, 383] width 266 height 24
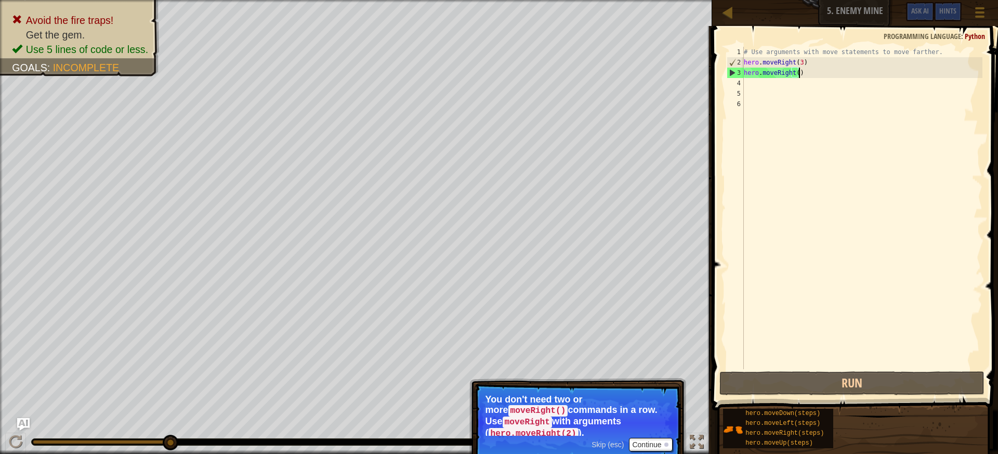
click at [804, 72] on div "# Use arguments with move statements to move farther. hero . moveRight ( 3 ) he…" at bounding box center [862, 218] width 241 height 343
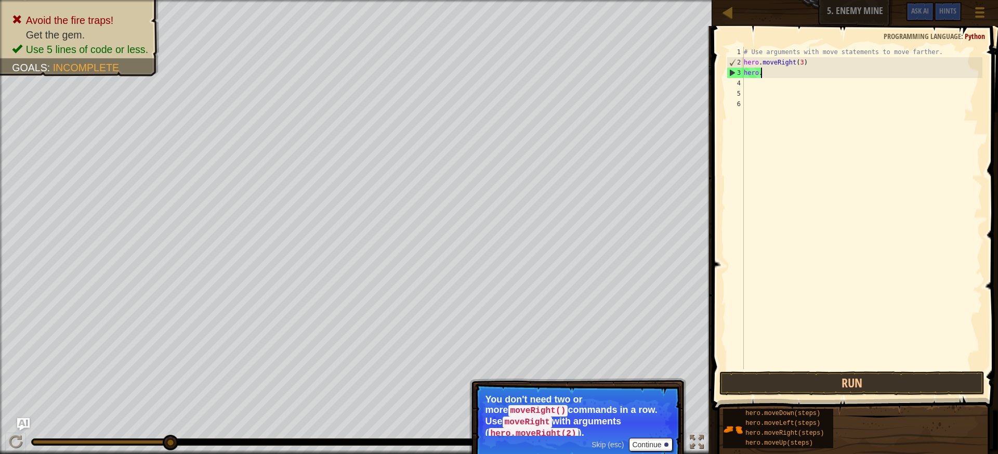
type textarea "h"
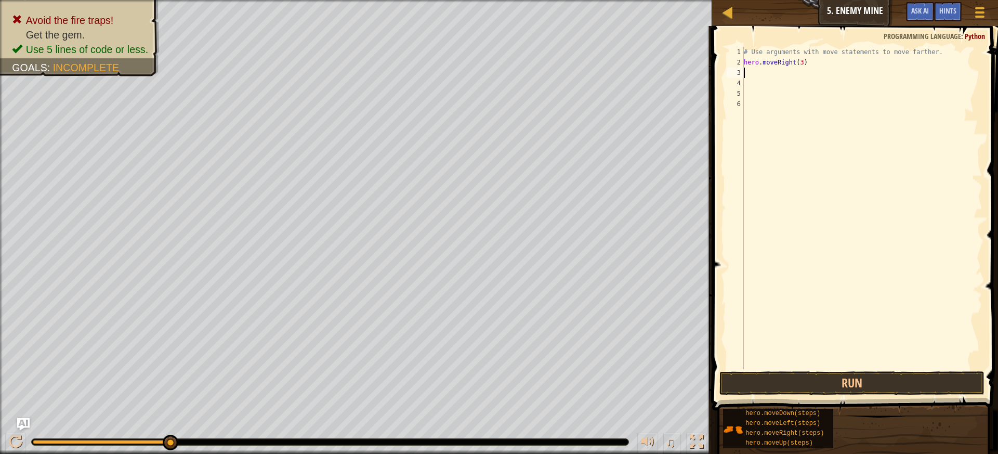
type textarea "h"
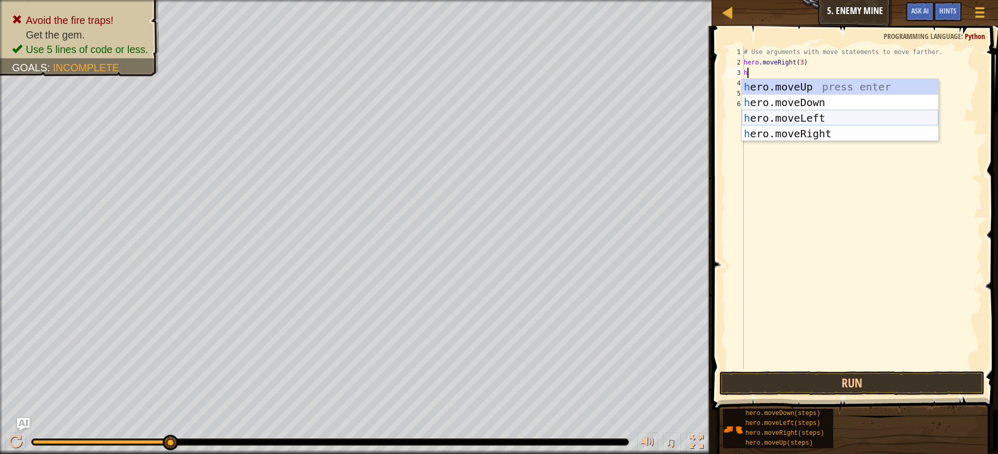
click at [809, 115] on div "h ero.moveUp press enter h ero.moveDown press enter h ero.moveLeft press enter …" at bounding box center [840, 126] width 197 height 94
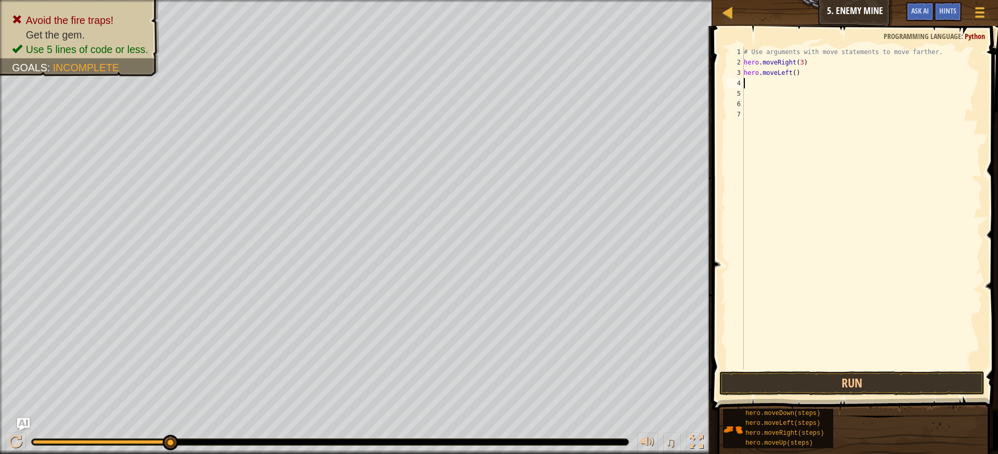
click at [797, 77] on div "# Use arguments with move statements to move farther. hero . moveRight ( 3 ) he…" at bounding box center [862, 218] width 241 height 343
type textarea "h"
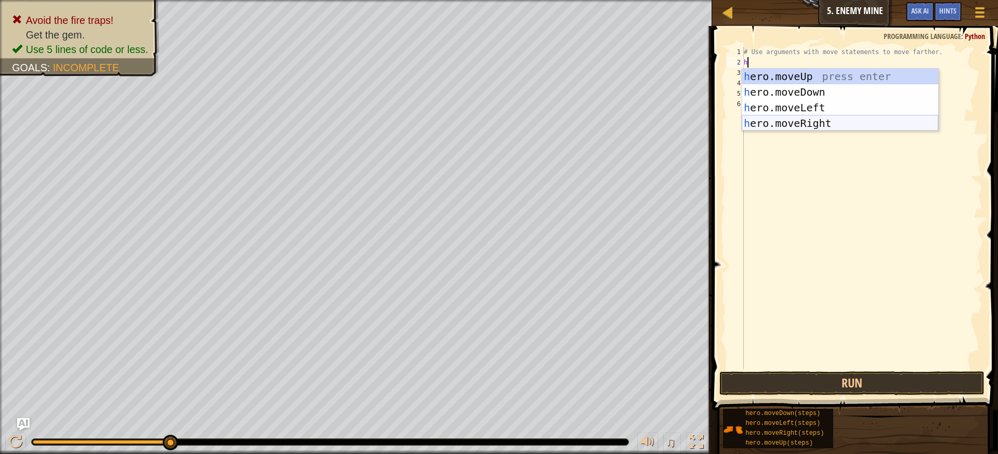
click at [779, 127] on div "h ero.moveUp press enter h ero.moveDown press enter h ero.moveLeft press enter …" at bounding box center [840, 116] width 197 height 94
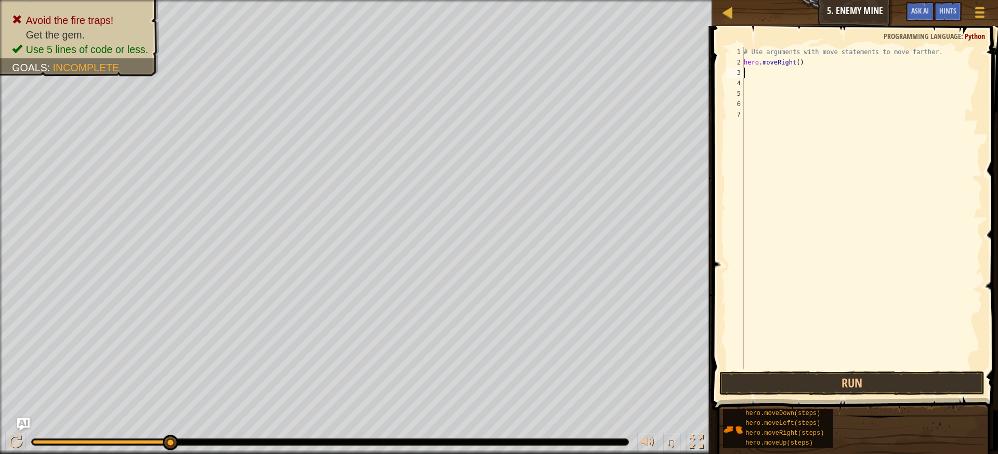
click at [800, 62] on div "# Use arguments with move statements to move farther. hero . moveRight ( )" at bounding box center [862, 218] width 241 height 343
click at [847, 387] on button "Run" at bounding box center [852, 383] width 266 height 24
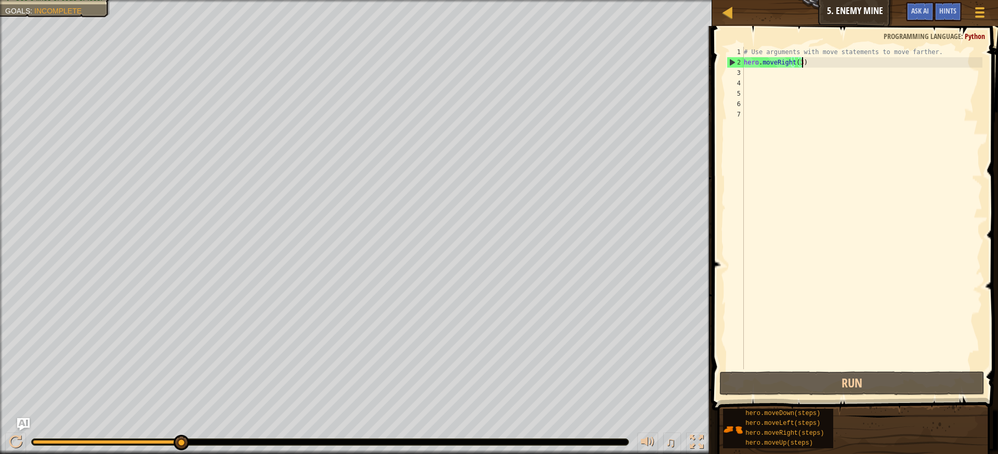
click at [805, 62] on div "# Use arguments with move statements to move farther. hero . moveRight ( 3 )" at bounding box center [862, 218] width 241 height 343
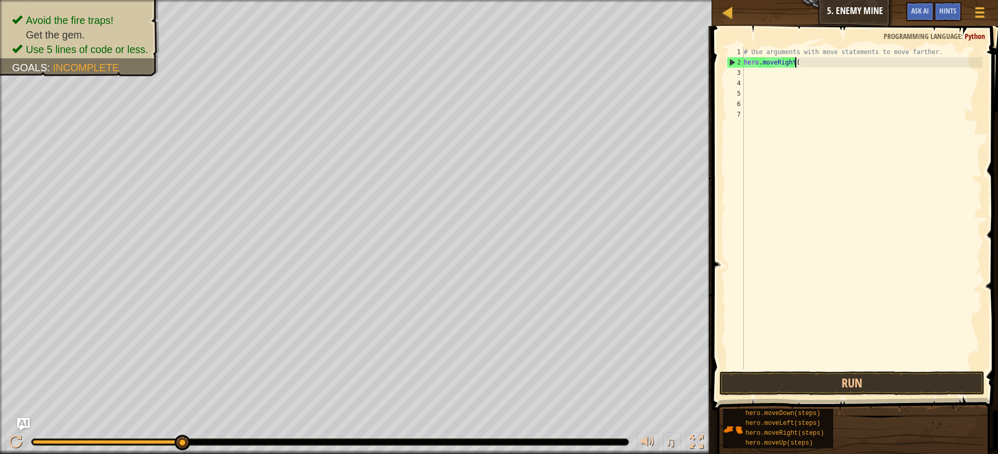
scroll to position [5, 4]
type textarea "hero.moveRight()"
click at [744, 76] on div "# Use arguments with move statements to move farther. hero . moveRight ( )" at bounding box center [862, 218] width 241 height 343
type textarea "h"
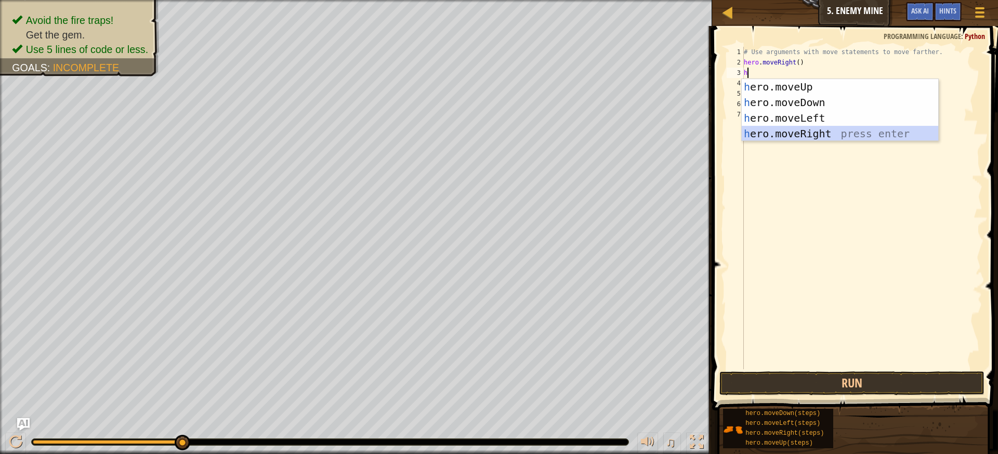
click at [822, 135] on div "h ero.moveUp press enter h ero.moveDown press enter h ero.moveLeft press enter …" at bounding box center [840, 126] width 197 height 94
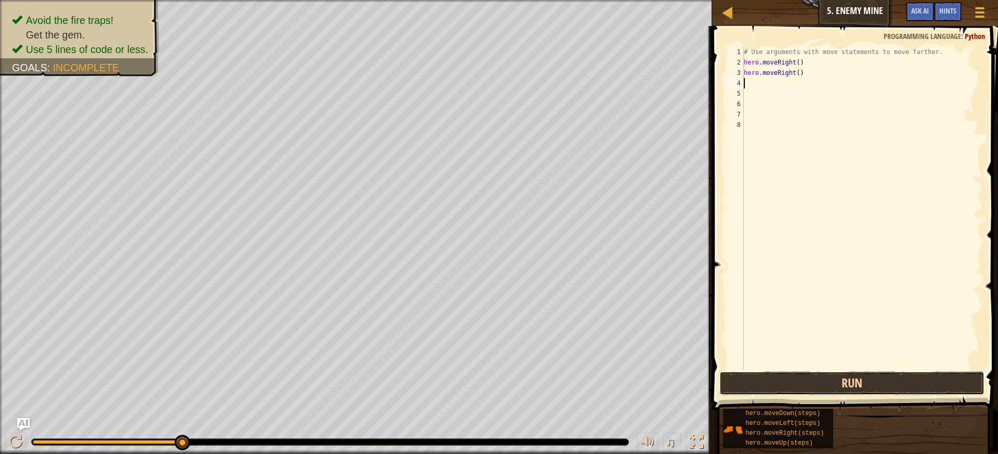
click at [916, 381] on button "Run" at bounding box center [852, 383] width 266 height 24
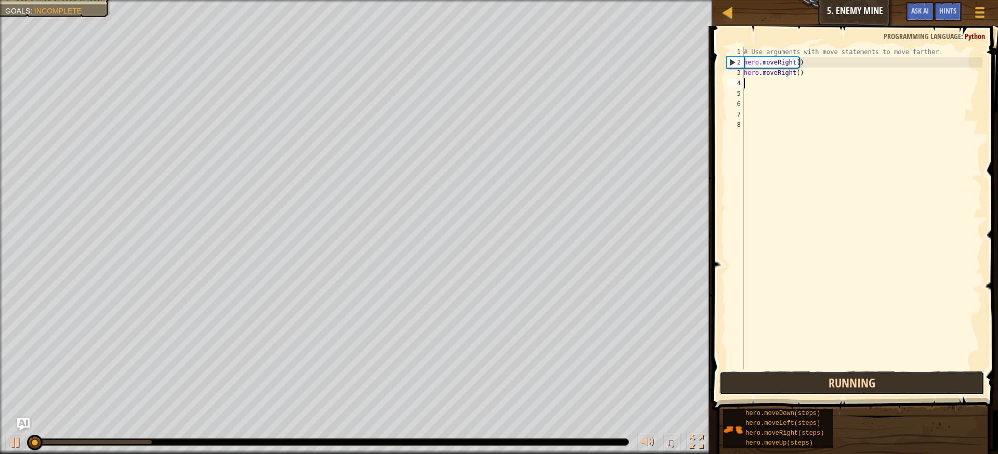
click at [916, 381] on button "Running" at bounding box center [852, 383] width 266 height 24
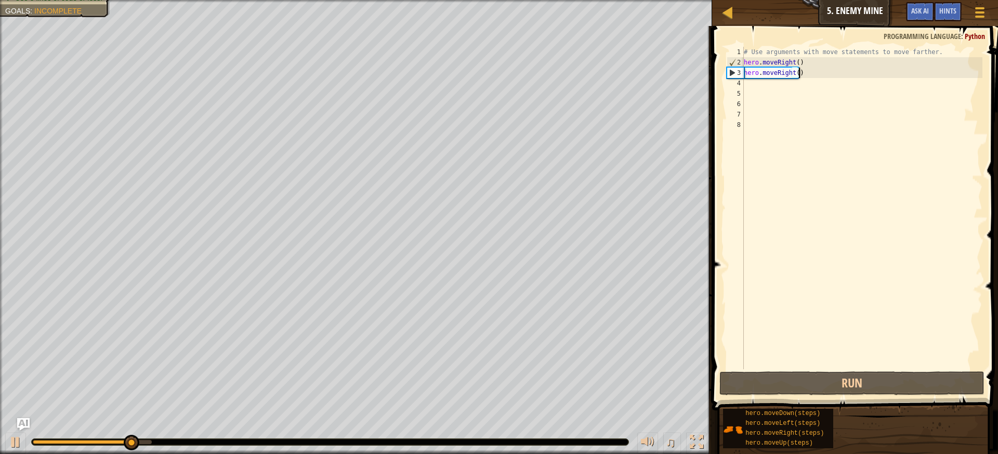
click at [806, 71] on div "# Use arguments with move statements to move farther. hero . moveRight ( ) hero…" at bounding box center [862, 218] width 241 height 343
click at [798, 72] on div "# Use arguments with move statements to move farther. hero . moveRight ( ) hero…" at bounding box center [862, 218] width 241 height 343
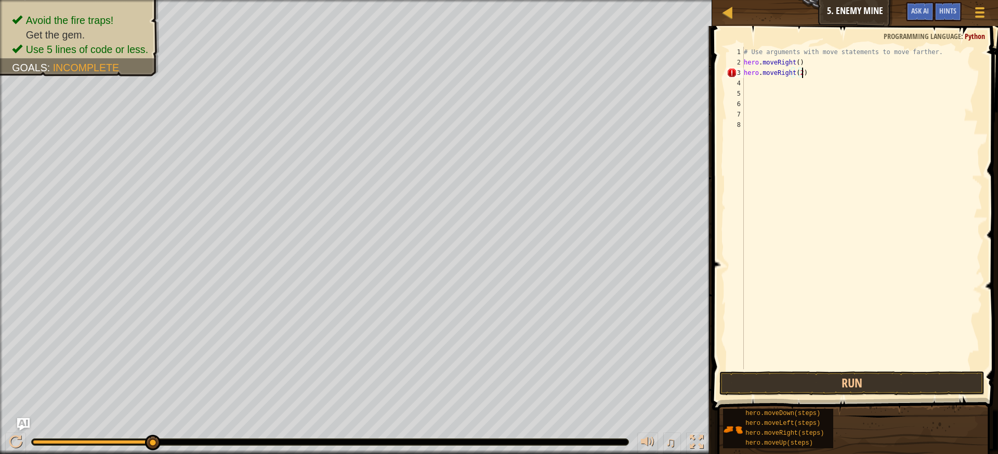
scroll to position [5, 4]
type textarea "hero.moveRight(2)"
click at [869, 384] on button "Run" at bounding box center [852, 383] width 266 height 24
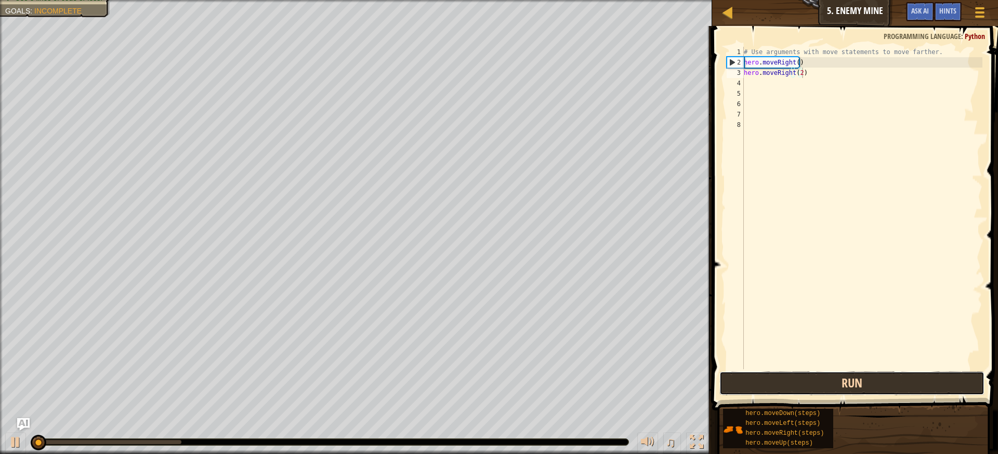
click at [869, 384] on button "Run" at bounding box center [852, 383] width 266 height 24
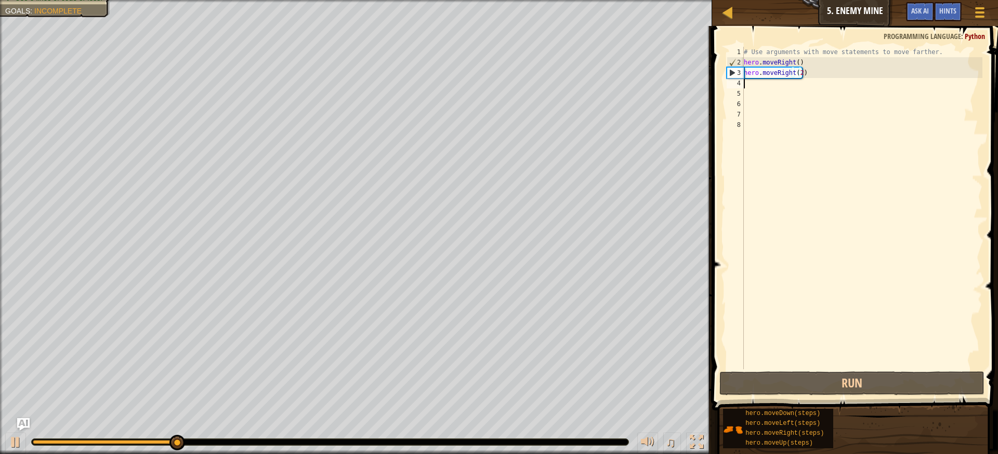
click at [754, 86] on div "# Use arguments with move statements to move farther. hero . moveRight ( ) hero…" at bounding box center [862, 218] width 241 height 343
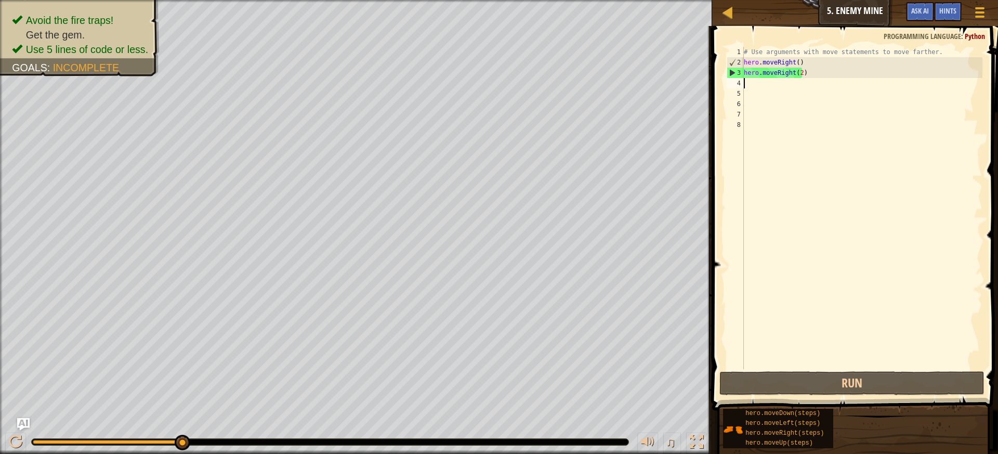
type textarea "h"
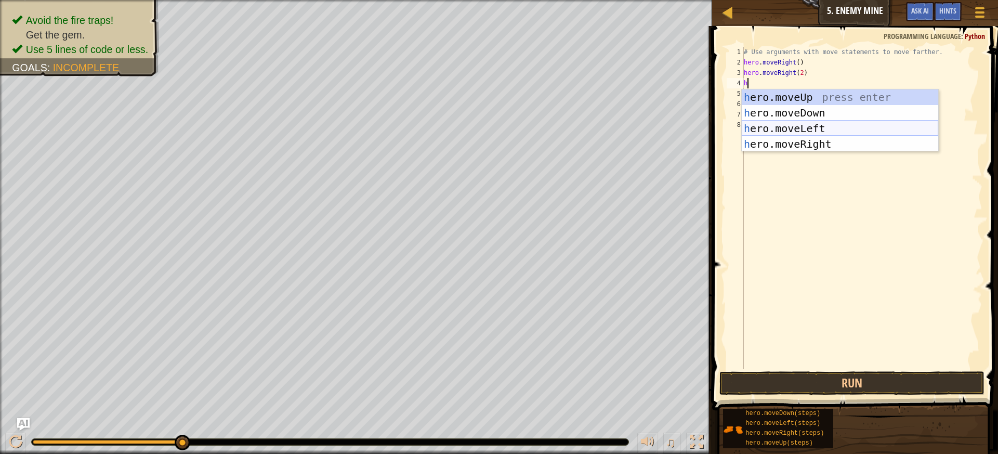
click at [779, 132] on div "h ero.moveUp press enter h ero.moveDown press enter h ero.moveLeft press enter …" at bounding box center [840, 136] width 197 height 94
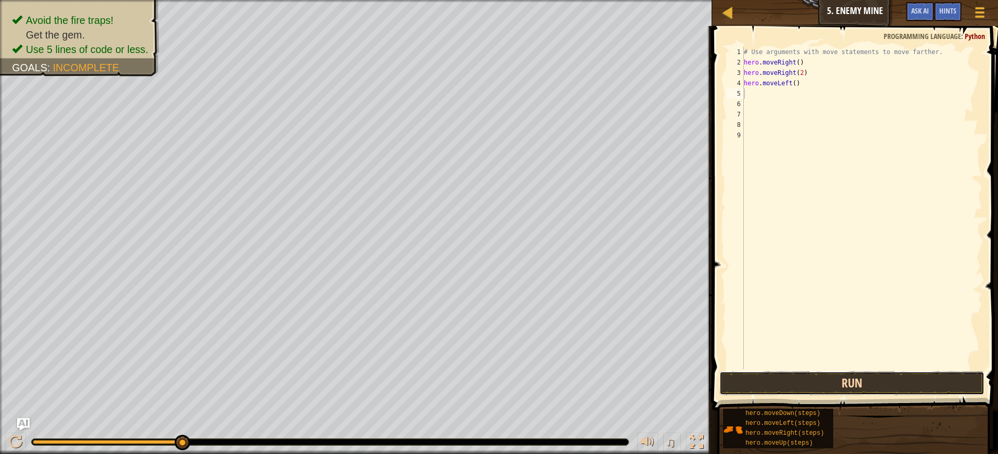
click at [952, 375] on button "Run" at bounding box center [852, 383] width 266 height 24
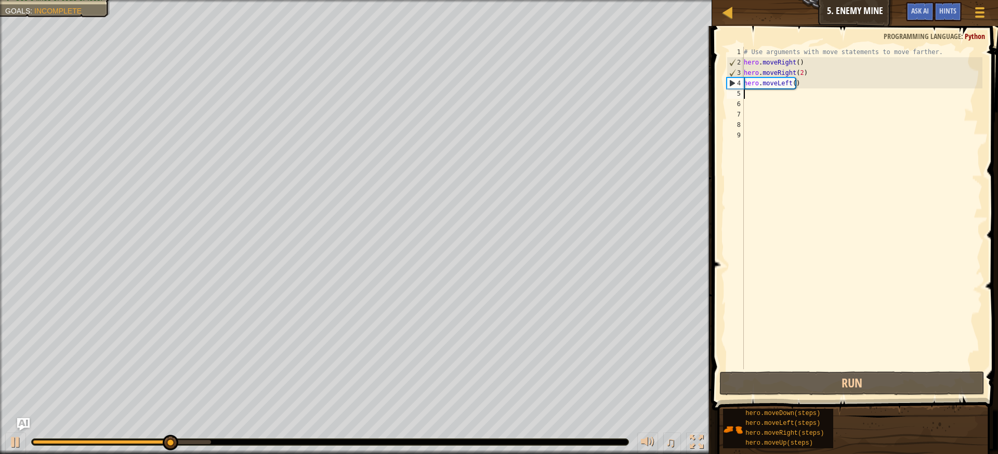
click at [800, 90] on div "# Use arguments with move statements to move farther. hero . moveRight ( ) hero…" at bounding box center [862, 218] width 241 height 343
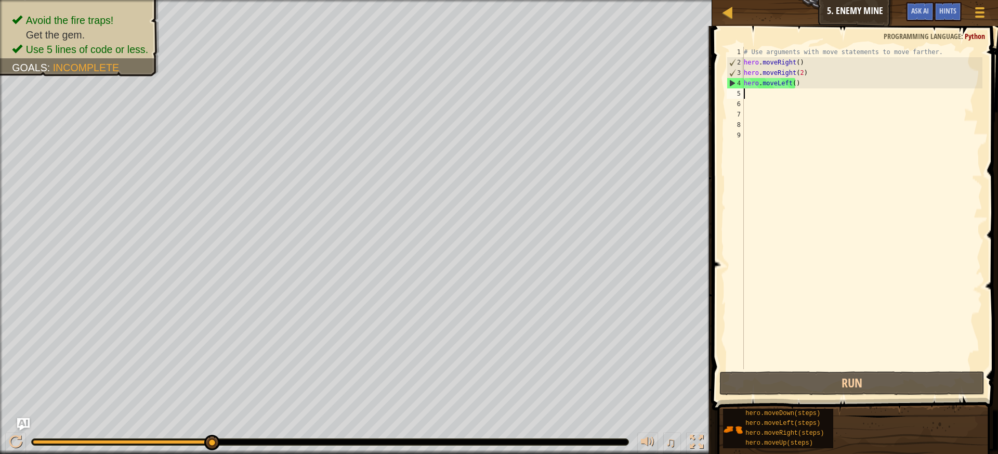
click at [798, 91] on div "# Use arguments with move statements to move farther. hero . moveRight ( ) hero…" at bounding box center [862, 218] width 241 height 343
click at [795, 84] on div "# Use arguments with move statements to move farther. hero . moveRight ( ) hero…" at bounding box center [862, 218] width 241 height 343
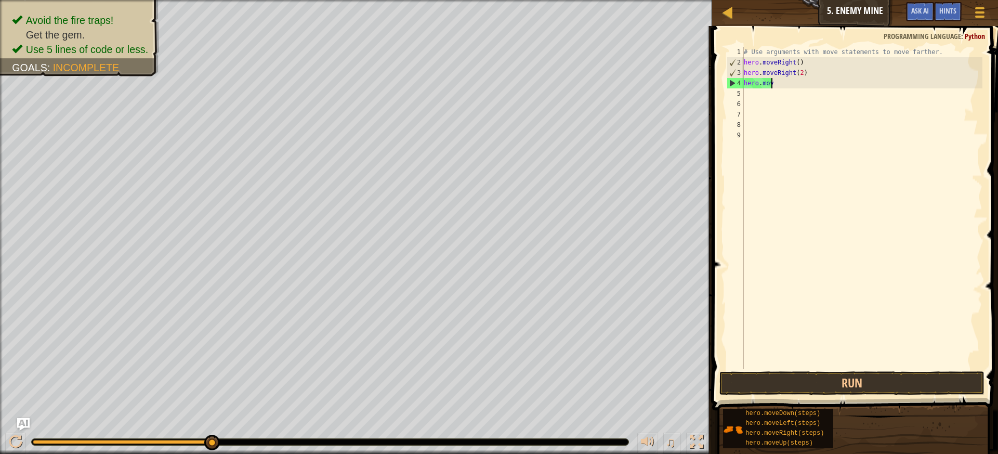
type textarea "h"
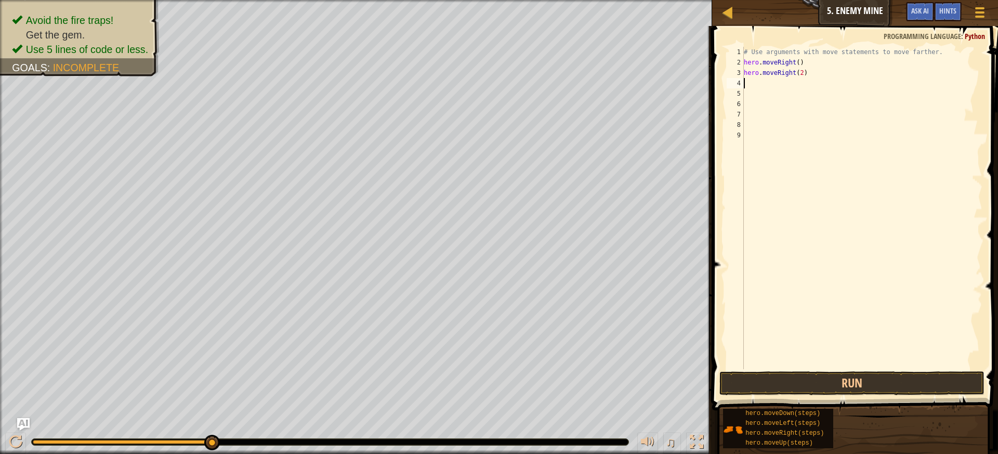
type textarea "h"
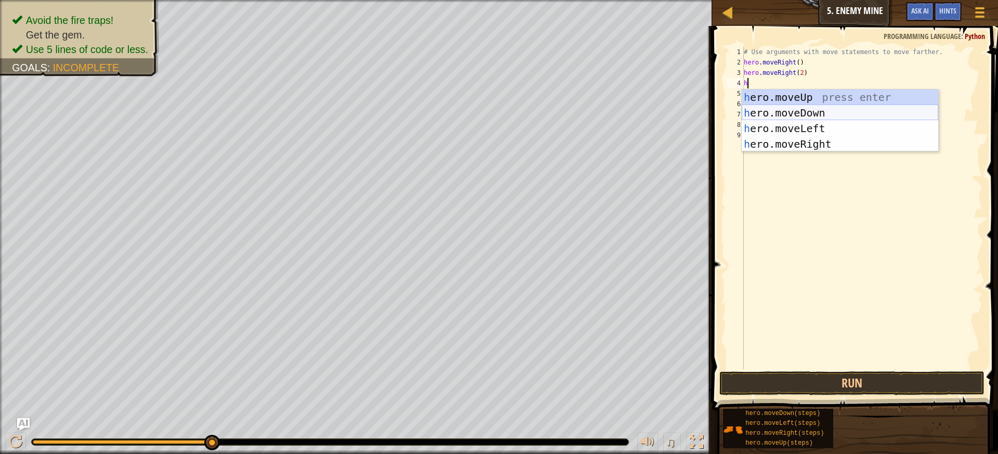
click at [813, 110] on div "h ero.moveUp press enter h ero.moveDown press enter h ero.moveLeft press enter …" at bounding box center [840, 136] width 197 height 94
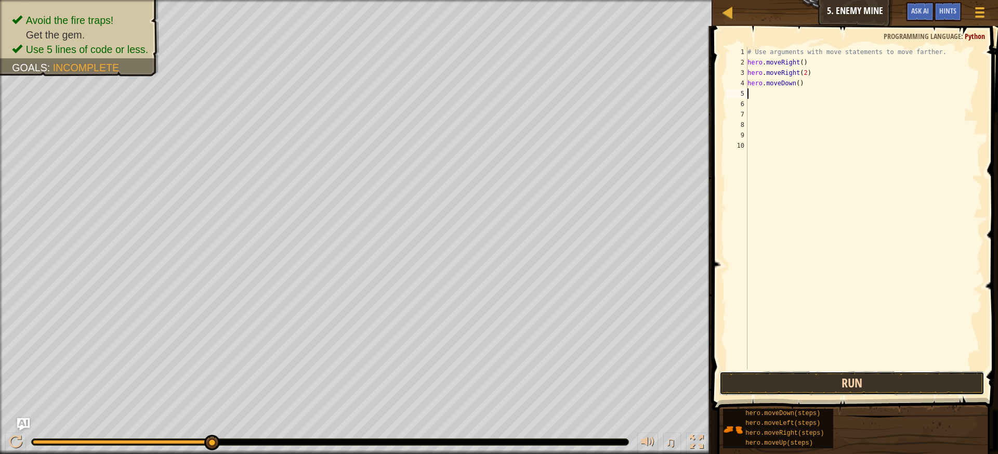
click at [833, 386] on button "Run" at bounding box center [852, 383] width 266 height 24
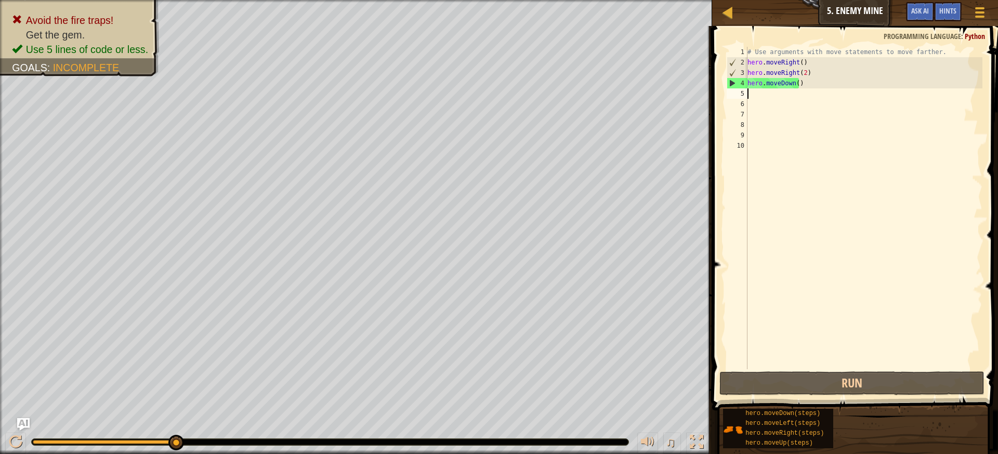
click at [807, 80] on div "# Use arguments with move statements to move farther. hero . moveRight ( ) hero…" at bounding box center [863, 218] width 237 height 343
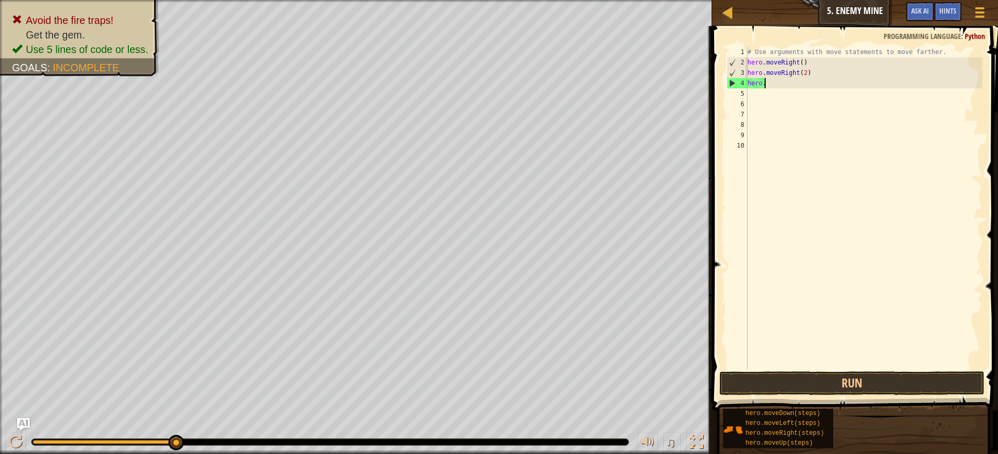
type textarea "h"
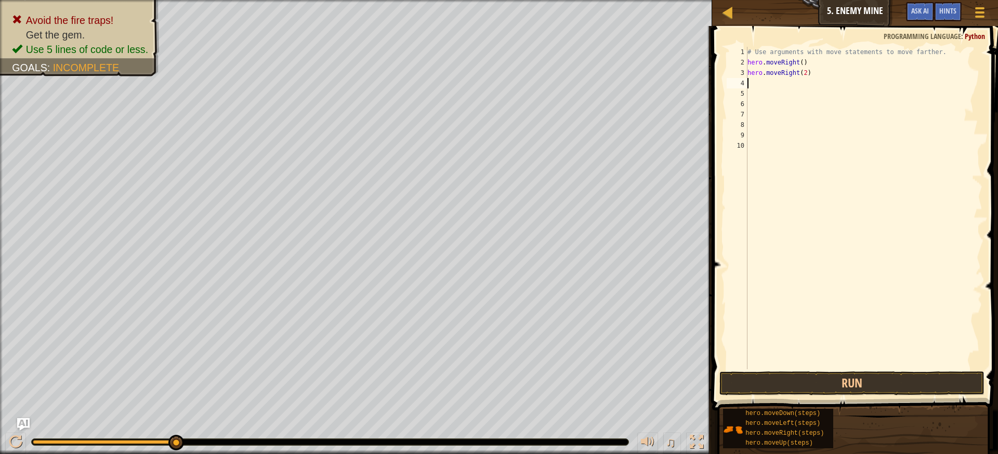
type textarea "h"
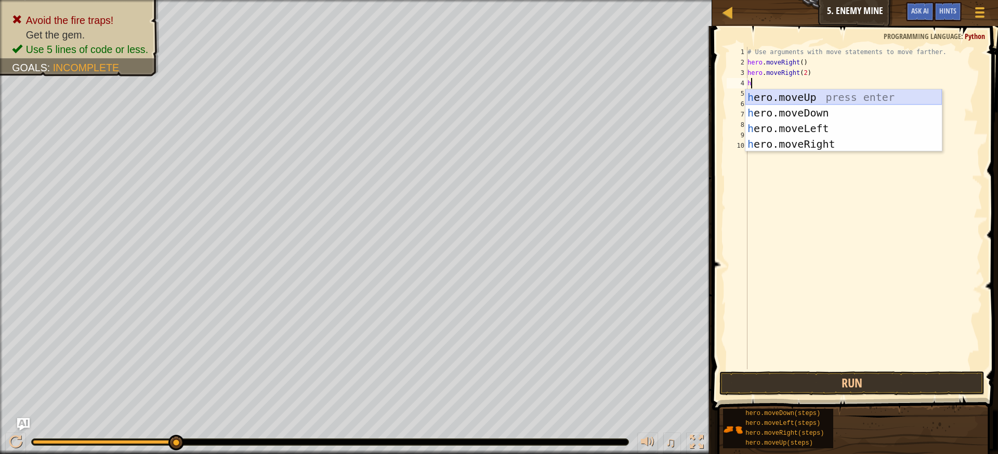
click at [805, 104] on div "h ero.moveUp press enter h ero.moveDown press enter h ero.moveLeft press enter …" at bounding box center [843, 136] width 197 height 94
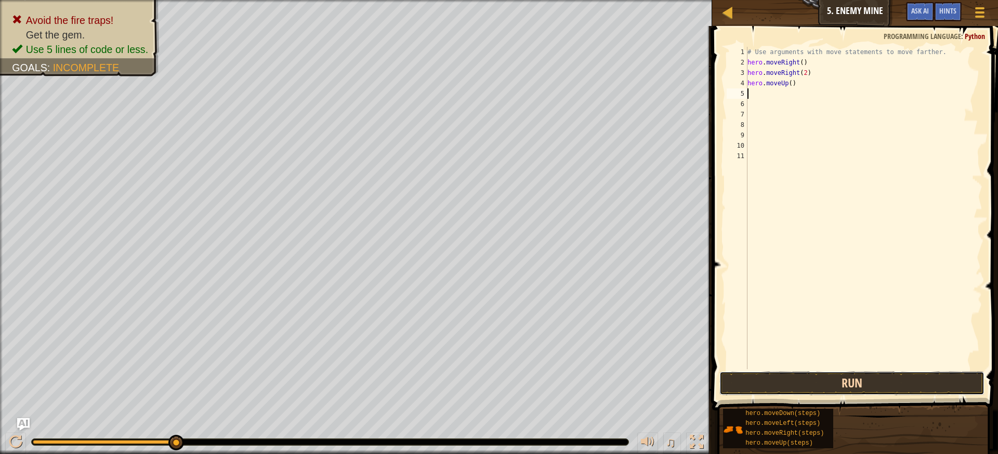
drag, startPoint x: 861, startPoint y: 386, endPoint x: 860, endPoint y: 380, distance: 6.3
click at [860, 380] on button "Run" at bounding box center [852, 383] width 266 height 24
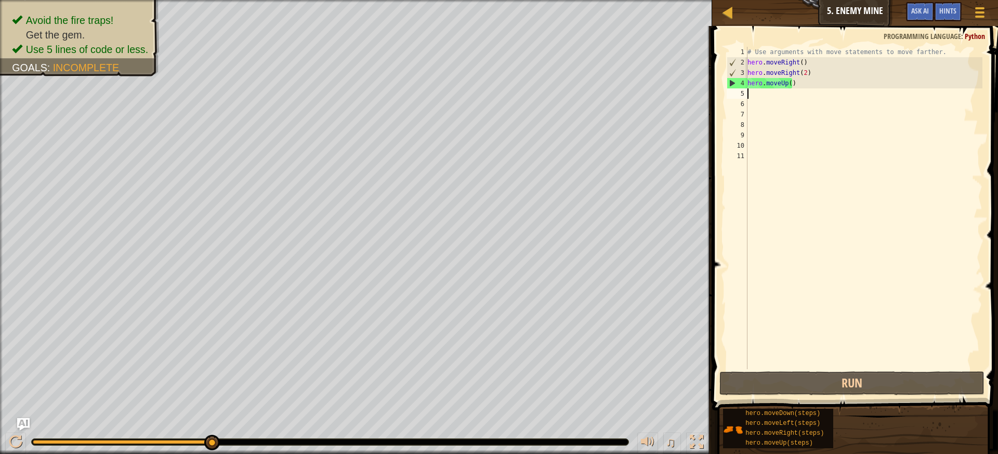
type textarea "h"
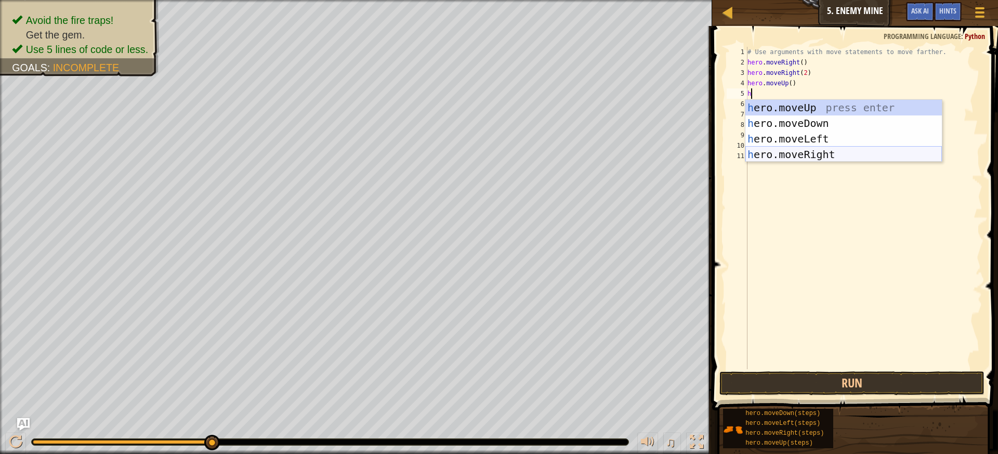
click at [830, 154] on div "h ero.moveUp press enter h ero.moveDown press enter h ero.moveLeft press enter …" at bounding box center [843, 147] width 197 height 94
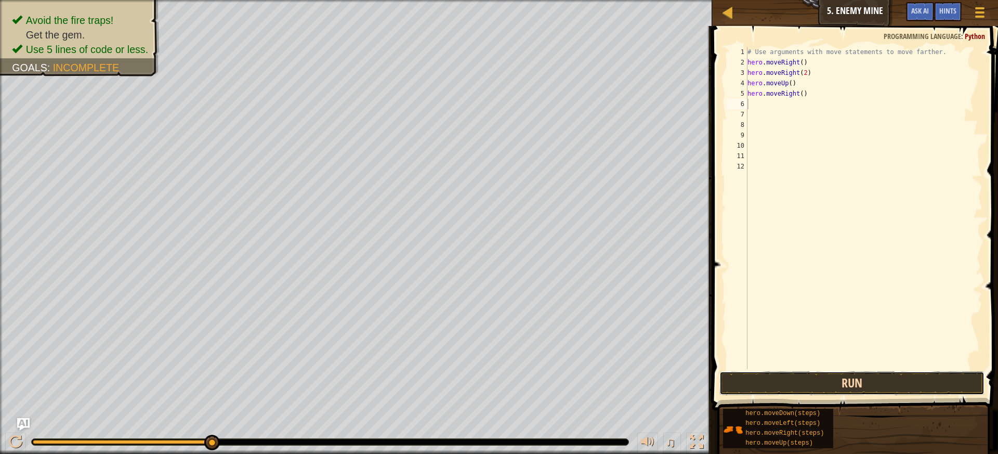
click at [806, 383] on button "Run" at bounding box center [852, 383] width 266 height 24
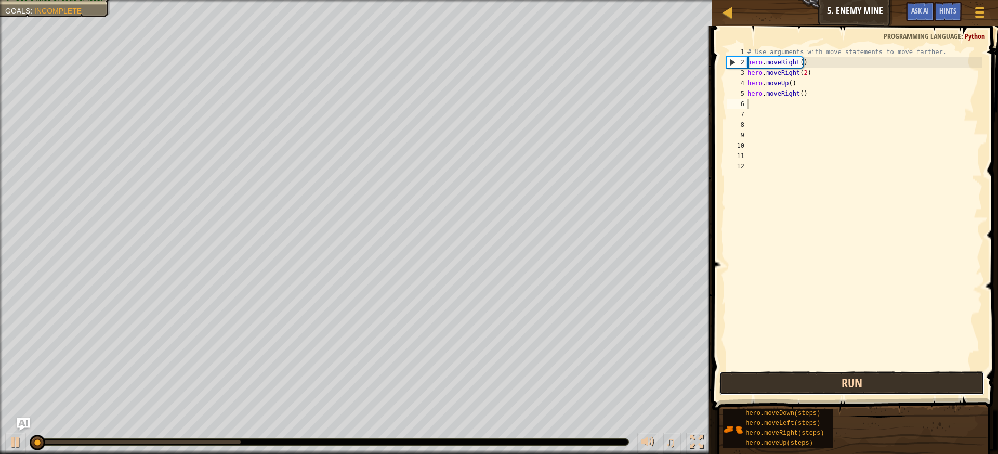
click at [806, 383] on button "Run" at bounding box center [852, 383] width 266 height 24
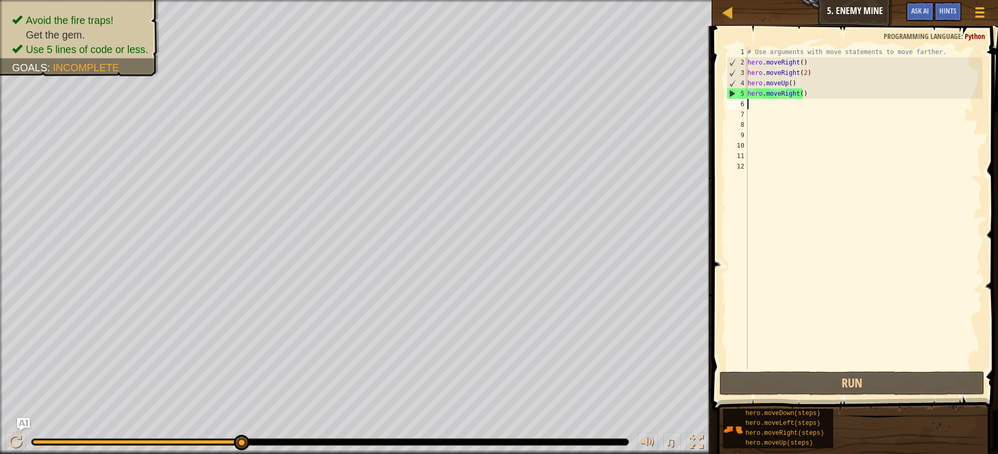
type textarea "h"
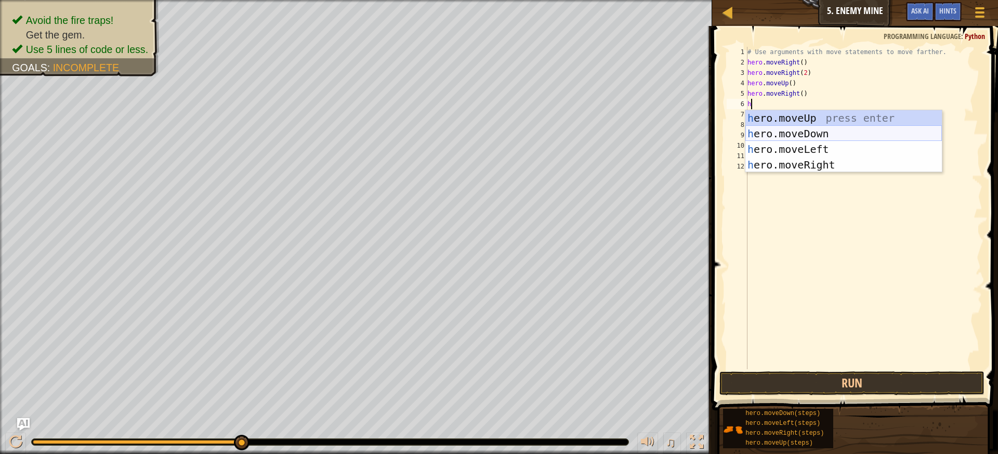
click at [783, 134] on div "h ero.moveUp press enter h ero.moveDown press enter h ero.moveLeft press enter …" at bounding box center [843, 157] width 197 height 94
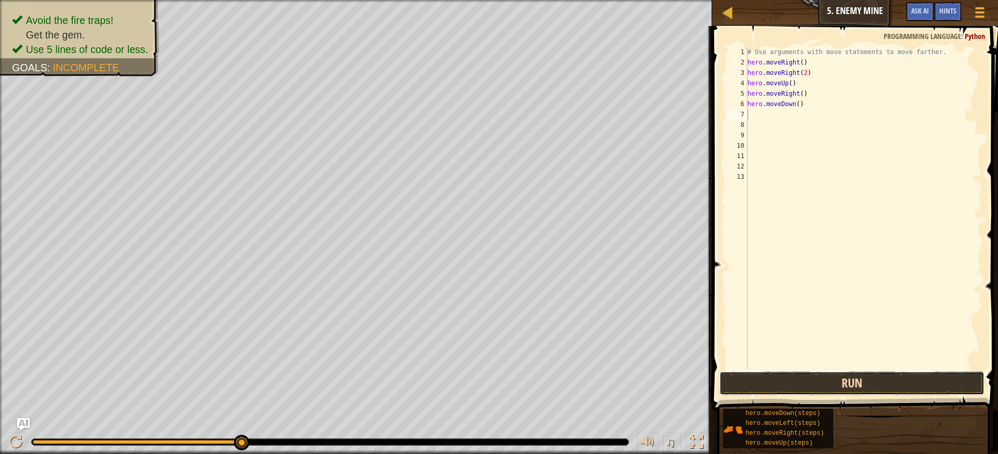
click at [900, 384] on button "Run" at bounding box center [852, 383] width 266 height 24
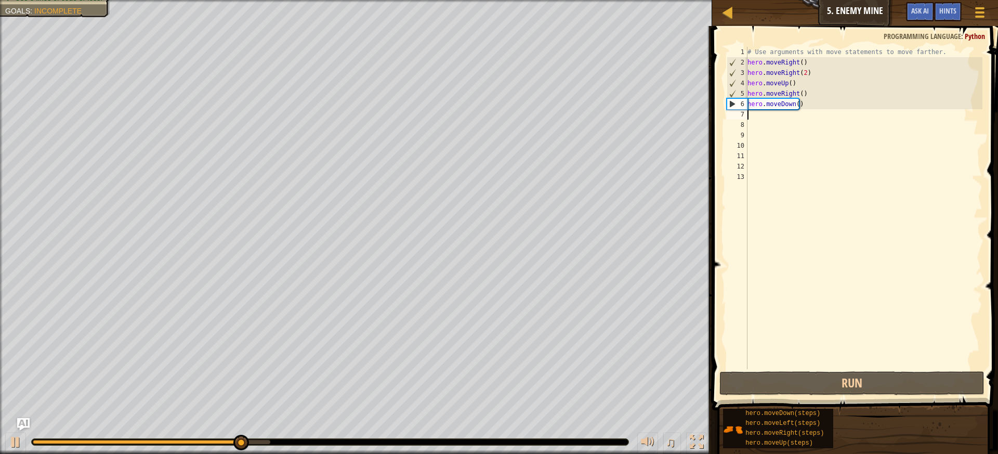
type textarea "h"
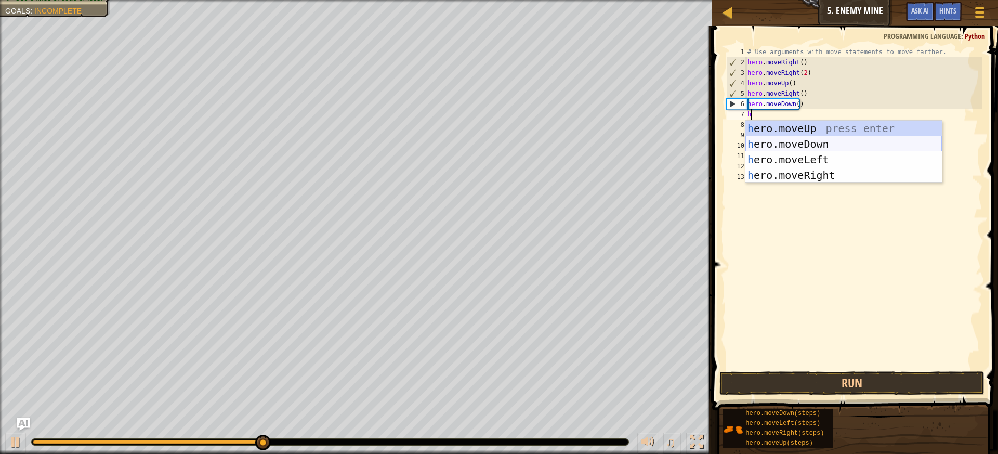
click at [769, 147] on div "h ero.moveUp press enter h ero.moveDown press enter h ero.moveLeft press enter …" at bounding box center [843, 168] width 197 height 94
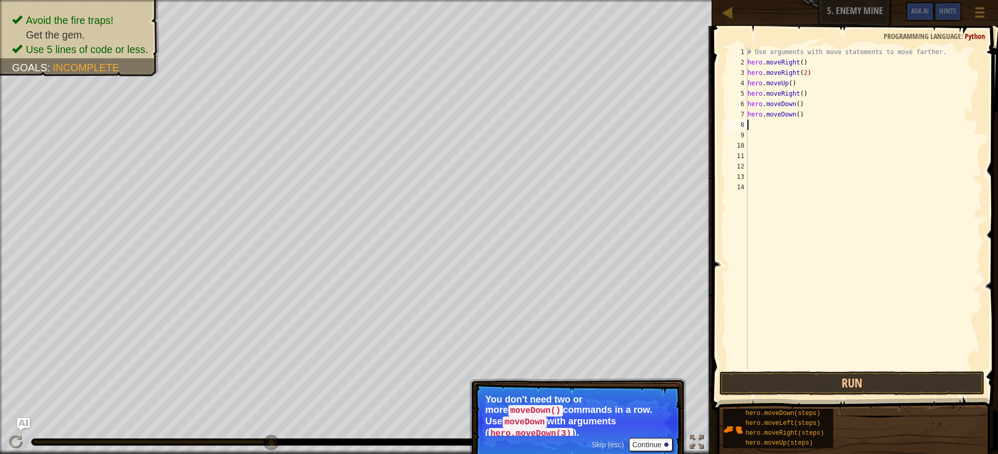
type textarea "h"
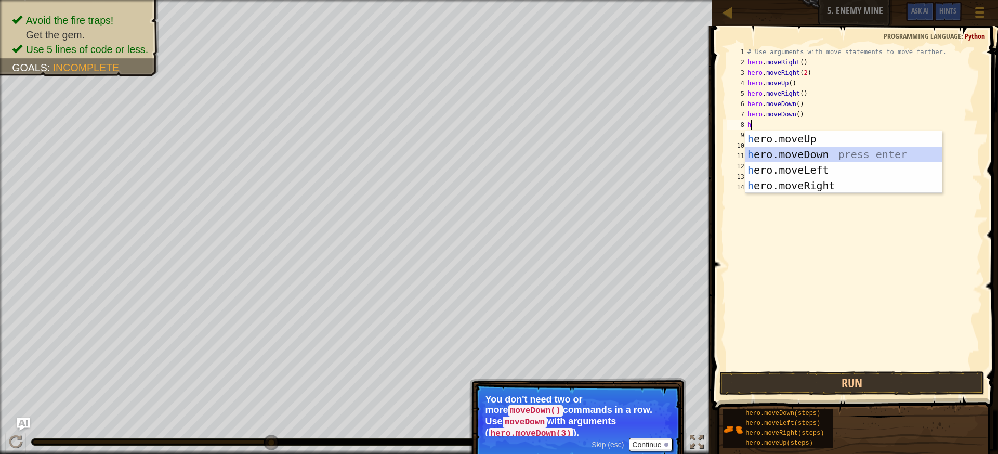
click at [778, 159] on div "h ero.moveUp press enter h ero.moveDown press enter h ero.moveLeft press enter …" at bounding box center [843, 178] width 197 height 94
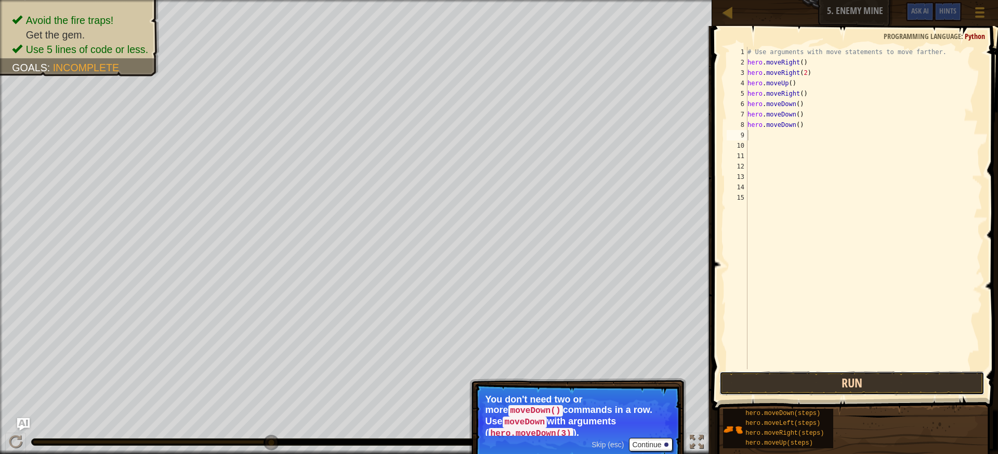
click at [833, 378] on button "Run" at bounding box center [852, 383] width 266 height 24
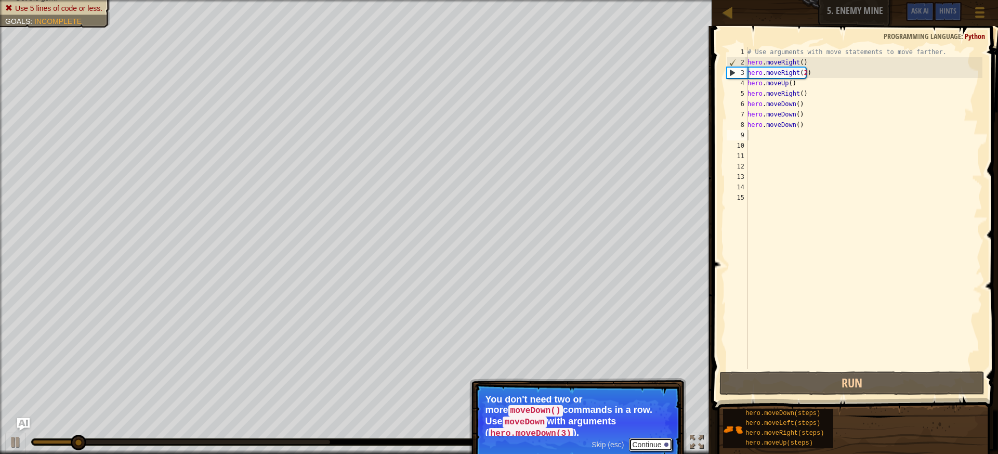
click at [641, 438] on button "Continue" at bounding box center [650, 445] width 43 height 14
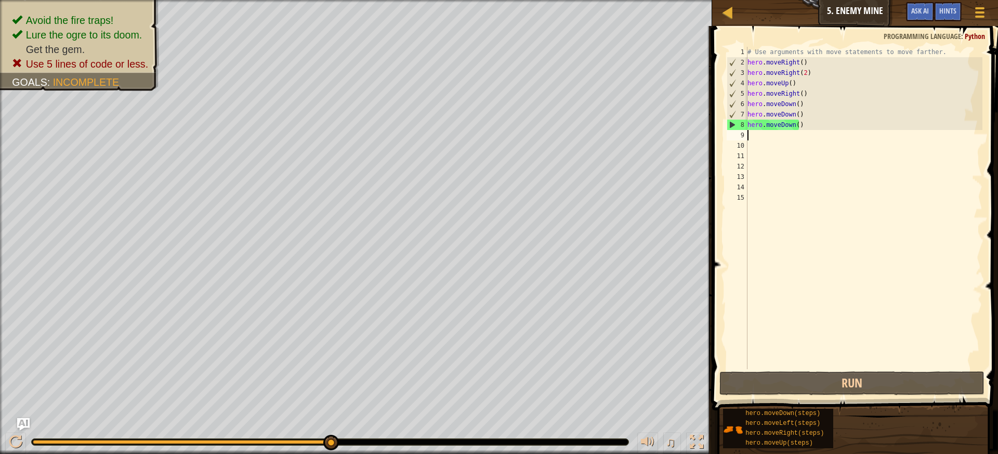
type textarea "h"
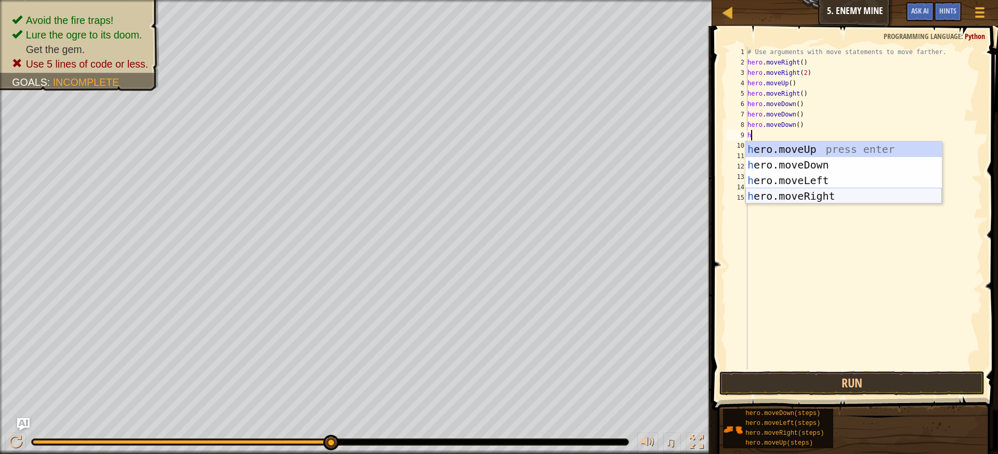
click at [751, 195] on div "h ero.moveUp press enter h ero.moveDown press enter h ero.moveLeft press enter …" at bounding box center [843, 188] width 197 height 94
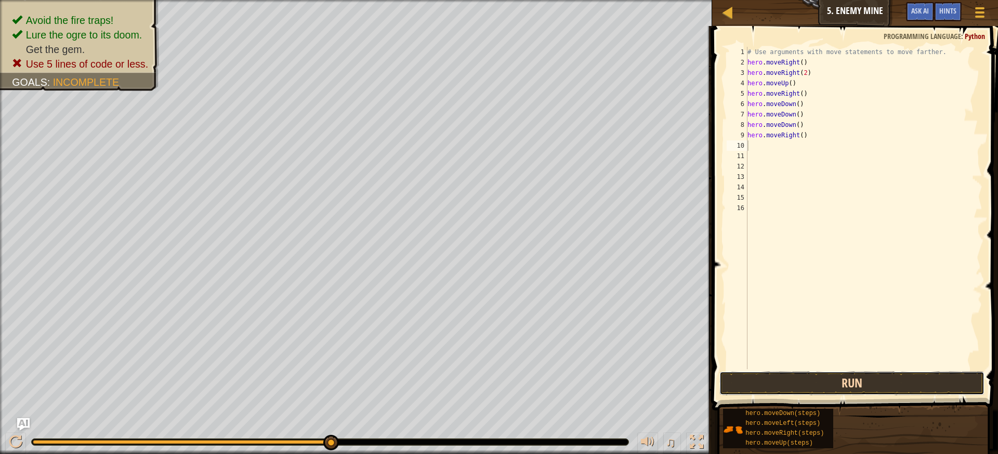
click at [830, 385] on button "Run" at bounding box center [852, 383] width 266 height 24
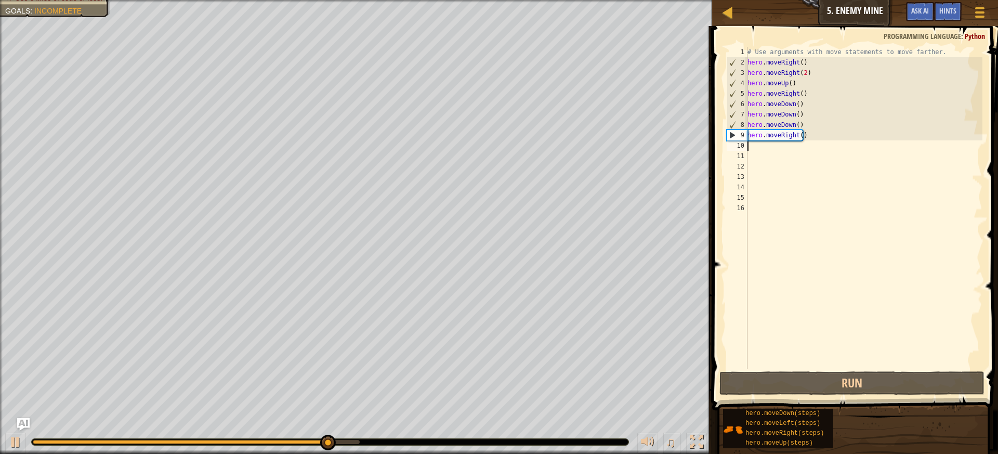
click at [751, 148] on div "# Use arguments with move statements to move farther. hero . moveRight ( ) hero…" at bounding box center [863, 218] width 237 height 343
type textarea "h"
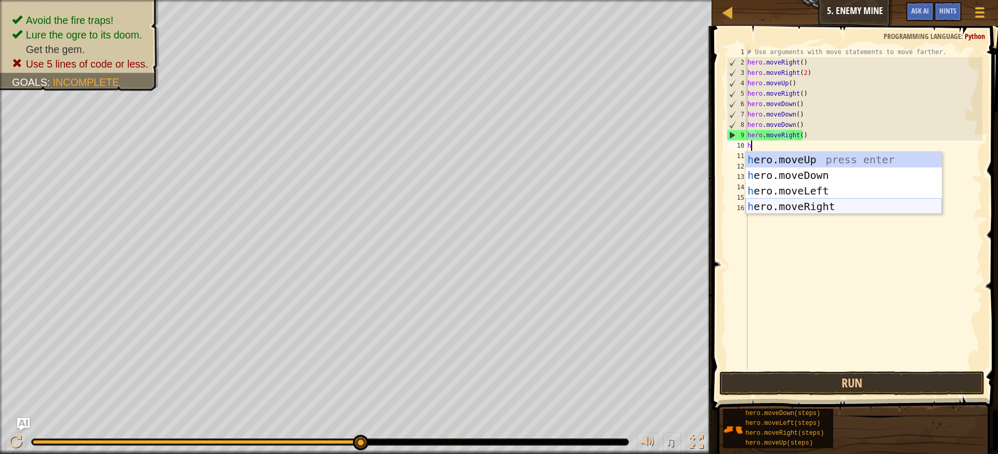
click at [805, 209] on div "h ero.moveUp press enter h ero.moveDown press enter h ero.moveLeft press enter …" at bounding box center [843, 199] width 197 height 94
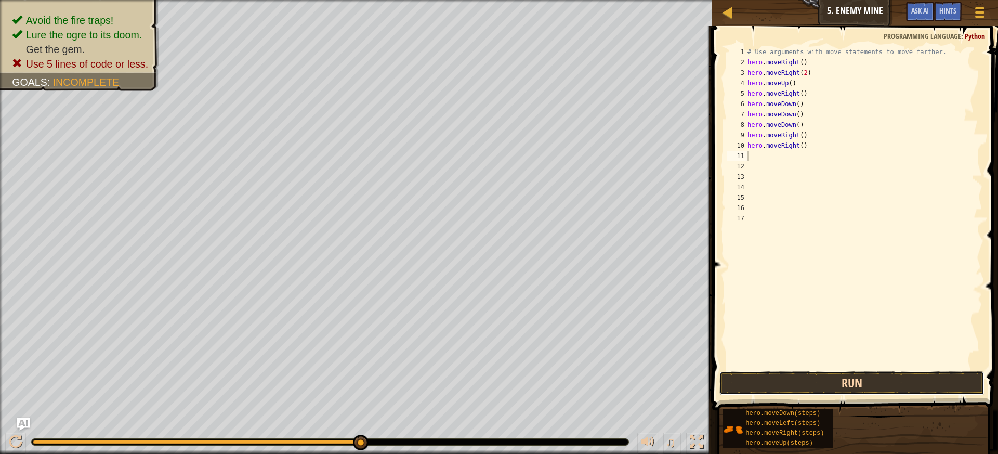
click at [873, 381] on button "Run" at bounding box center [852, 383] width 266 height 24
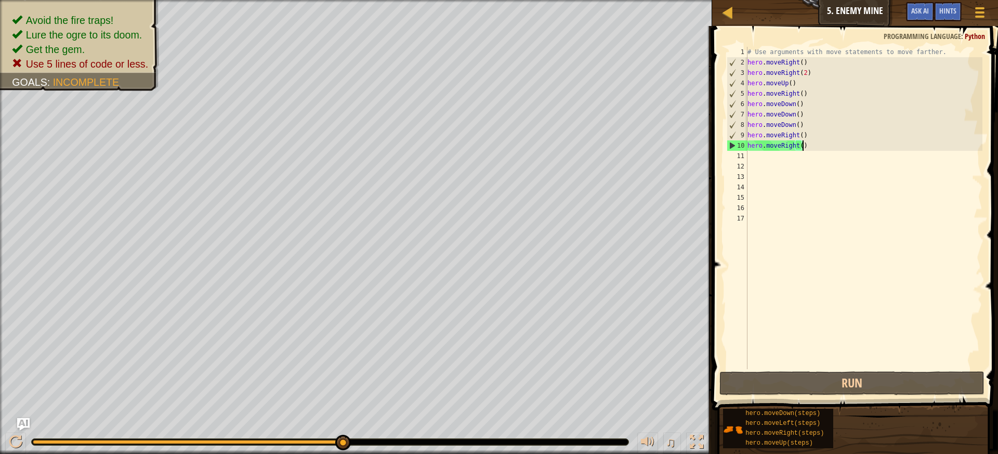
click at [811, 148] on div "# Use arguments with move statements to move farther. hero . moveRight ( ) hero…" at bounding box center [863, 218] width 237 height 343
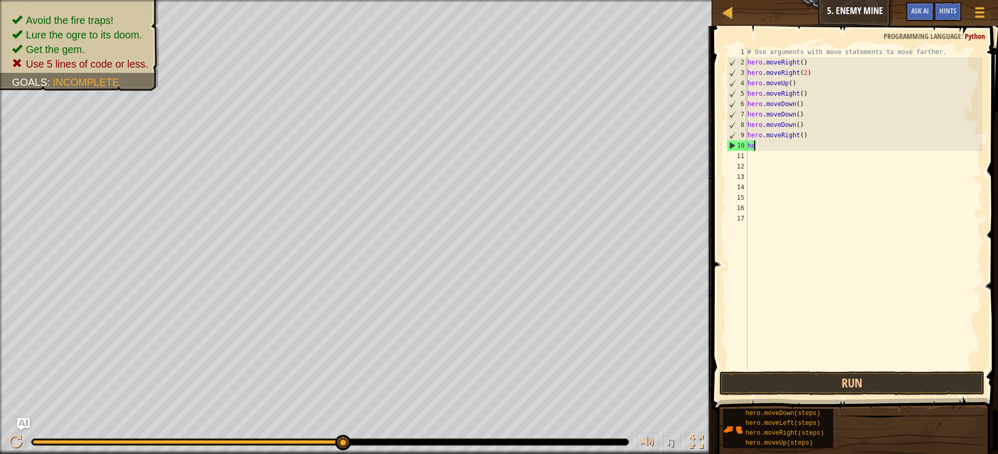
type textarea "h"
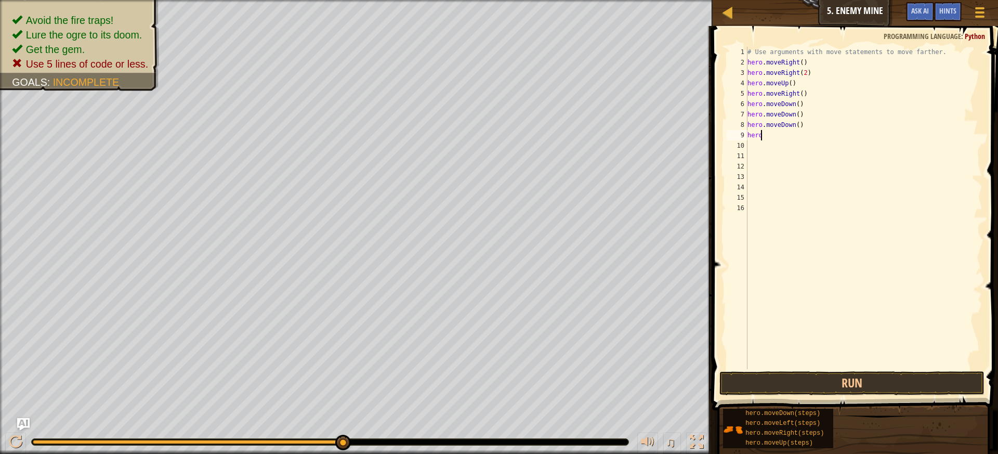
type textarea "h"
click at [833, 386] on button "Run" at bounding box center [852, 383] width 266 height 24
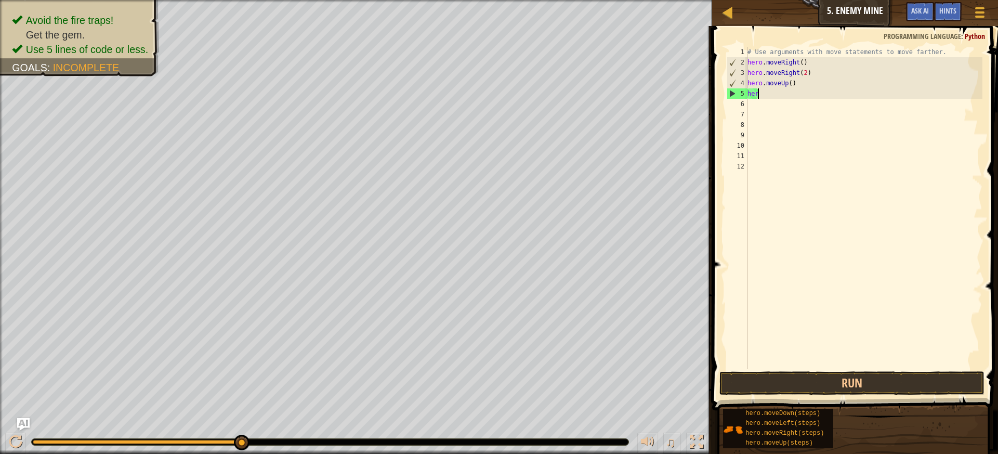
type textarea "h"
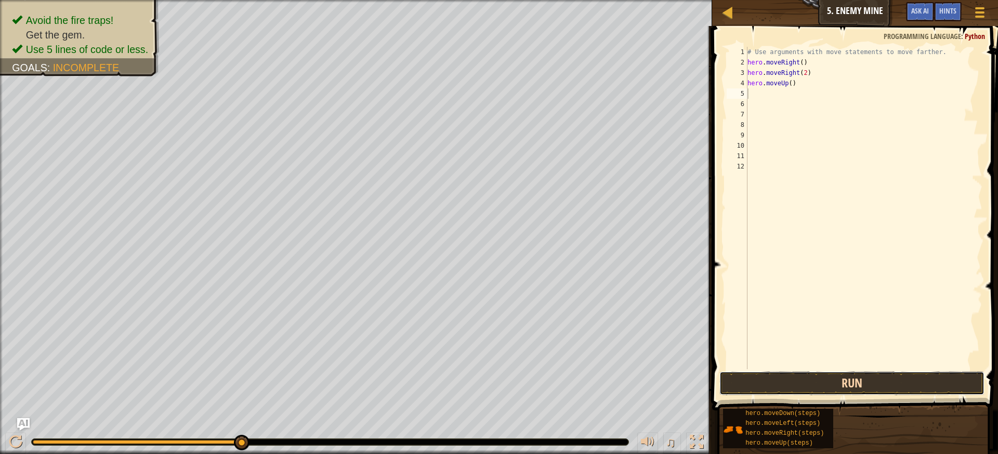
click at [875, 375] on button "Run" at bounding box center [852, 383] width 266 height 24
type textarea "h"
click at [872, 384] on button "Run" at bounding box center [852, 383] width 266 height 24
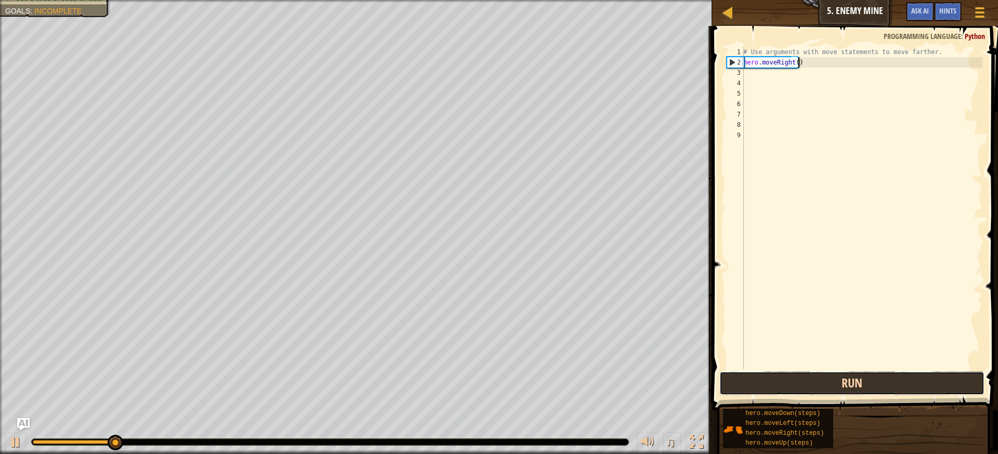
click at [834, 387] on button "Run" at bounding box center [852, 383] width 266 height 24
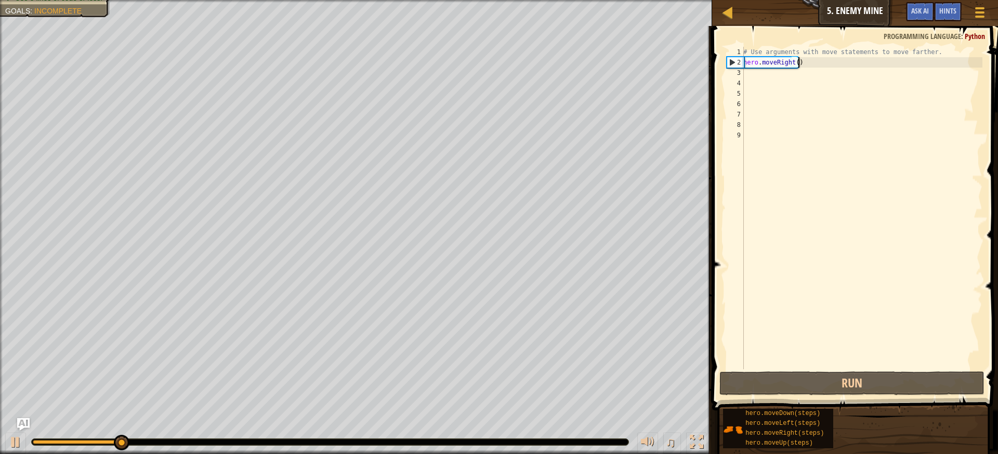
click at [802, 63] on div "# Use arguments with move statements to move farther. hero . moveRight ( )" at bounding box center [861, 218] width 241 height 343
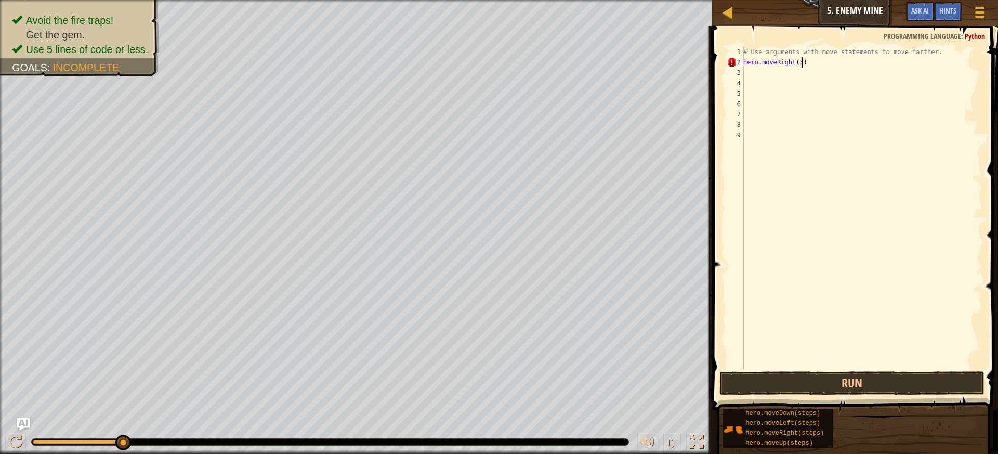
scroll to position [5, 4]
type textarea "hero.moveRight(3)"
click at [811, 375] on button "Run" at bounding box center [852, 383] width 266 height 24
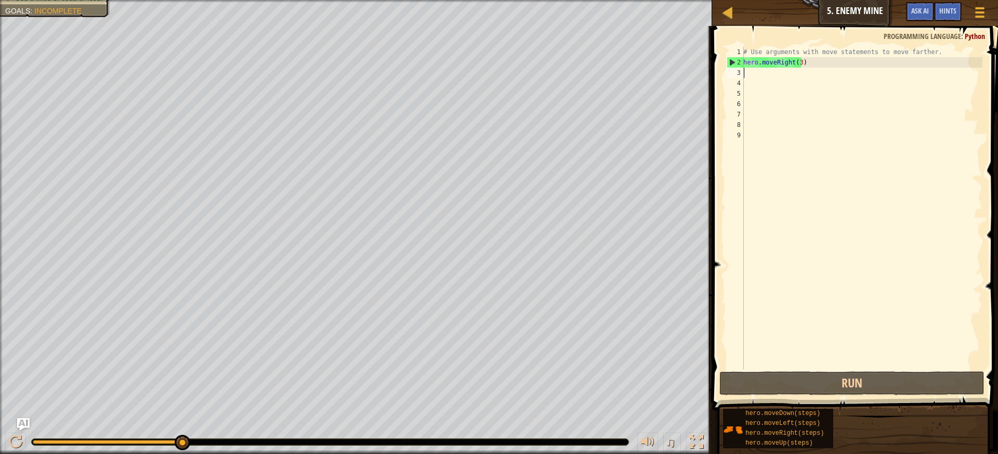
click at [744, 77] on div "# Use arguments with move statements to move farther. hero . moveRight ( 3 )" at bounding box center [861, 218] width 241 height 343
type textarea "h"
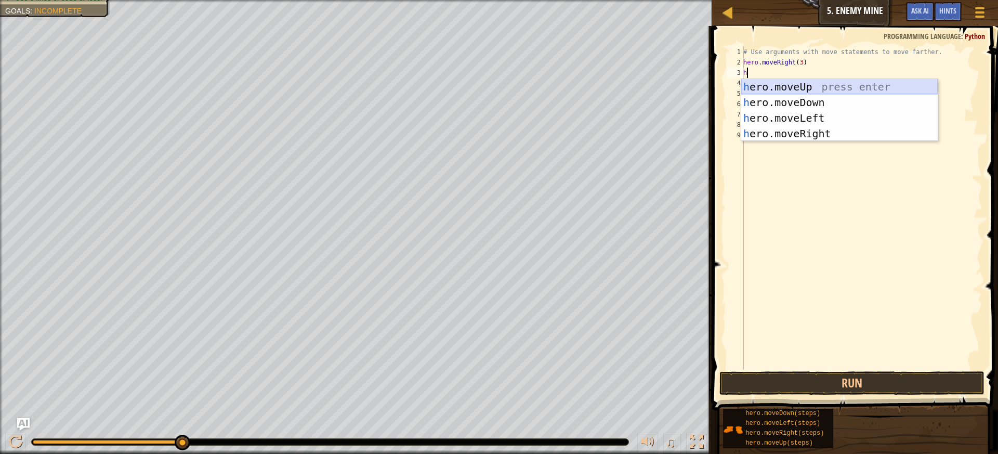
click at [744, 86] on div "h ero.moveUp press enter h ero.moveDown press enter h ero.moveLeft press enter …" at bounding box center [839, 126] width 197 height 94
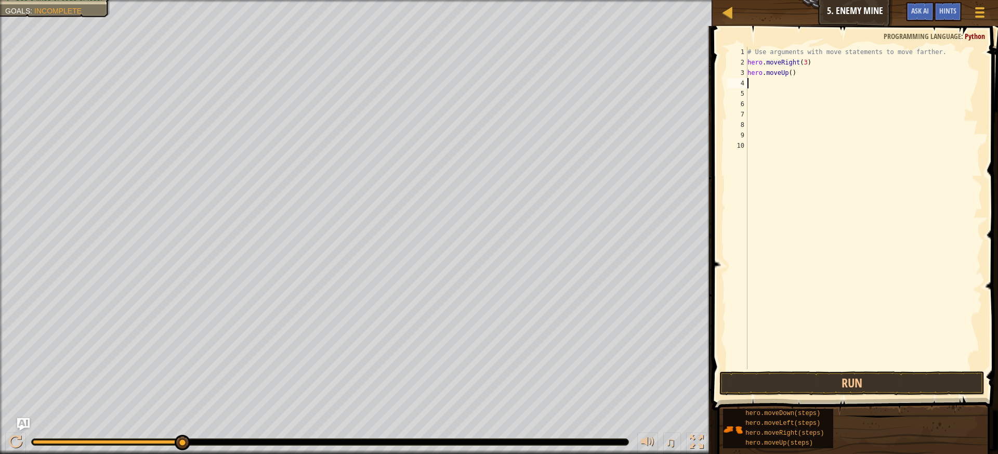
type textarea "h"
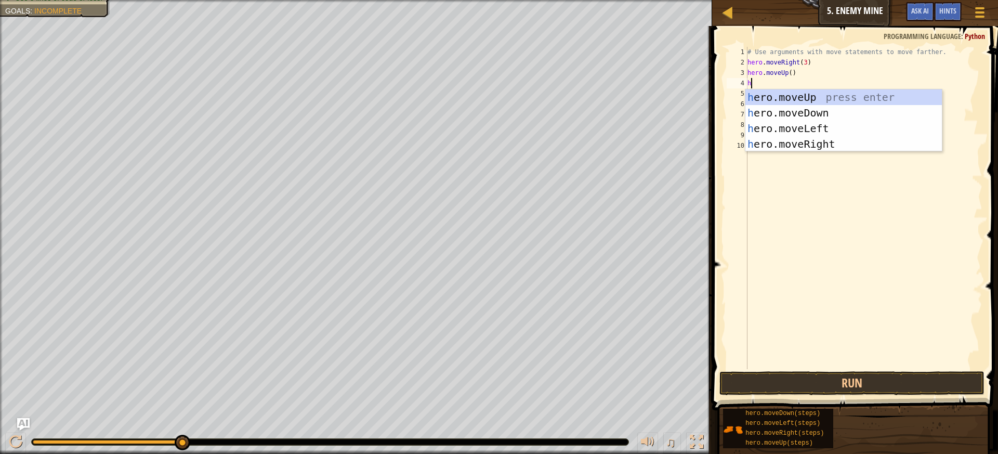
click at [797, 153] on div "# Use arguments with move statements to move farther. hero . moveRight ( 3 ) he…" at bounding box center [863, 218] width 237 height 343
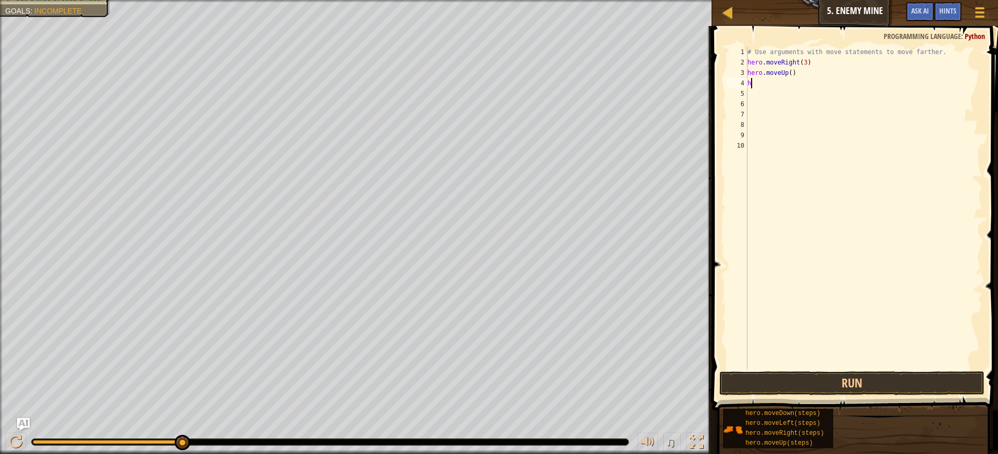
click at [758, 85] on div "# Use arguments with move statements to move farther. hero . moveRight ( 3 ) he…" at bounding box center [863, 218] width 237 height 343
type textarea "h"
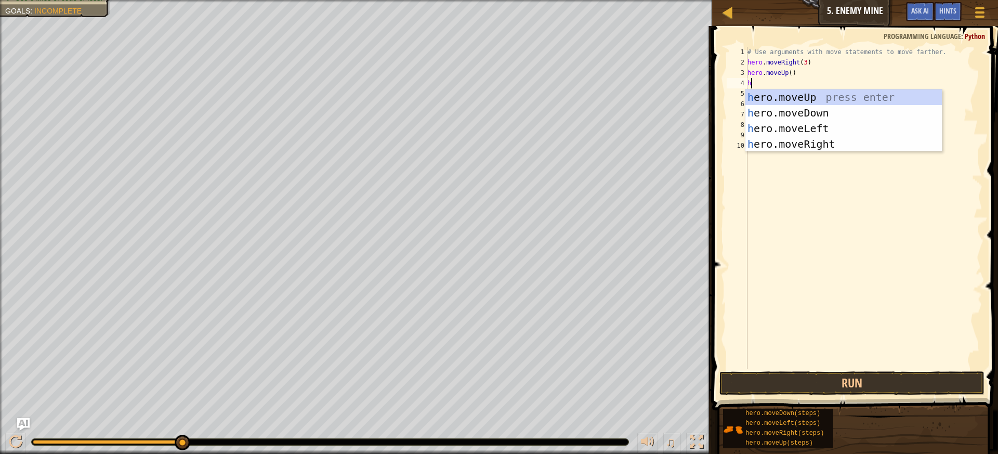
type textarea "h"
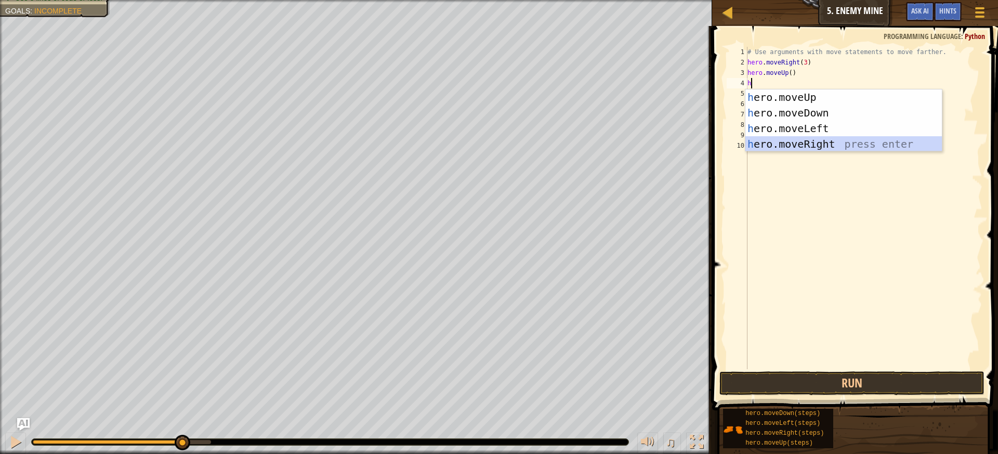
click at [758, 142] on div "h ero.moveUp press enter h ero.moveDown press enter h ero.moveLeft press enter …" at bounding box center [843, 136] width 197 height 94
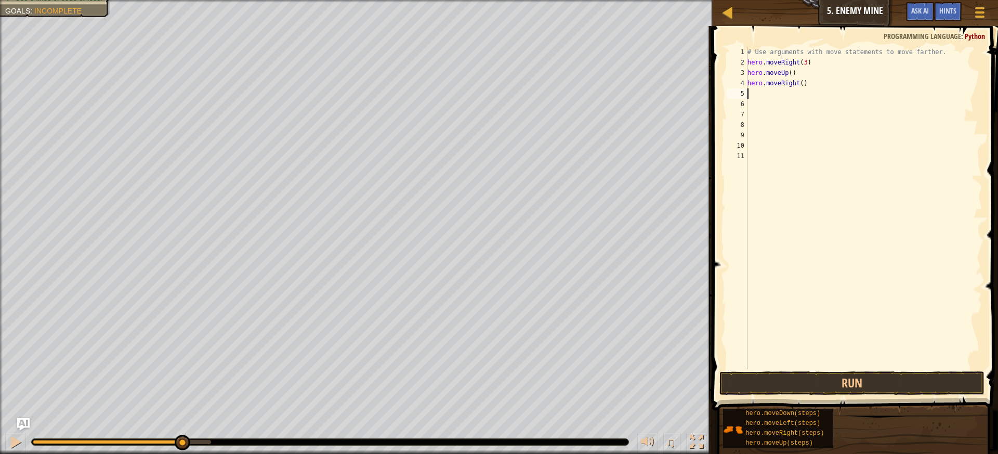
click at [802, 84] on div "# Use arguments with move statements to move farther. hero . moveRight ( 3 ) he…" at bounding box center [863, 218] width 237 height 343
click at [793, 394] on button "Run" at bounding box center [852, 383] width 266 height 24
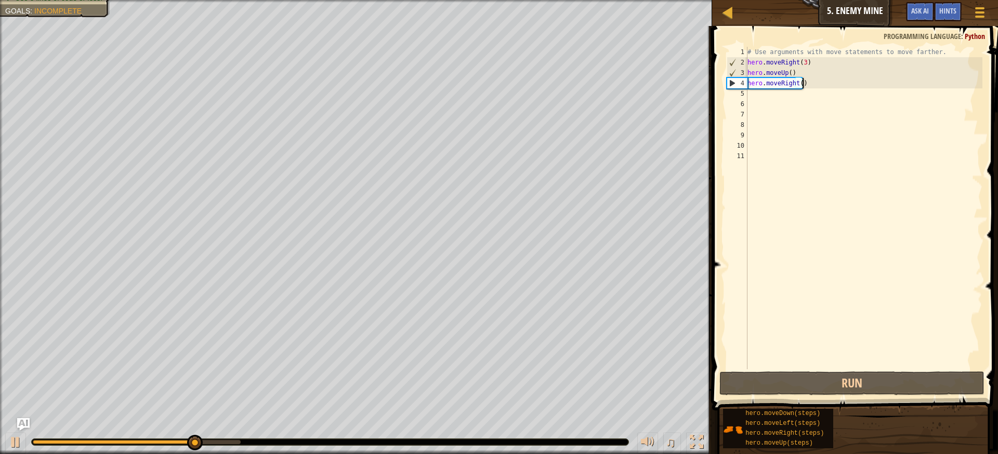
click at [806, 84] on div "# Use arguments with move statements to move farther. hero . moveRight ( 3 ) he…" at bounding box center [863, 218] width 237 height 343
click at [802, 84] on div "# Use arguments with move statements to move farther. hero . moveRight ( 3 ) he…" at bounding box center [863, 218] width 237 height 343
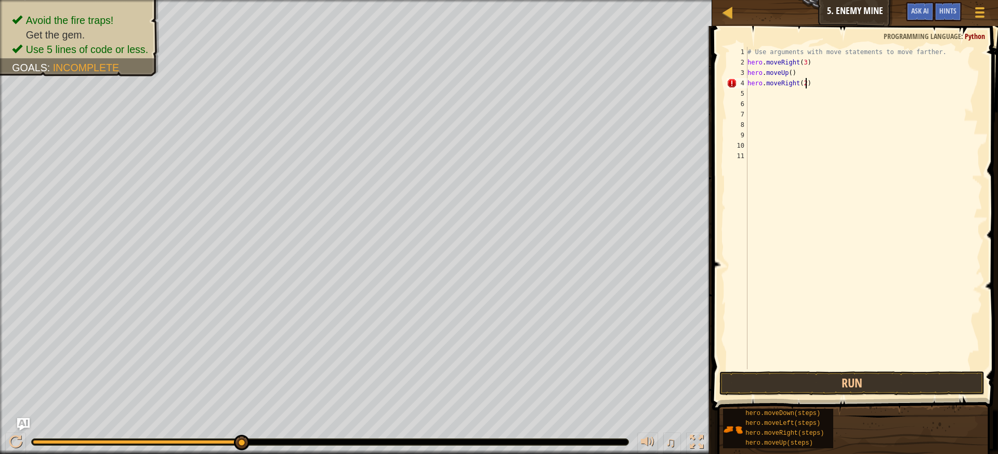
scroll to position [5, 4]
drag, startPoint x: 828, startPoint y: 383, endPoint x: 831, endPoint y: 376, distance: 7.2
click at [829, 382] on button "Run" at bounding box center [852, 383] width 266 height 24
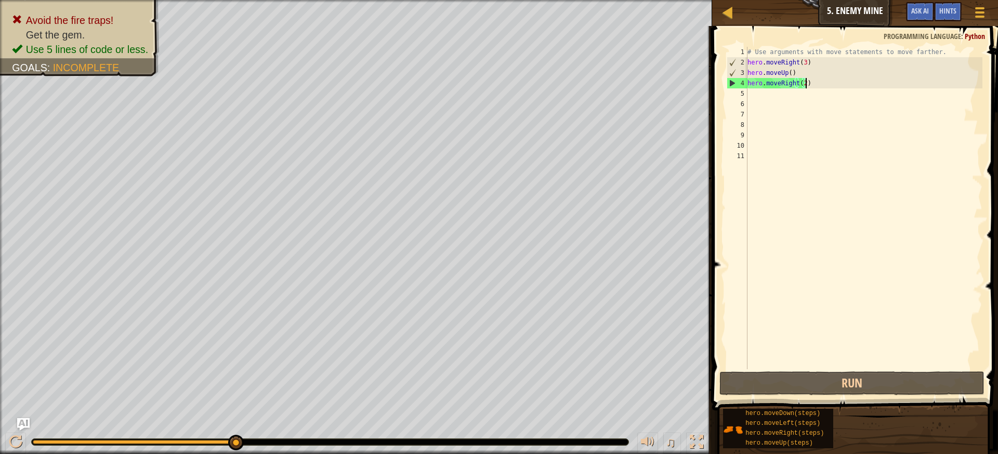
click at [808, 85] on div "# Use arguments with move statements to move farther. hero . moveRight ( 3 ) he…" at bounding box center [863, 218] width 237 height 343
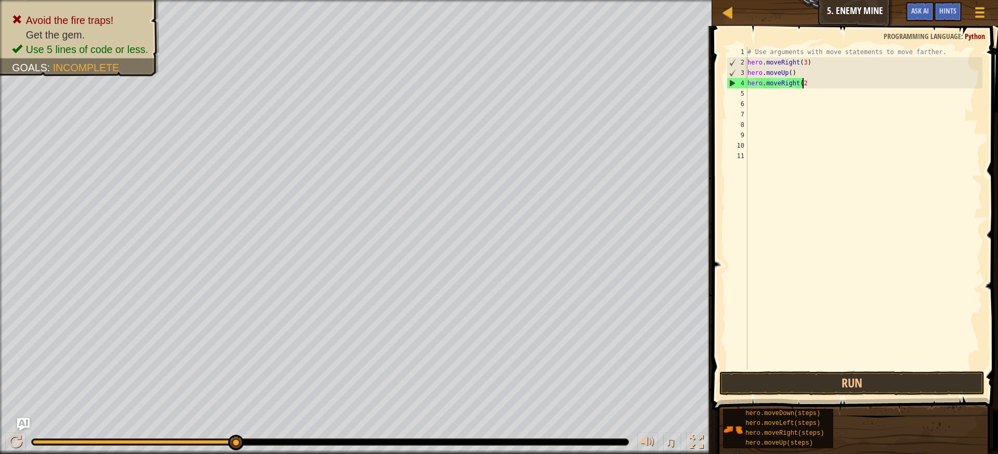
scroll to position [5, 4]
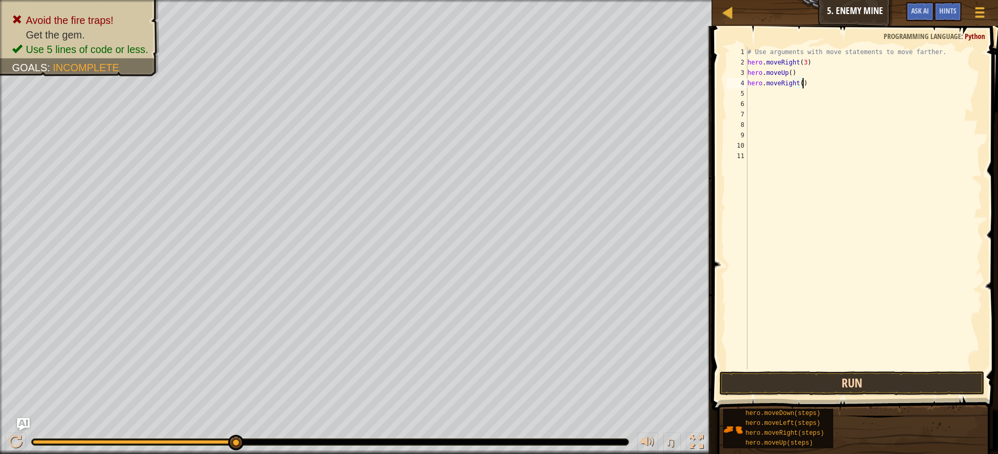
type textarea "hero.moveRight()"
click at [798, 387] on button "Run" at bounding box center [852, 383] width 266 height 24
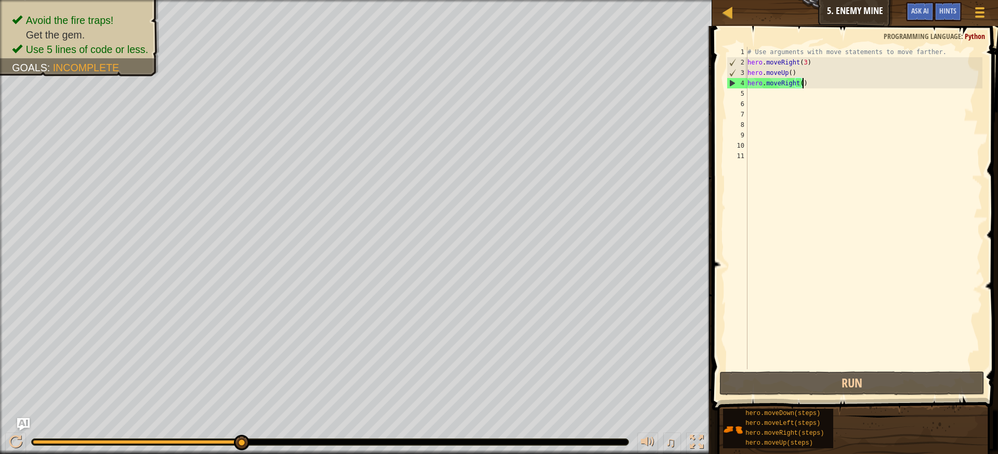
click at [763, 97] on div "# Use arguments with move statements to move farther. hero . moveRight ( 3 ) he…" at bounding box center [863, 218] width 237 height 343
type textarea "h"
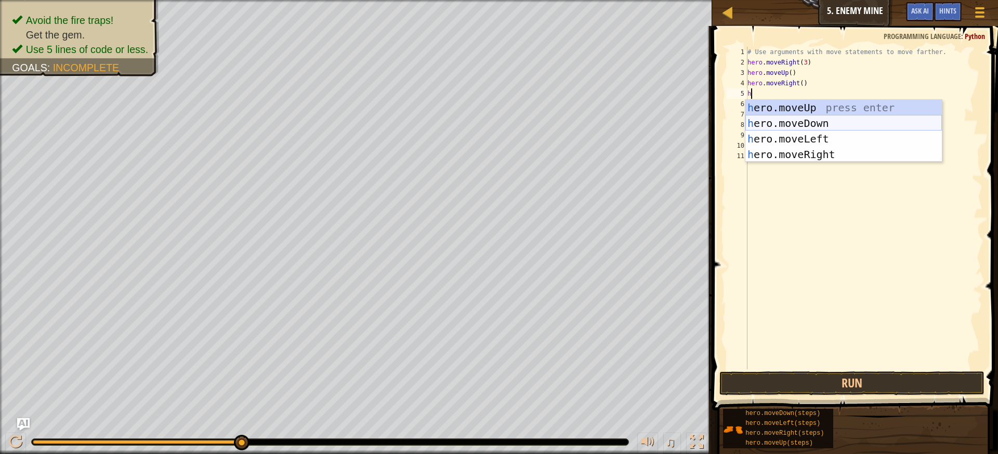
click at [823, 120] on div "h ero.moveUp press enter h ero.moveDown press enter h ero.moveLeft press enter …" at bounding box center [843, 147] width 197 height 94
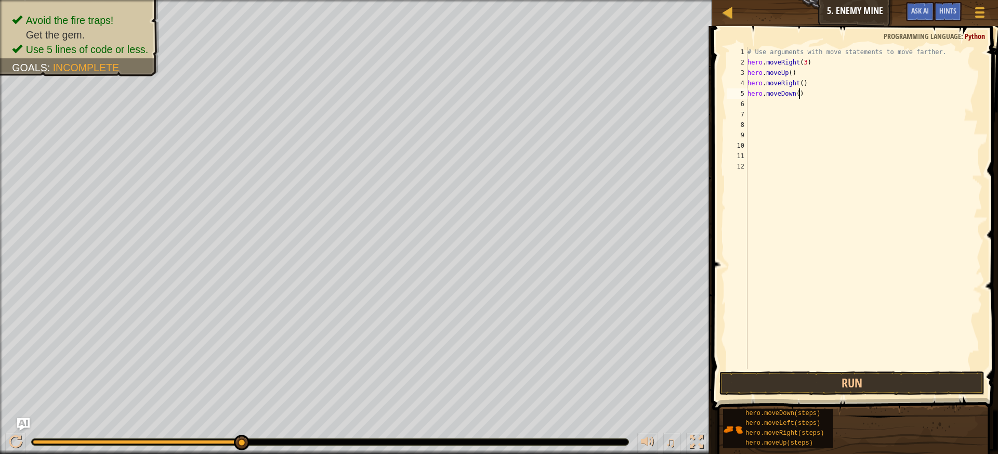
click at [800, 95] on div "# Use arguments with move statements to move farther. hero . moveRight ( 3 ) he…" at bounding box center [863, 218] width 237 height 343
click at [849, 385] on button "Run" at bounding box center [852, 383] width 266 height 24
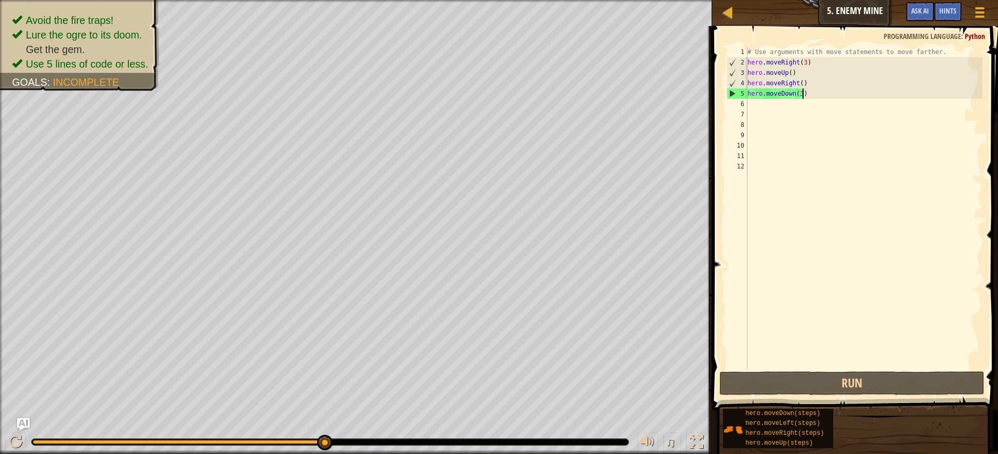
click at [814, 95] on div "# Use arguments with move statements to move farther. hero . moveRight ( 3 ) he…" at bounding box center [863, 218] width 237 height 343
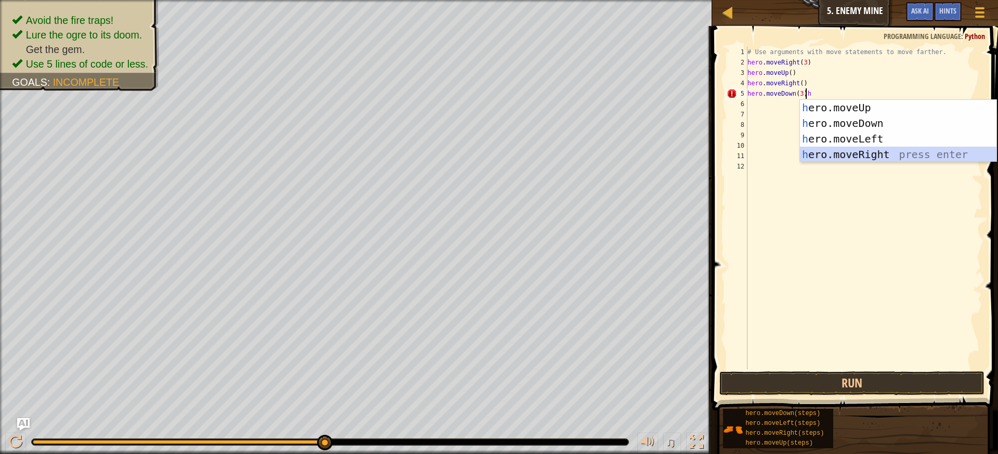
click at [862, 153] on div "h ero.moveUp press enter h ero.moveDown press enter h ero.moveLeft press enter …" at bounding box center [898, 147] width 197 height 94
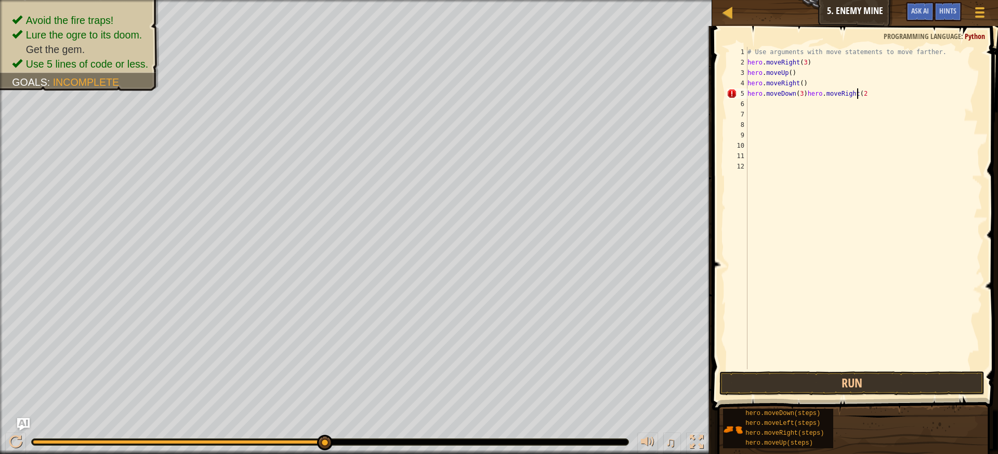
scroll to position [5, 9]
click at [764, 386] on button "Run" at bounding box center [852, 383] width 266 height 24
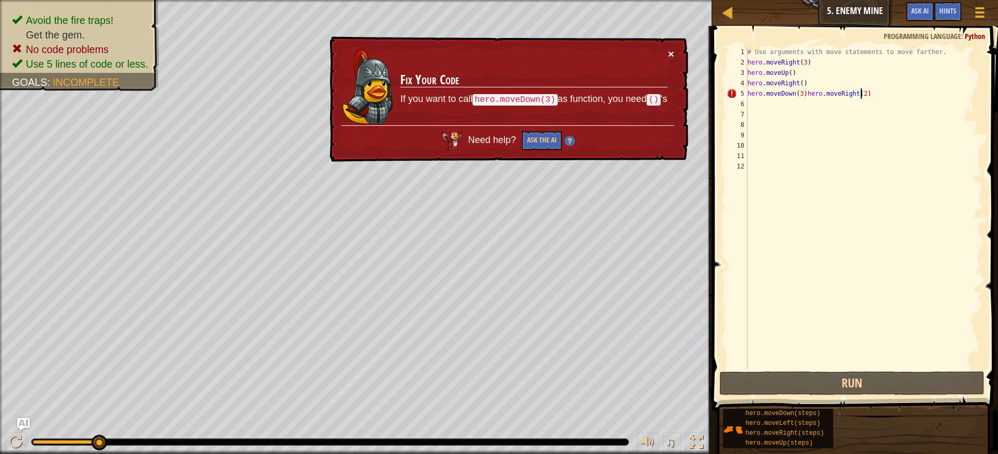
click at [674, 53] on button "×" at bounding box center [671, 53] width 6 height 11
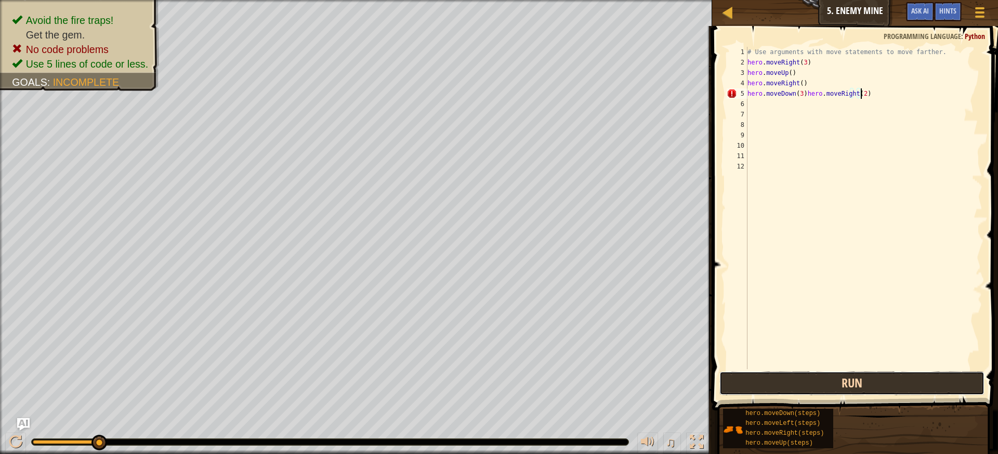
click at [809, 386] on button "Run" at bounding box center [852, 383] width 266 height 24
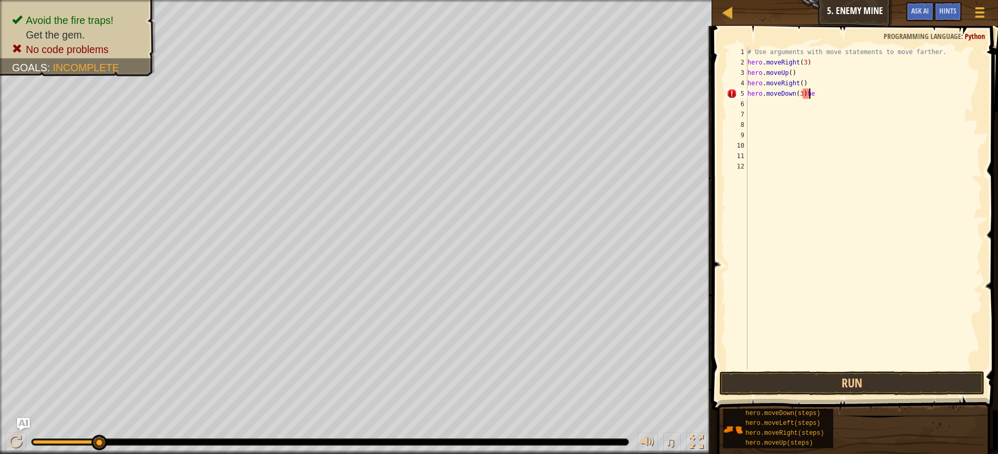
scroll to position [5, 4]
type textarea "hero.moveDown(3)"
click at [754, 100] on div "# Use arguments with move statements to move farther. hero . moveRight ( 3 ) he…" at bounding box center [863, 218] width 237 height 343
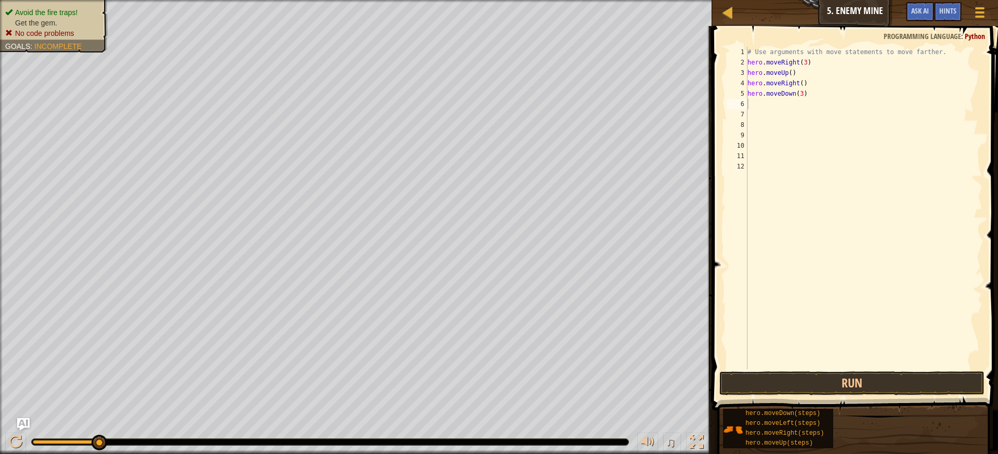
click at [72, 14] on ul "Avoid the fire traps! Get the gem. No code problems" at bounding box center [53, 22] width 97 height 31
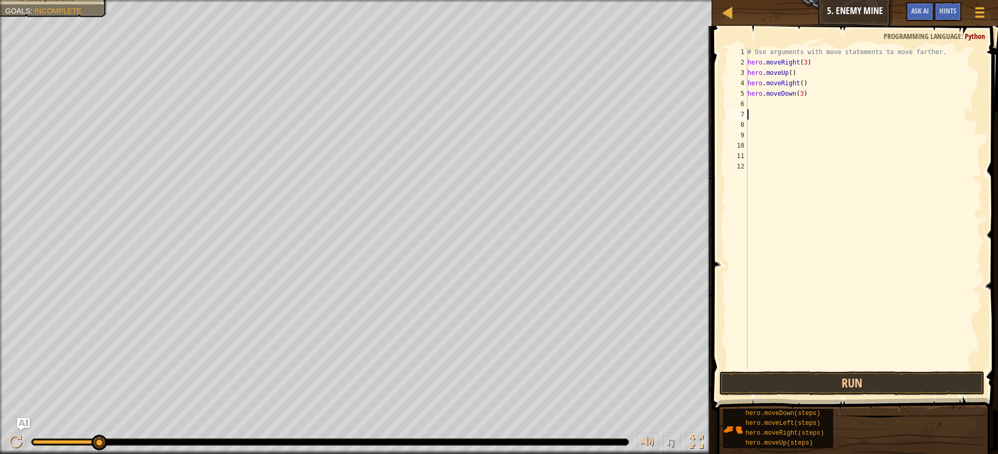
click at [760, 111] on div "# Use arguments with move statements to move farther. hero . moveRight ( 3 ) he…" at bounding box center [863, 218] width 237 height 343
click at [757, 107] on div "# Use arguments with move statements to move farther. hero . moveRight ( 3 ) he…" at bounding box center [863, 218] width 237 height 343
type textarea "h"
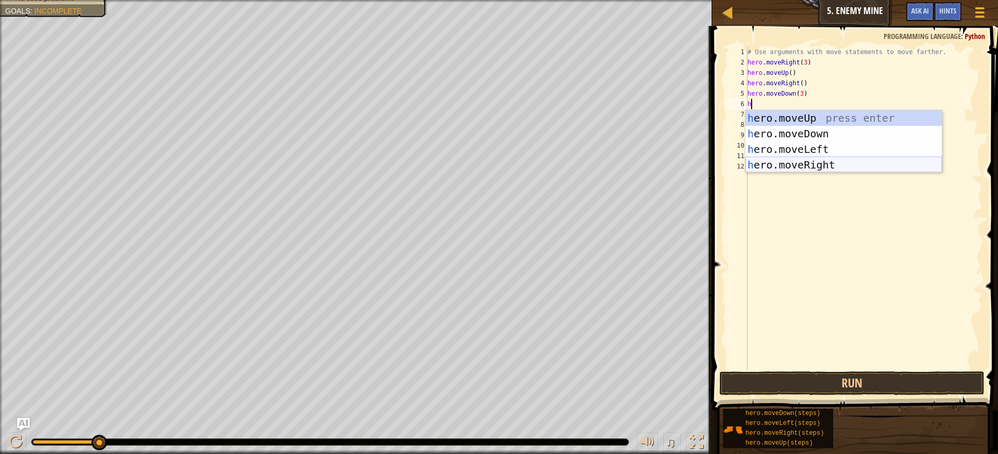
click at [808, 165] on div "h ero.moveUp press enter h ero.moveDown press enter h ero.moveLeft press enter …" at bounding box center [843, 157] width 197 height 94
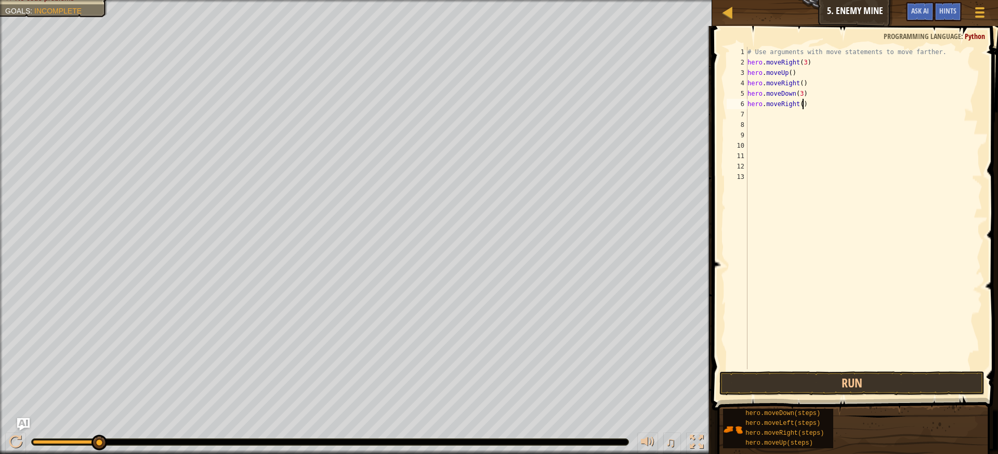
click at [805, 104] on div "# Use arguments with move statements to move farther. hero . moveRight ( 3 ) he…" at bounding box center [863, 218] width 237 height 343
type textarea "hero.moveRight(2)"
click at [773, 374] on button "Run" at bounding box center [852, 383] width 266 height 24
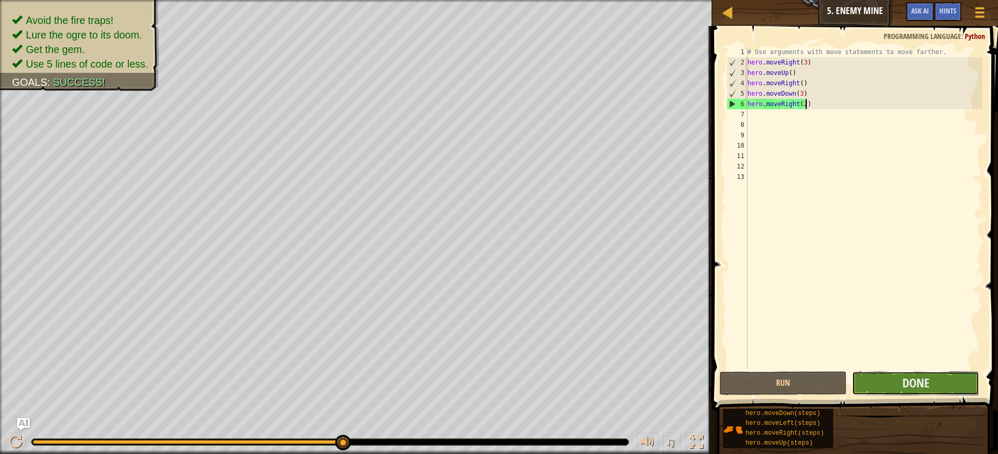
click at [901, 386] on button "Done" at bounding box center [915, 383] width 127 height 24
